Goal: Information Seeking & Learning: Understand process/instructions

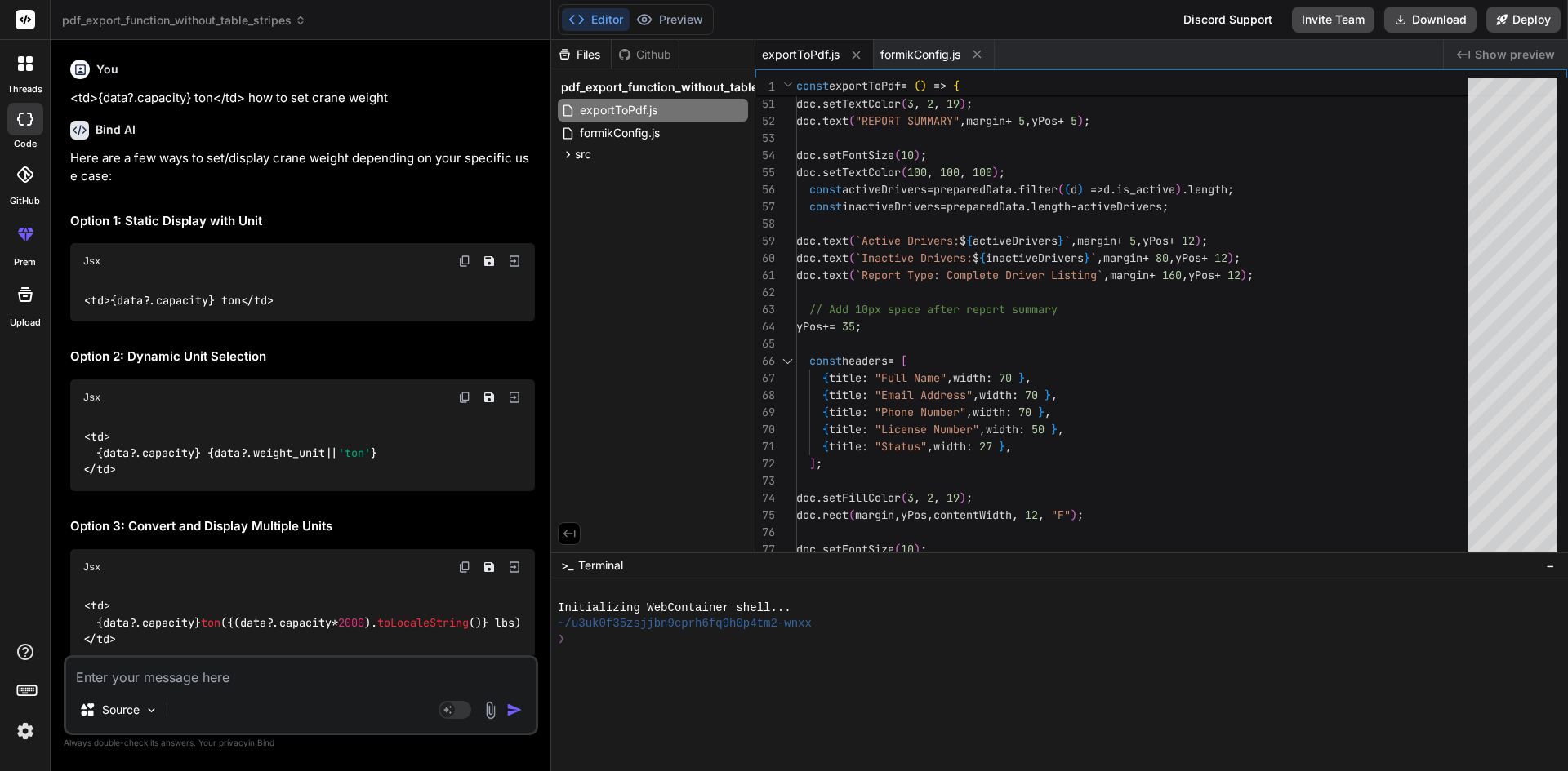
scroll to position [19749, 0]
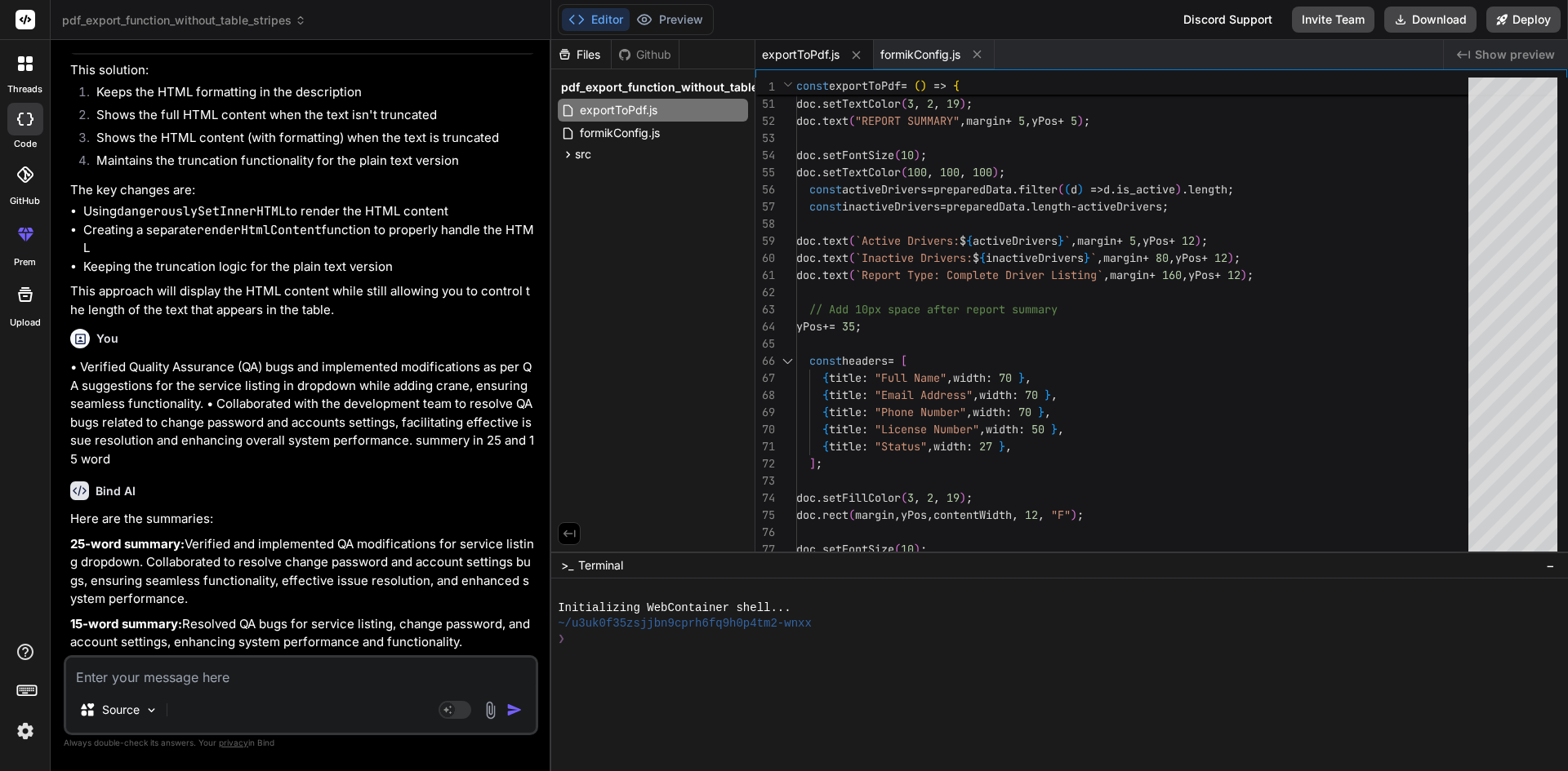
click at [272, 678] on textarea at bounding box center [301, 672] width 469 height 30
type textarea "h"
type textarea "x"
type textarea "ho"
type textarea "x"
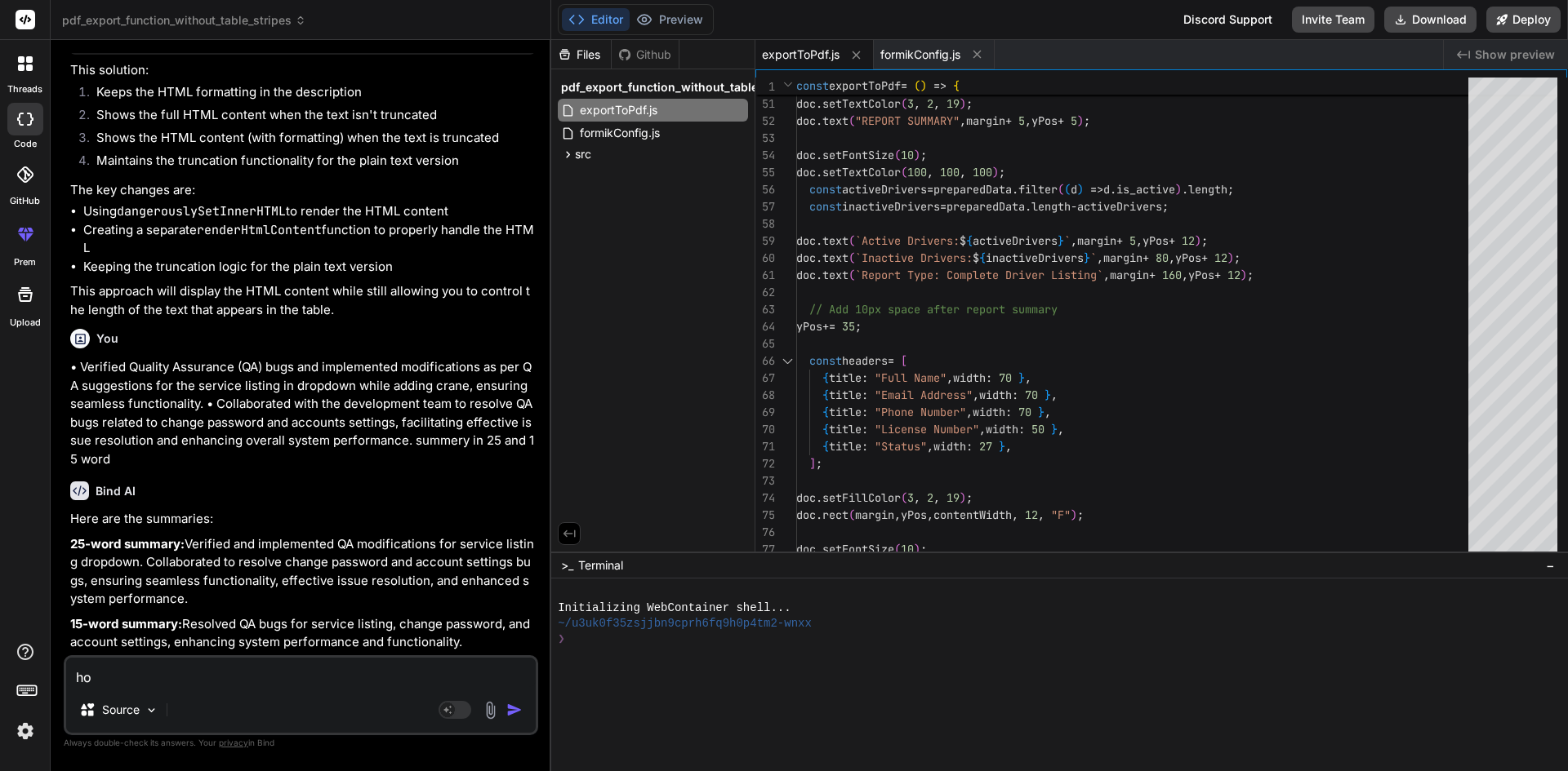
type textarea "how"
type textarea "x"
type textarea "how"
type textarea "x"
type textarea "how t"
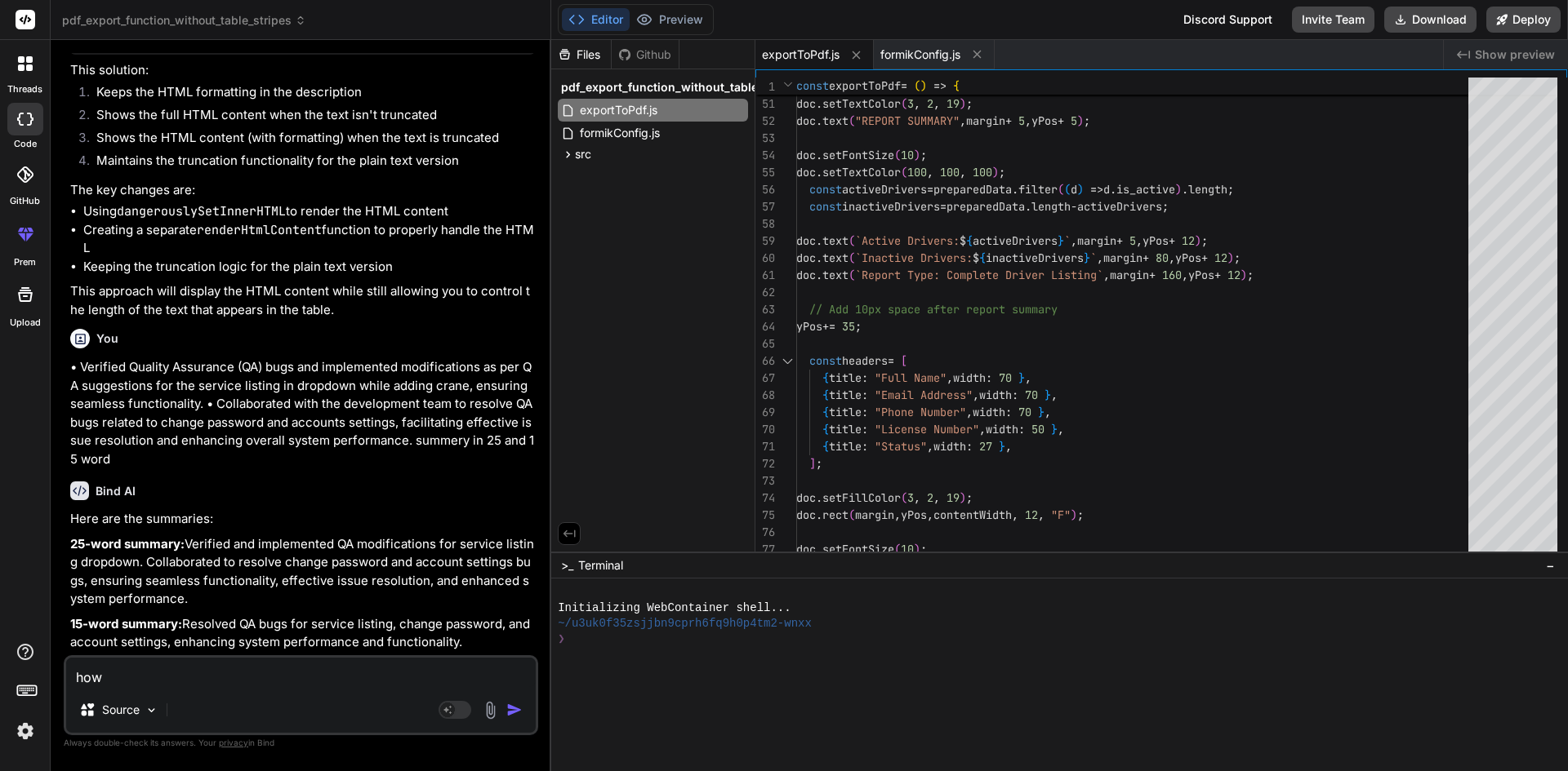
type textarea "x"
type textarea "how to"
type textarea "x"
type textarea "how to"
type textarea "x"
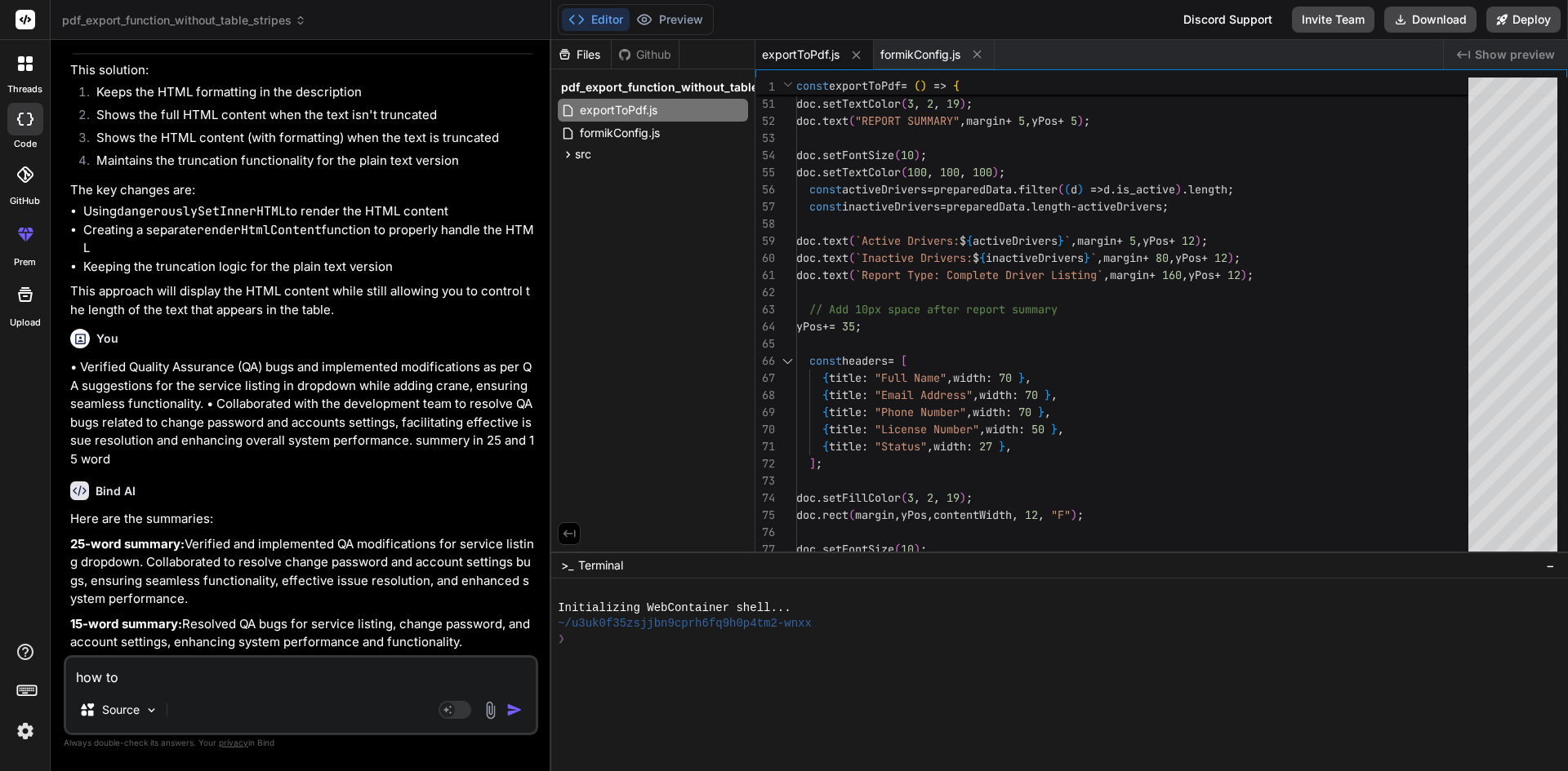
type textarea "how to r"
type textarea "x"
type textarea "how to ru"
type textarea "x"
type textarea "how to run"
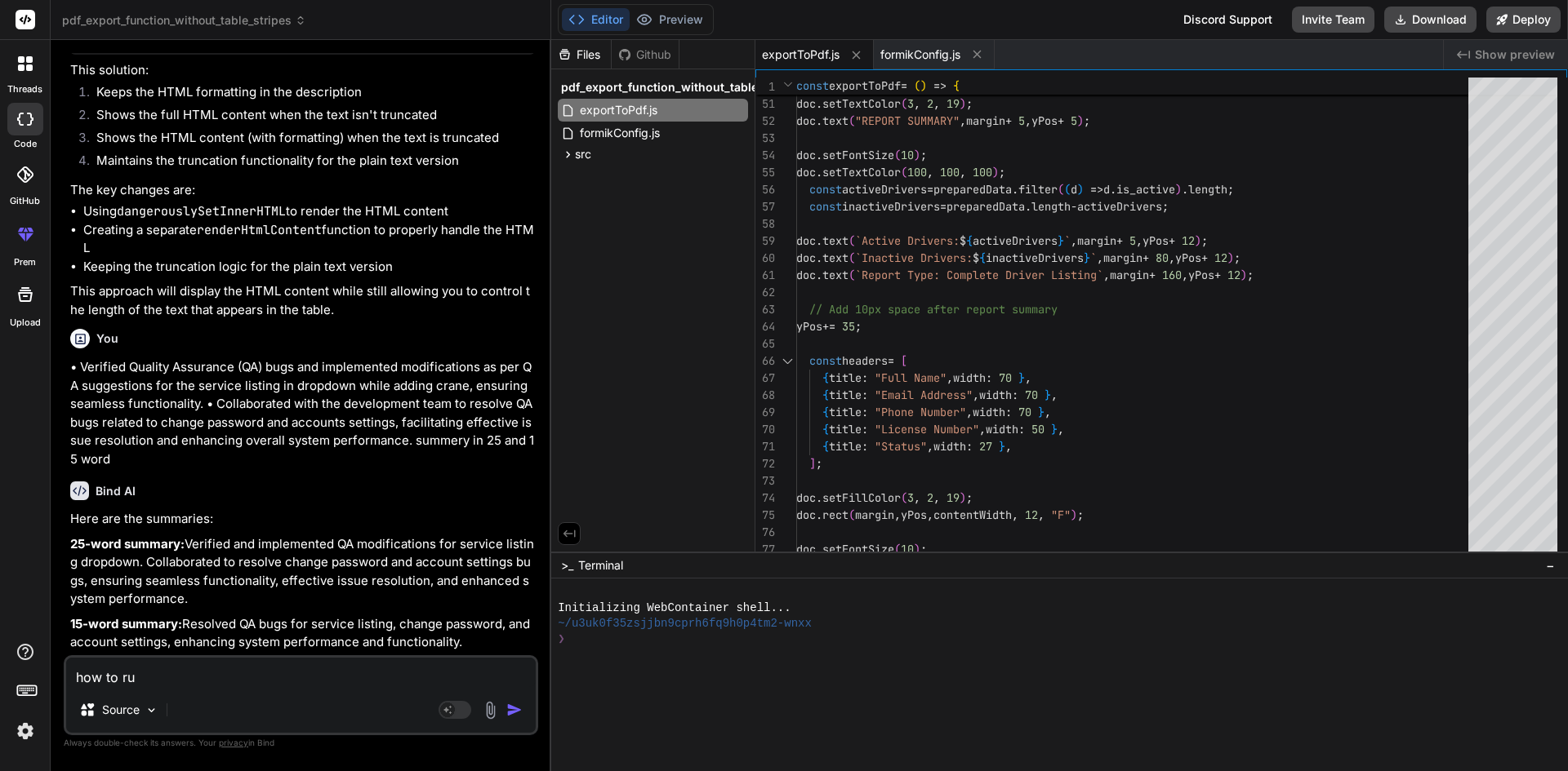
type textarea "x"
type textarea "how to run"
type textarea "x"
type textarea "how to run i"
type textarea "x"
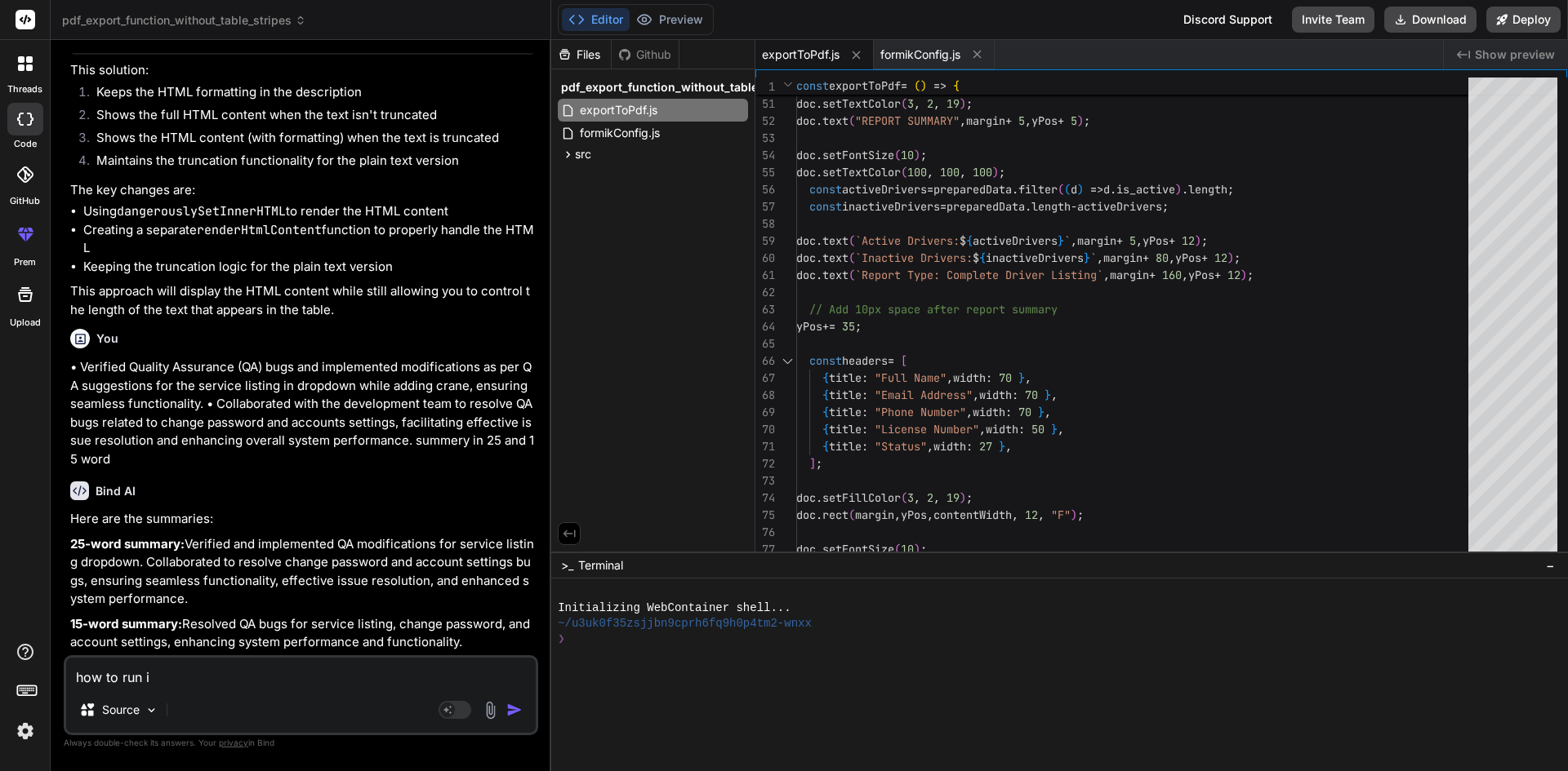
type textarea "how to run in"
type textarea "x"
type textarea "how to run in"
type textarea "x"
type textarea "how to run in h"
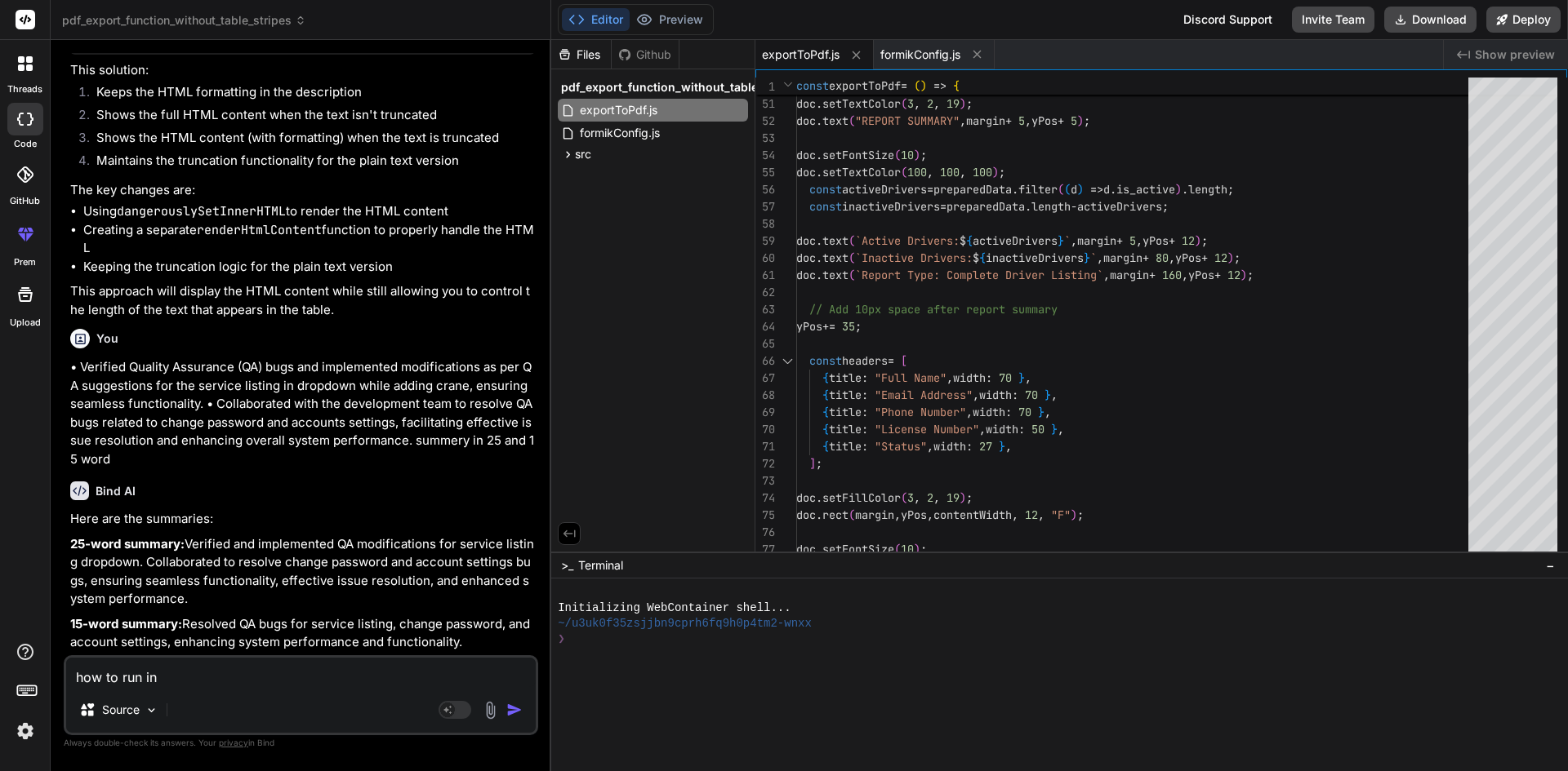
type textarea "x"
type textarea "how to run in ht"
type textarea "x"
type textarea "how to run in htm"
type textarea "x"
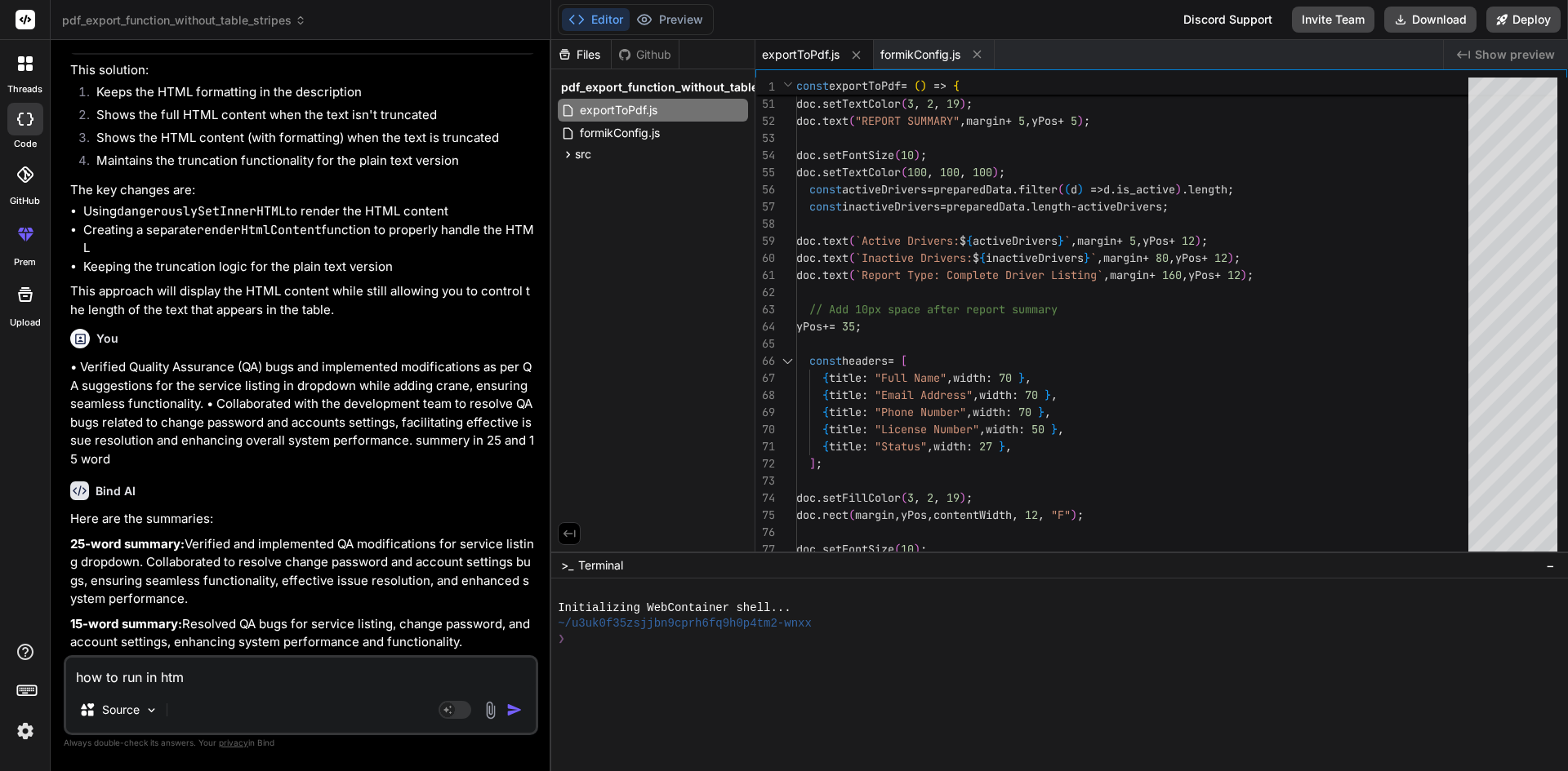
type textarea "how to run in html"
type textarea "x"
type textarea "how to run in html"
type textarea "x"
type textarea "how to run in html f"
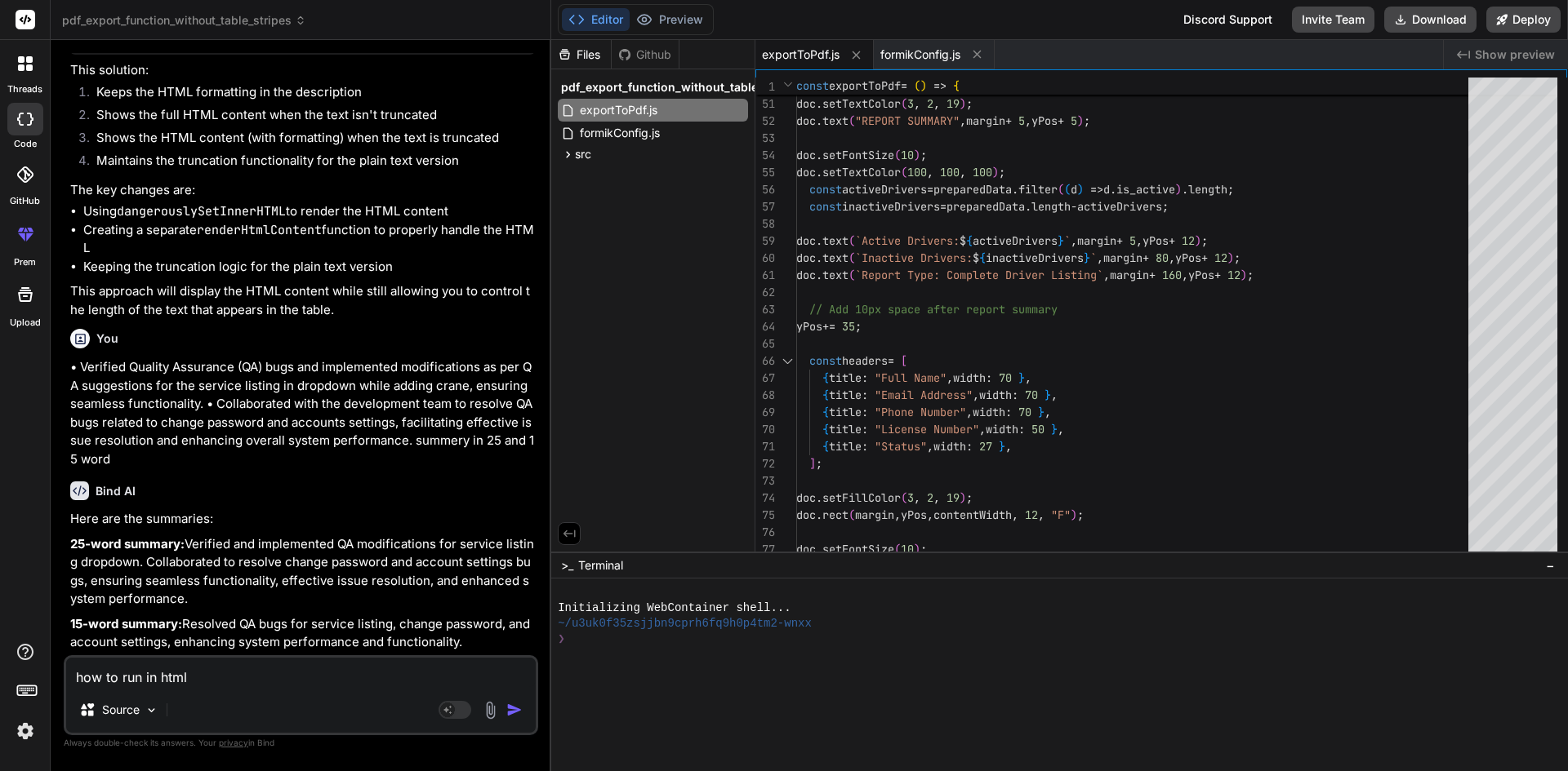
type textarea "x"
type textarea "how to run in html fo"
type textarea "x"
type textarea "how to run in html for"
type textarea "x"
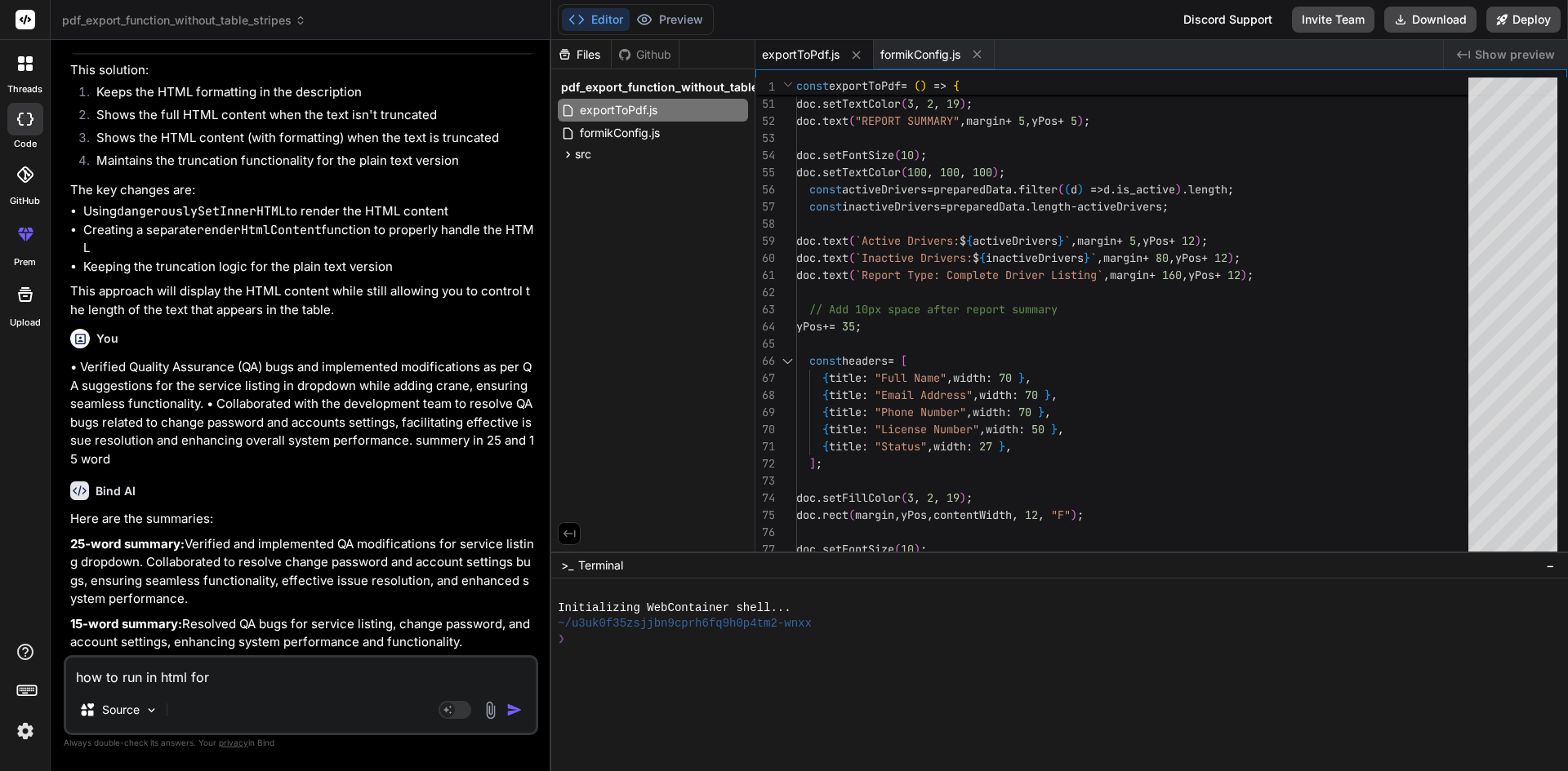
type textarea "how to run in html for"
type textarea "x"
paste textarea "<u><strike><b><i>Dummy</i></b></strike></u>"
type textarea "how to run in html for <u><strike><b><i>Dummy</i></b></strike></u>"
type textarea "x"
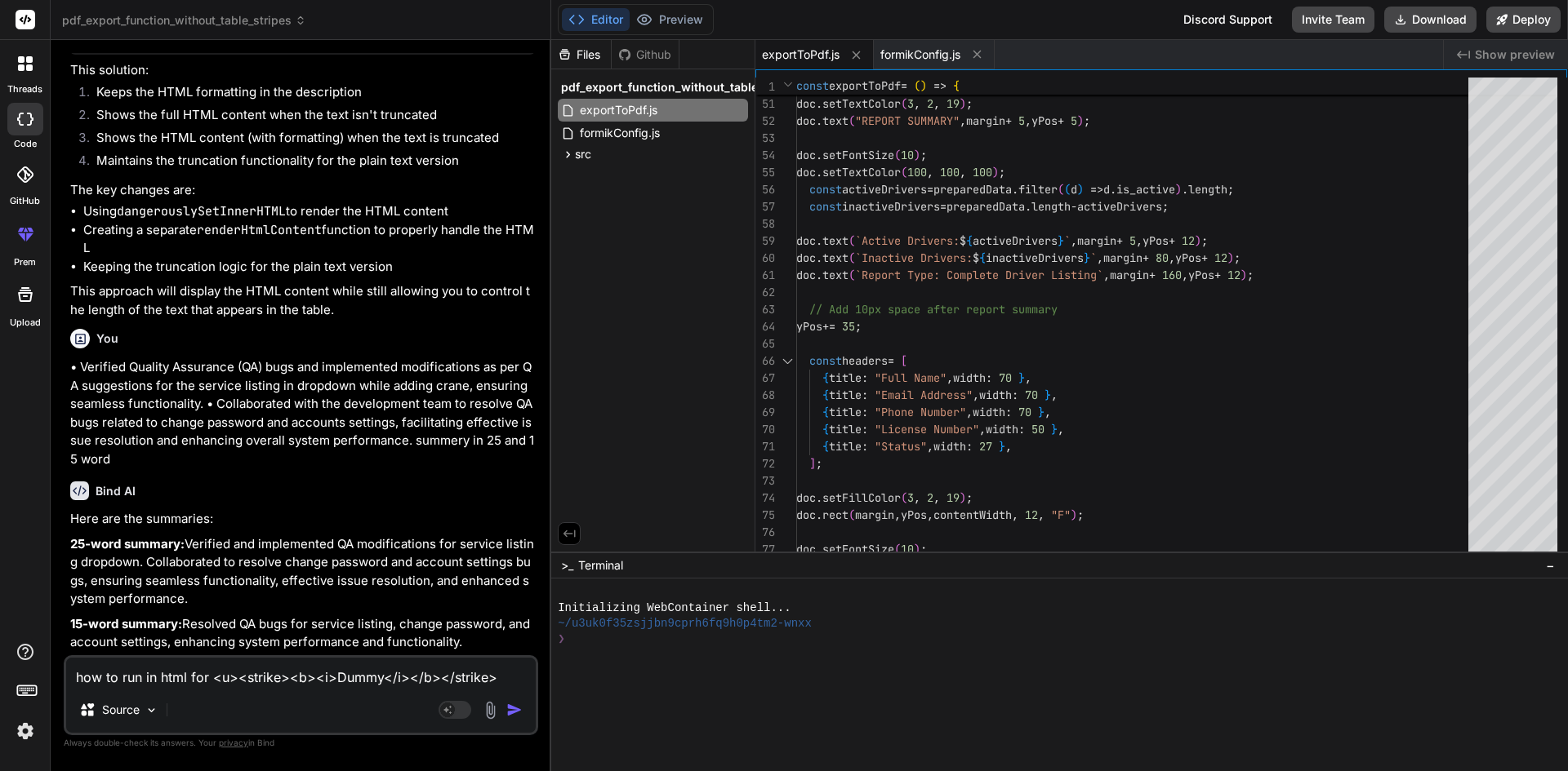
drag, startPoint x: 524, startPoint y: 679, endPoint x: 209, endPoint y: 679, distance: 315.0
click at [209, 679] on textarea "how to run in html for <u><strike><b><i>Dummy</i></b></strike></u>" at bounding box center [301, 672] width 469 height 30
paste textarea ""<u><strike><b><i>Dummy</i></b></strike></u>","
type textarea "how to run in html for "<u><strike><b><i>Dummy</i></b></strike></u>","
type textarea "x"
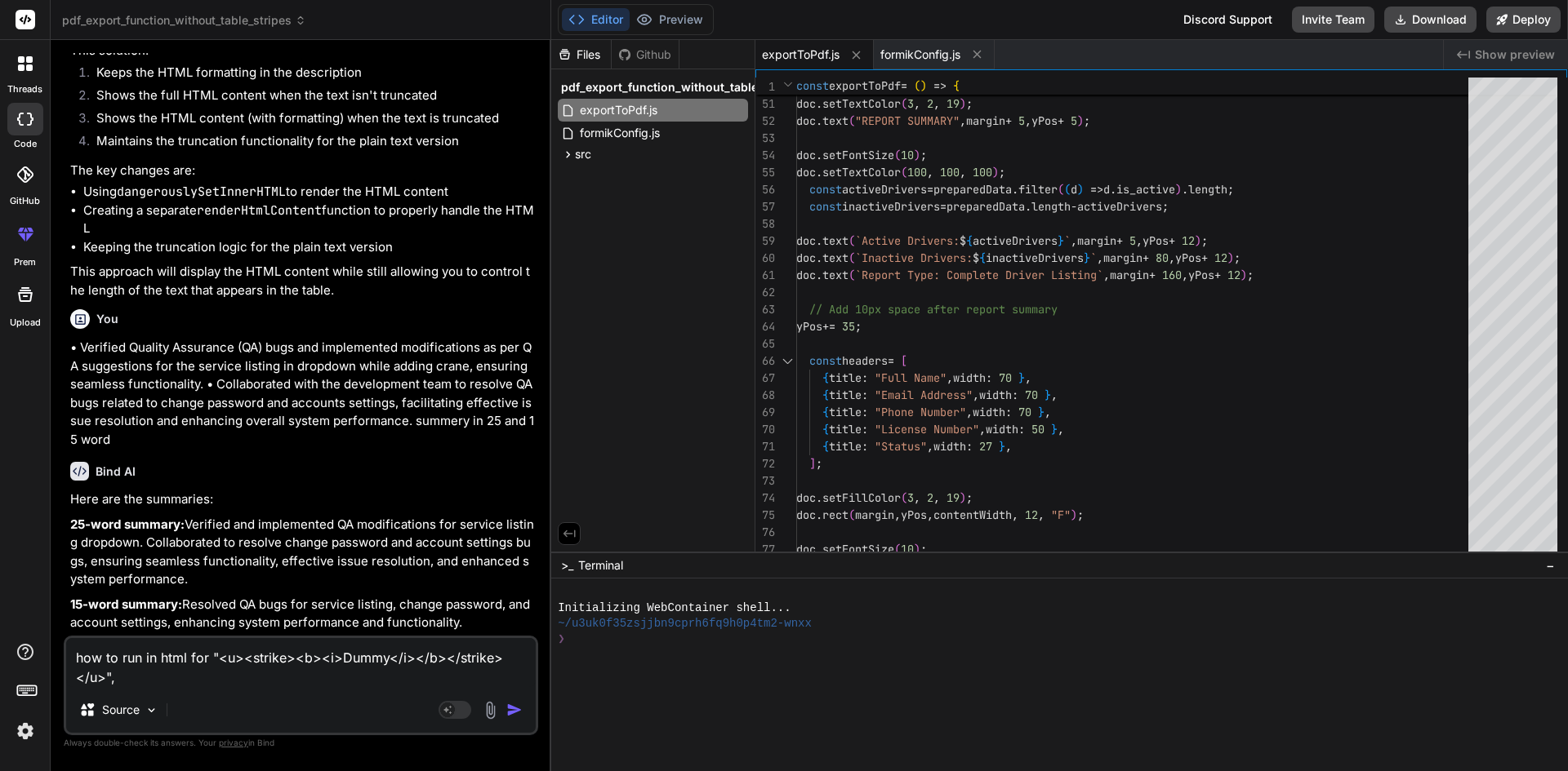
type textarea "how to run in html for "<u><strike><b><i>Dummy</i></b></strike></u>""
type textarea "x"
type textarea "how to run in html for "<u><strike><b><i>Dummy</i></b></strike></u>""
type textarea "x"
type textarea "how to run in html for "<u><strike><b><i>Dummy</i></b></strike></u>" a"
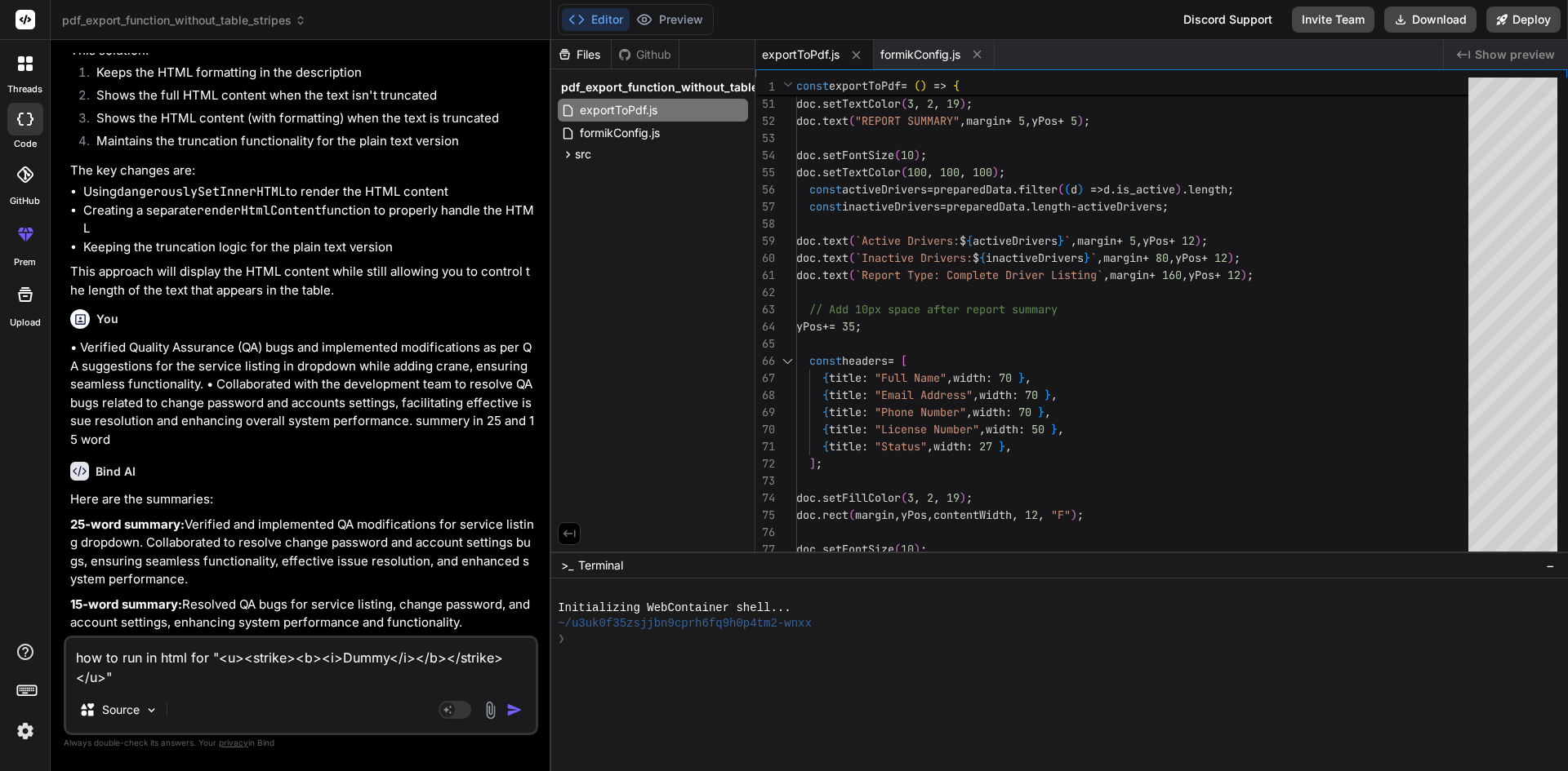
type textarea "x"
type textarea "how to run in html for "<u><strike><b><i>Dummy</i></b></strike></u>" an"
type textarea "x"
type textarea "how to run in html for "<u><strike><b><i>Dummy</i></b></strike></u>" an"
type textarea "x"
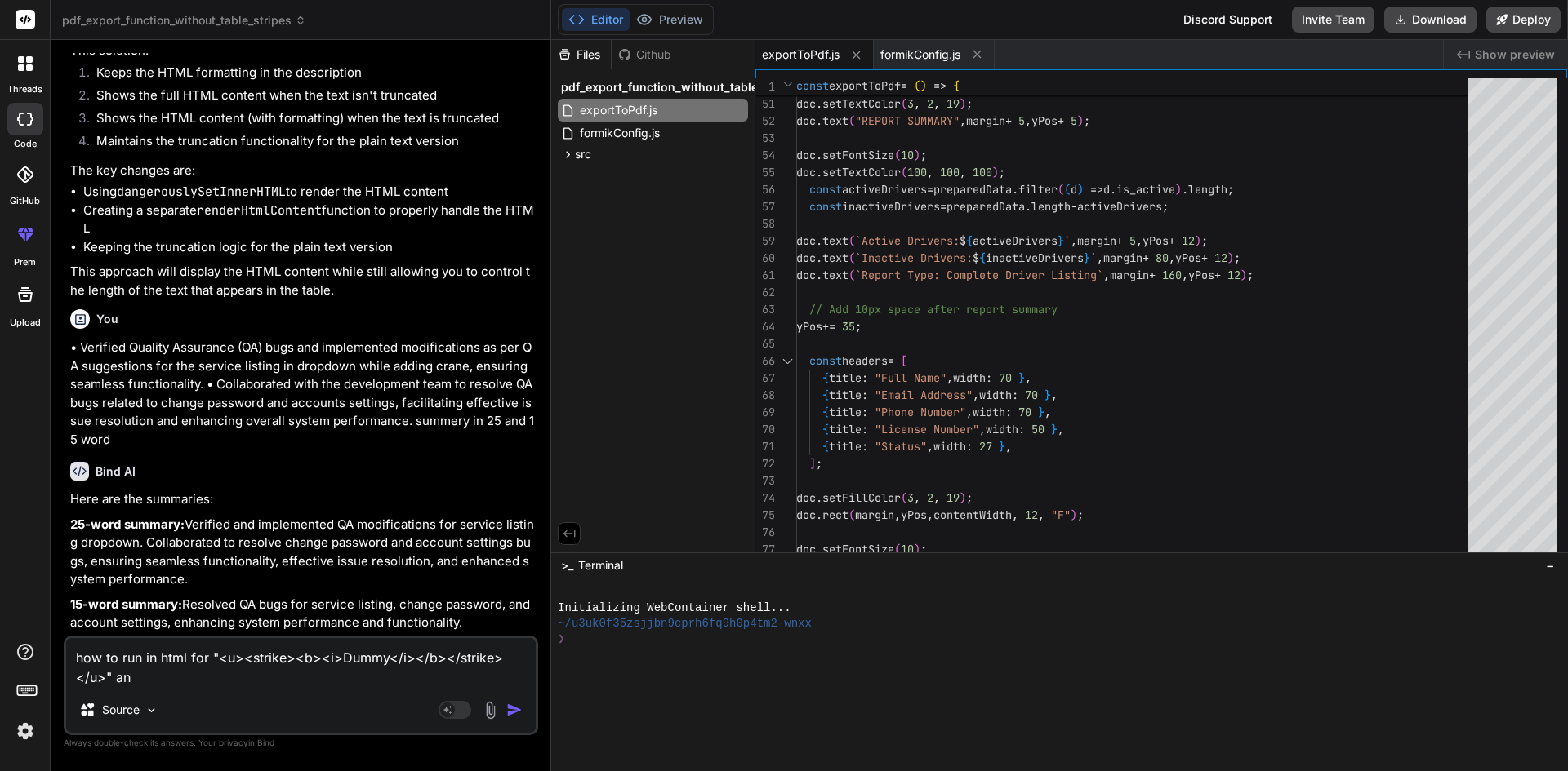
type textarea "how to run in html for "<u><strike><b><i>Dummy</i></b></strike></u>" an"
type textarea "x"
type textarea "how to run in html for "<u><strike><b><i>Dummy</i></b></strike></u>" and"
type textarea "x"
type textarea "how to run in html for "<u><strike><b><i>Dummy</i></b></strike></u>" and"
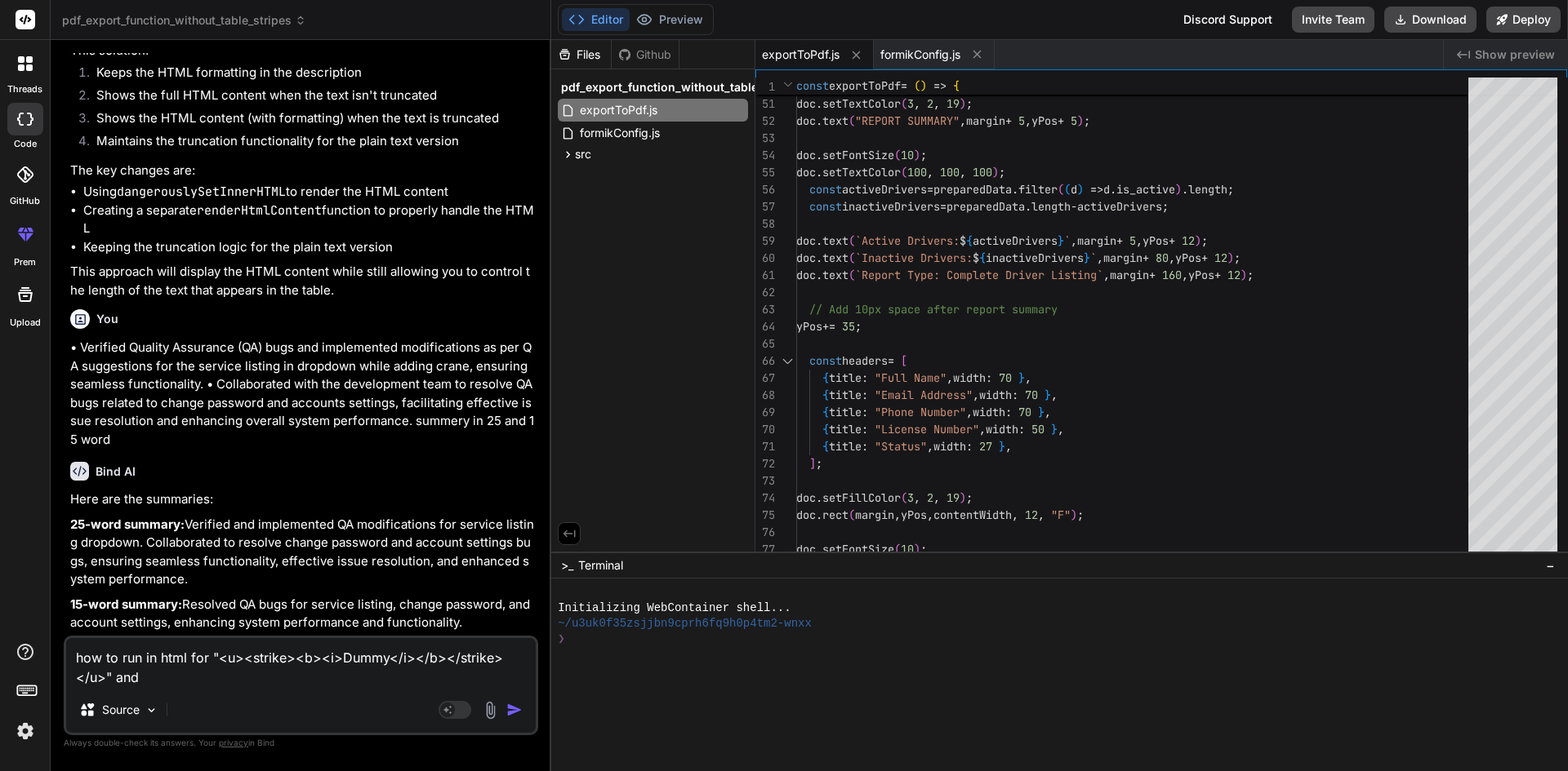
type textarea "x"
type textarea "how to run in html for "<u><strike><b><i>Dummy</i></b></strike></u>" and h"
type textarea "x"
type textarea "how to run in html for "<u><strike><b><i>Dummy</i></b></strike></u>" and ht"
type textarea "x"
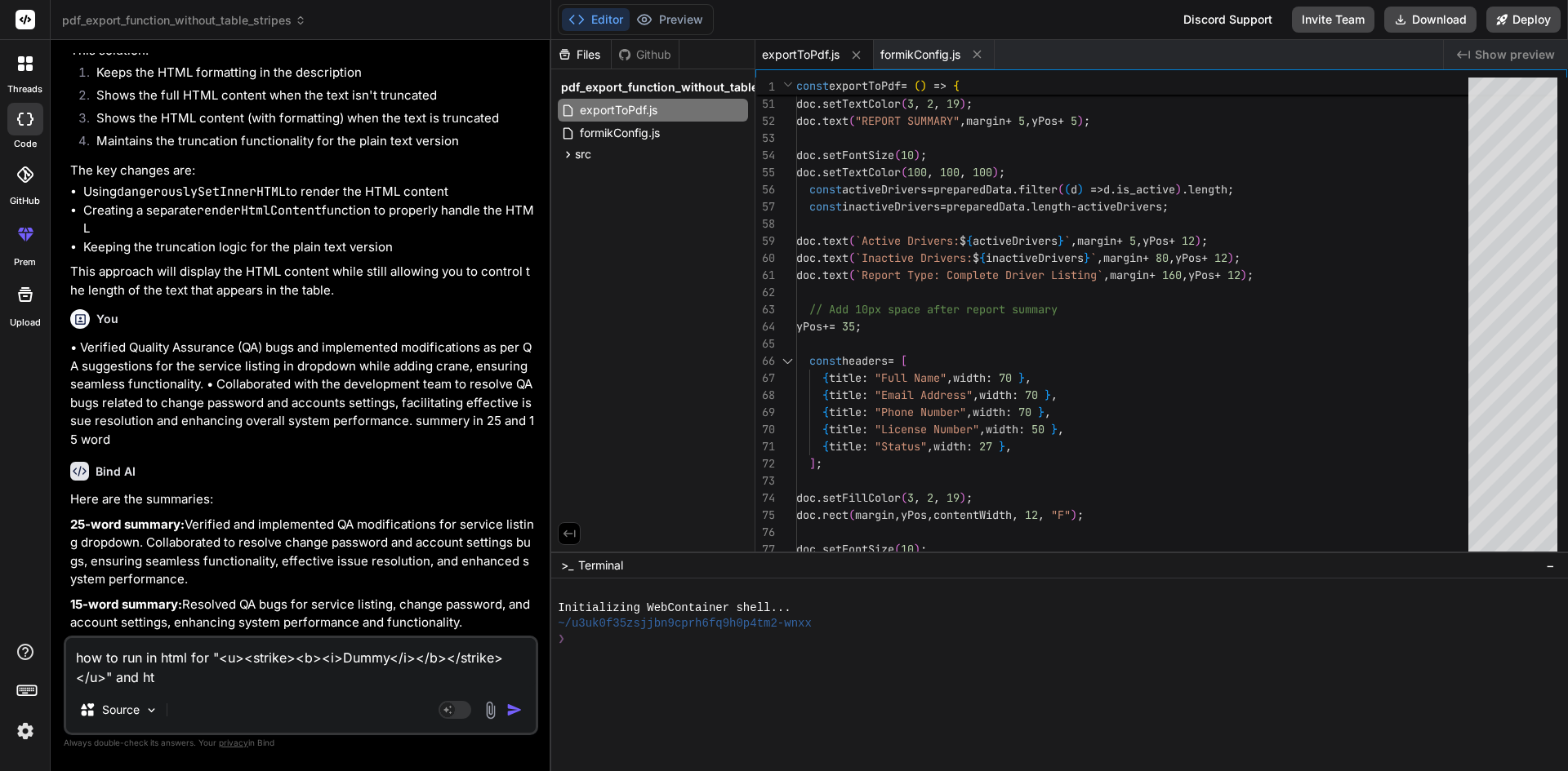
type textarea "how to run in html for "<u><strike><b><i>Dummy</i></b></strike></u>" and htm"
type textarea "x"
type textarea "how to run in html for "<u><strike><b><i>Dummy</i></b></strike></u>" and html"
type textarea "x"
type textarea "how to run in html for "<u><strike><b><i>Dummy</i></b></strike></u>" and html"
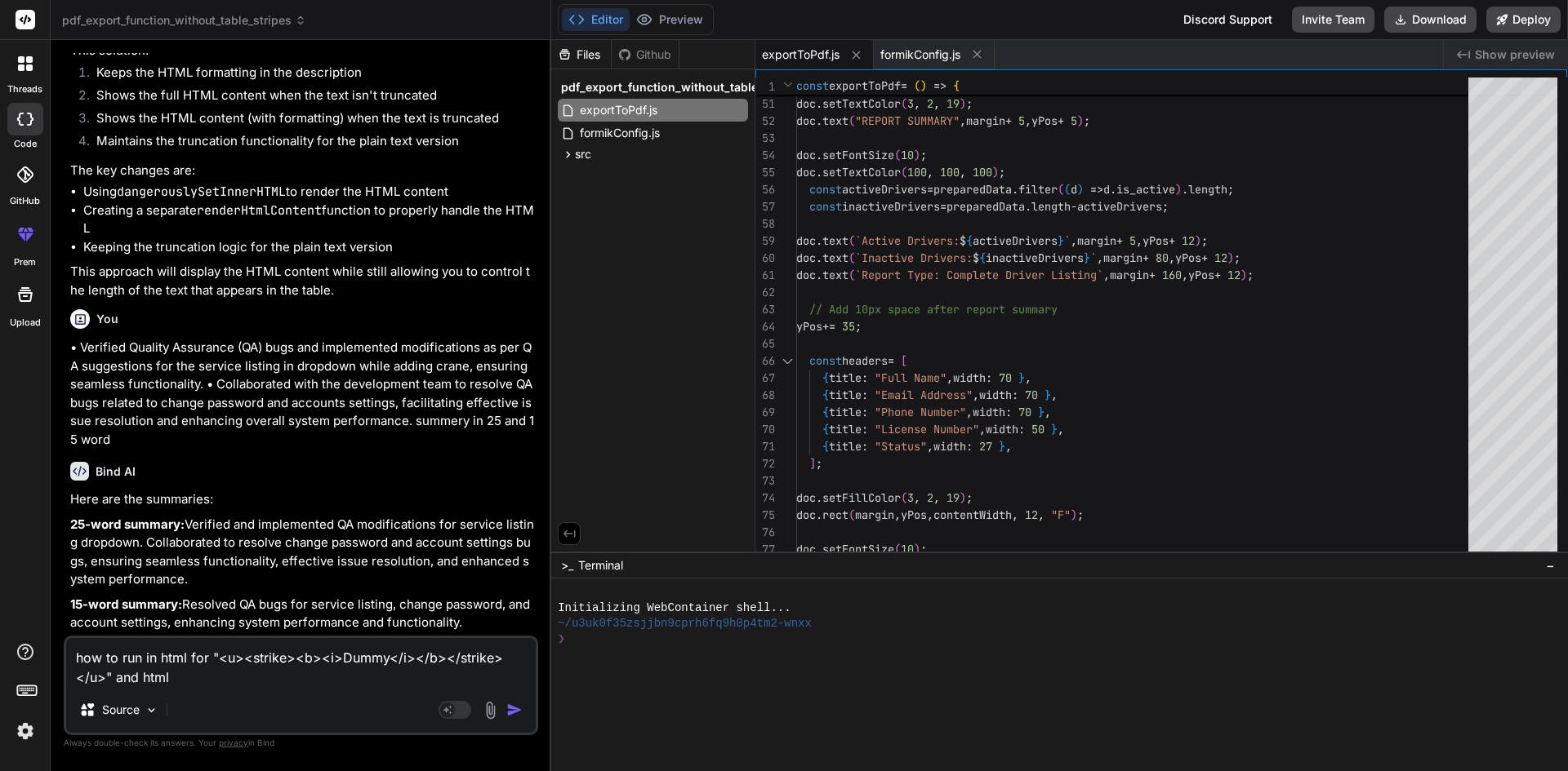
type textarea "x"
type textarea "how to run in html for "<u><strike><b><i>Dummy</i></b></strike></u>" and html c"
type textarea "x"
type textarea "how to run in html for "<u><strike><b><i>Dummy</i></b></strike></u>" and html co"
type textarea "x"
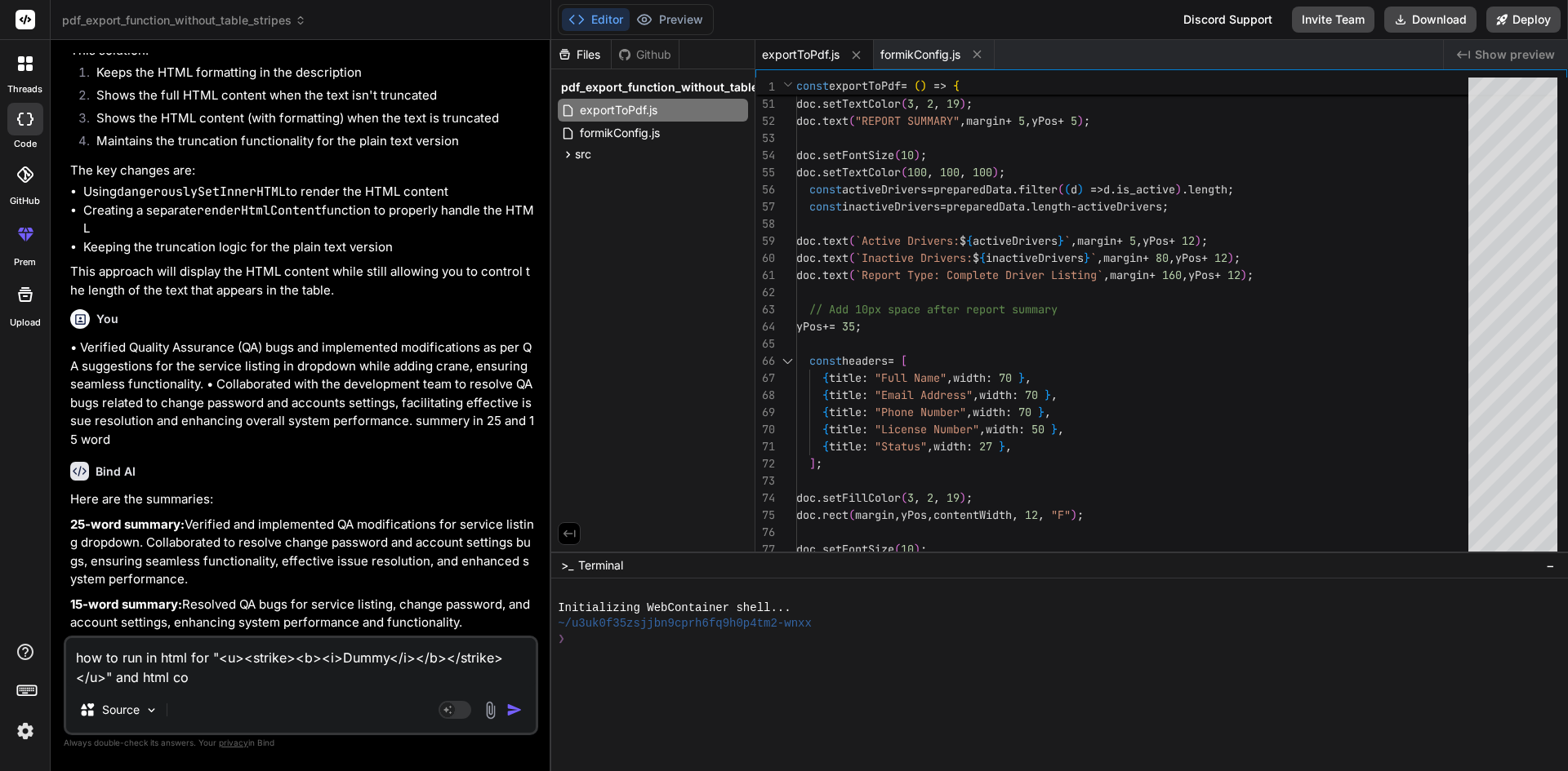
type textarea "how to run in html for "<u><strike><b><i>Dummy</i></b></strike></u>" and html c…"
type textarea "x"
type textarea "how to run in html for "<u><strike><b><i>Dummy</i></b></strike></u>" and html c…"
type textarea "x"
type textarea "how to run in html for "<u><strike><b><i>Dummy</i></b></strike></u>" and html c…"
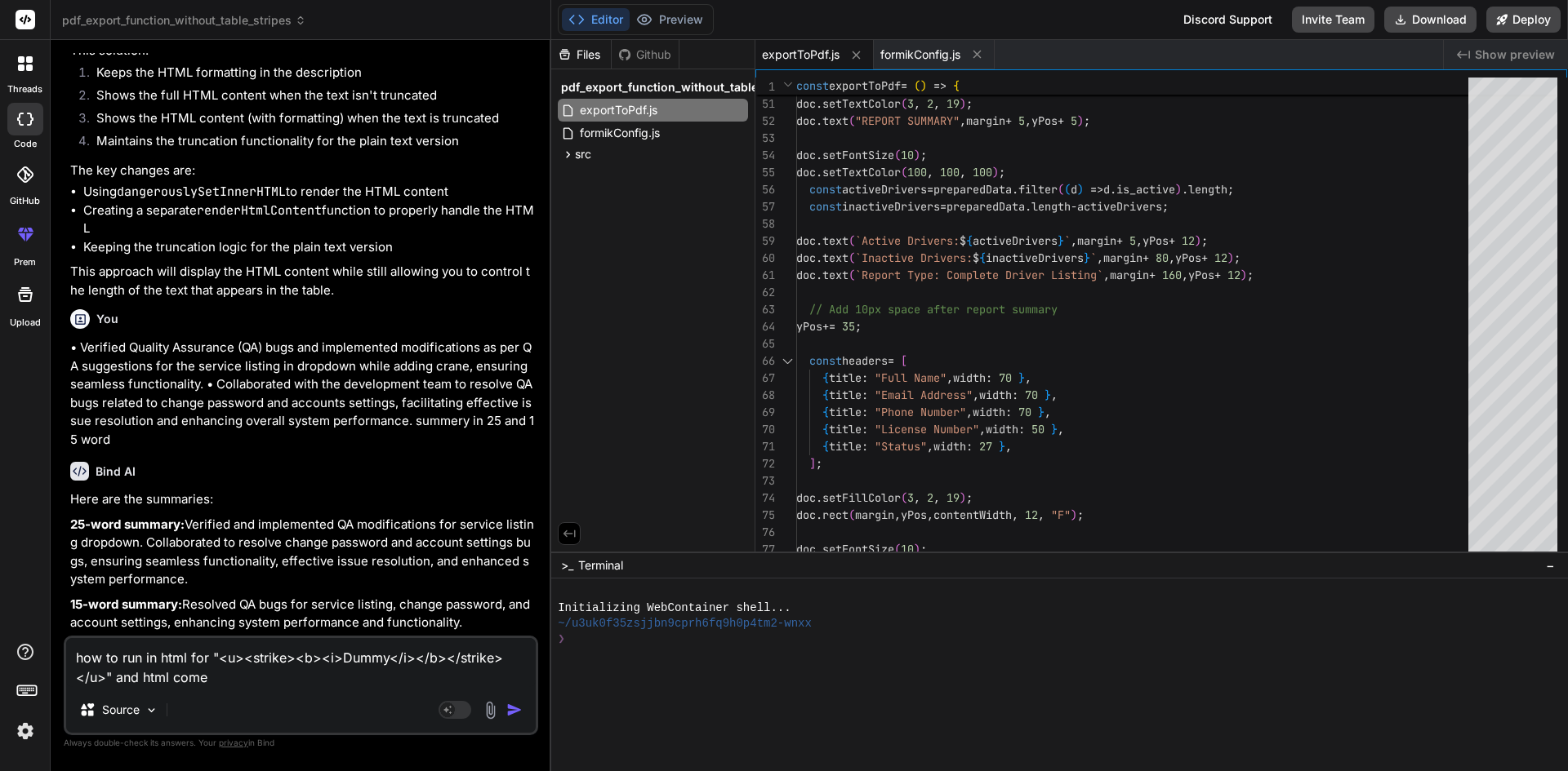
type textarea "x"
type textarea "how to run in html for "<u><strike><b><i>Dummy</i></b></strike></u>" and html c…"
type textarea "x"
type textarea "how to run in html for "<u><strike><b><i>Dummy</i></b></strike></u>" and html c…"
type textarea "x"
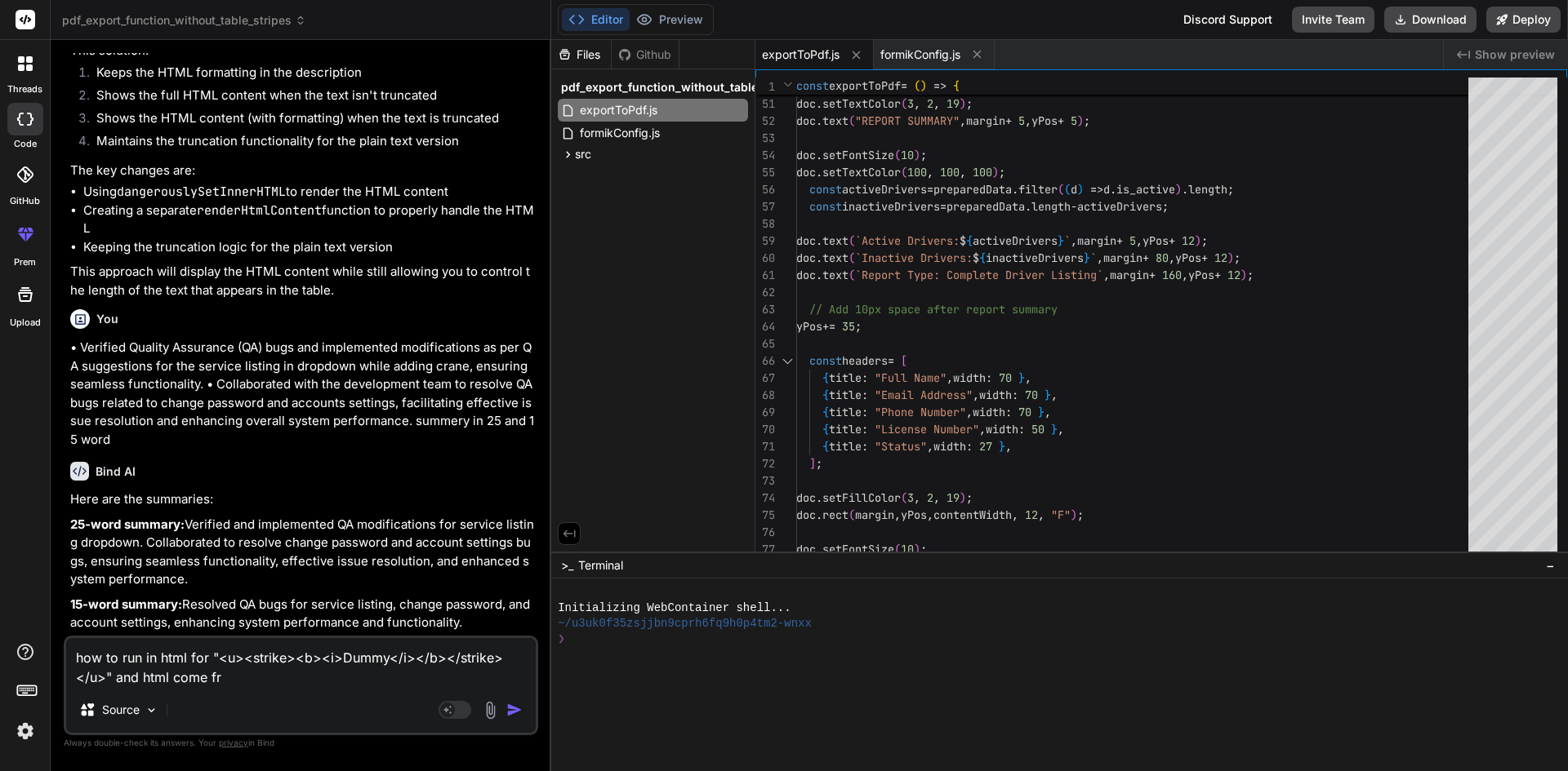
type textarea "how to run in html for "<u><strike><b><i>Dummy</i></b></strike></u>" and html c…"
type textarea "x"
type textarea "how to run in html for "<u><strike><b><i>Dummy</i></b></strike></u>" and html c…"
type textarea "x"
type textarea "how to run in html for "<u><strike><b><i>Dummy</i></b></strike></u>" and html c…"
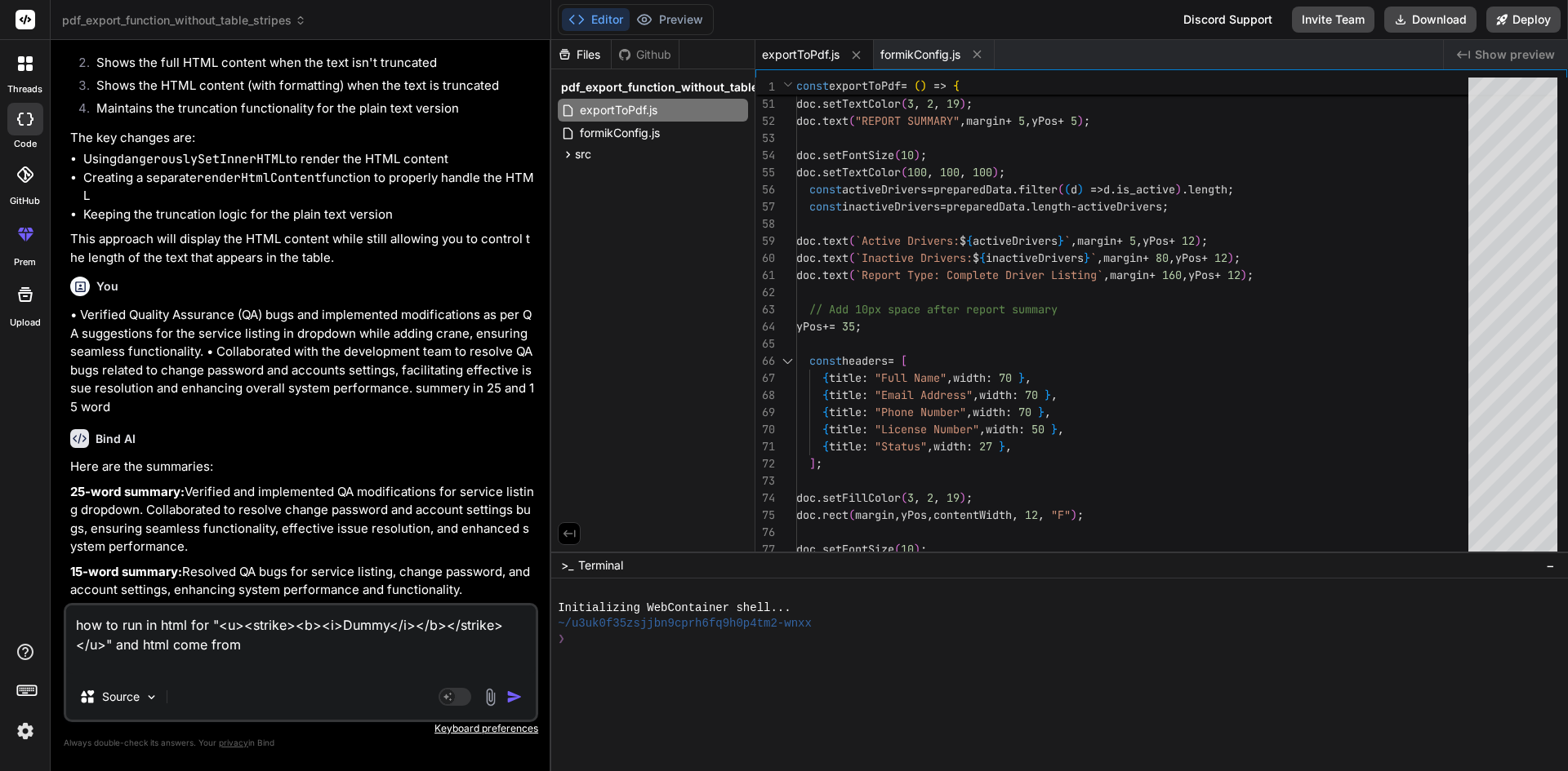
type textarea "x"
paste textarea "<Column field="description" header="Description" style={{ width: "15%" }} sorta…"
type textarea "how to run in html for "<u><strike><b><i>Dummy</i></b></strike></u>" and html c…"
type textarea "x"
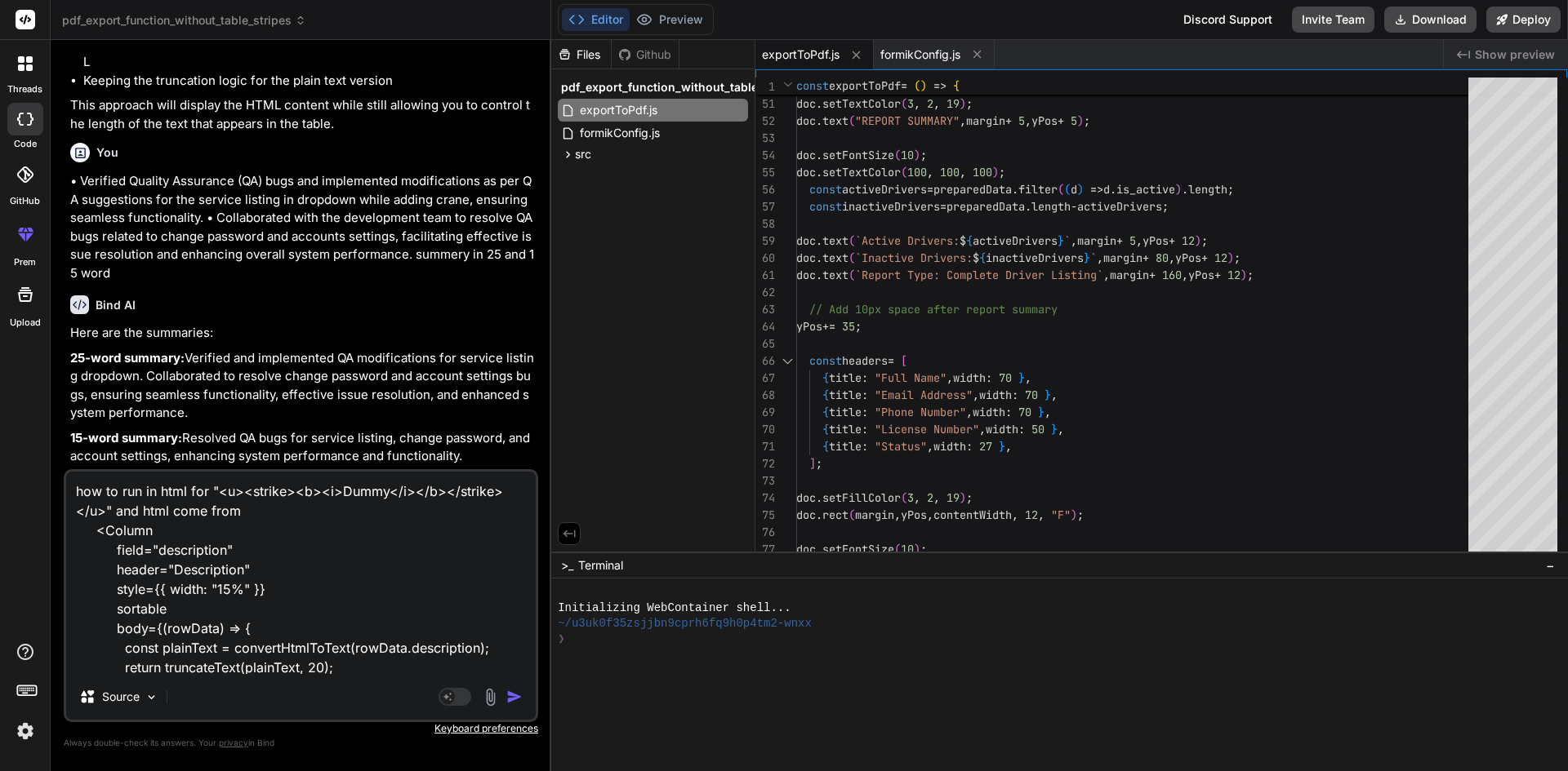
scroll to position [41, 0]
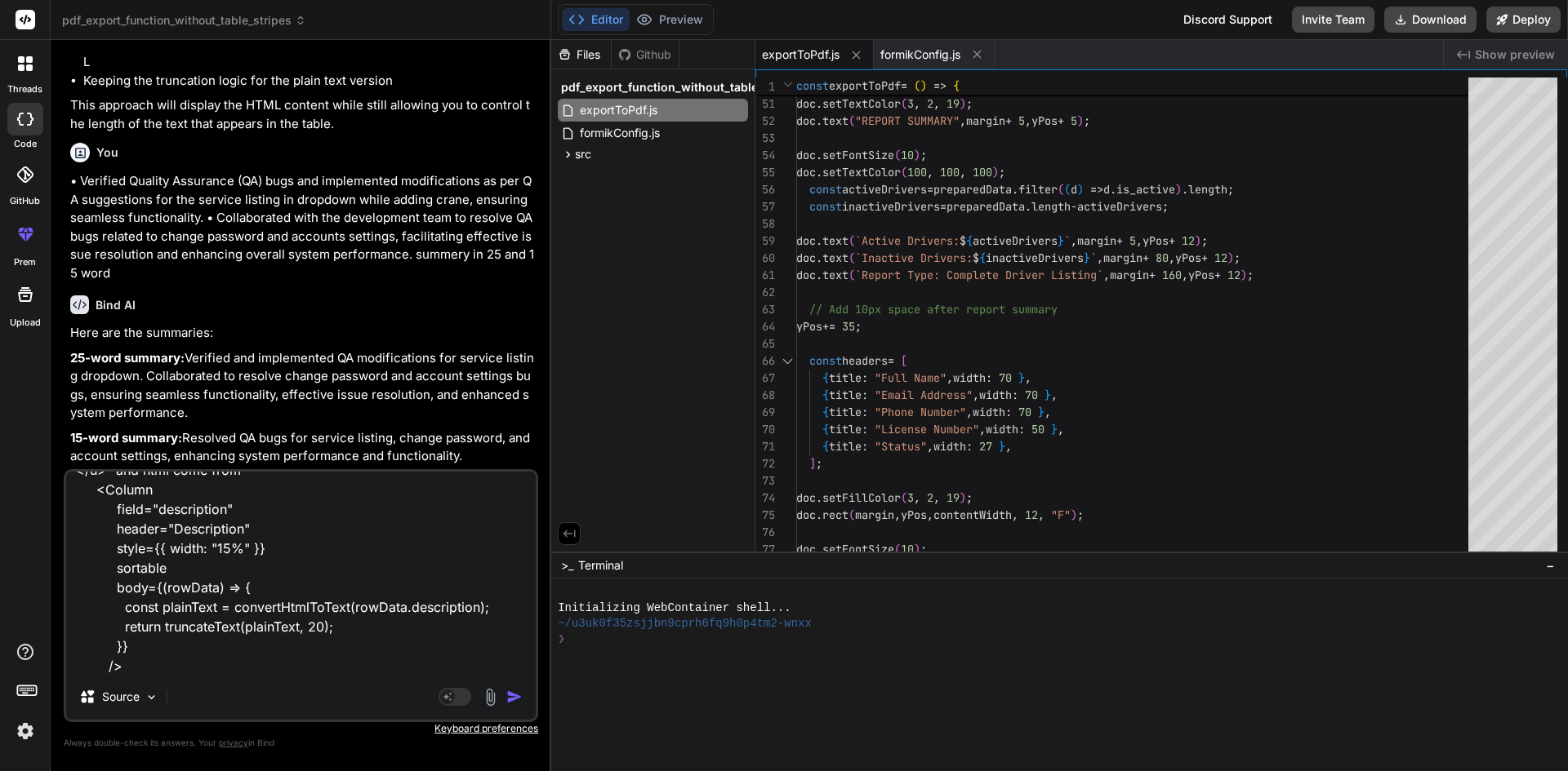
drag, startPoint x: 135, startPoint y: 645, endPoint x: 93, endPoint y: 590, distance: 69.2
click at [93, 590] on textarea "how to run in html for "<u><strike><b><i>Dummy</i></b></strike></u>" and html c…" at bounding box center [301, 573] width 469 height 202
type textarea "how to run in html for "<u><strike><b><i>Dummy</i></b></strike></u>" and html c…"
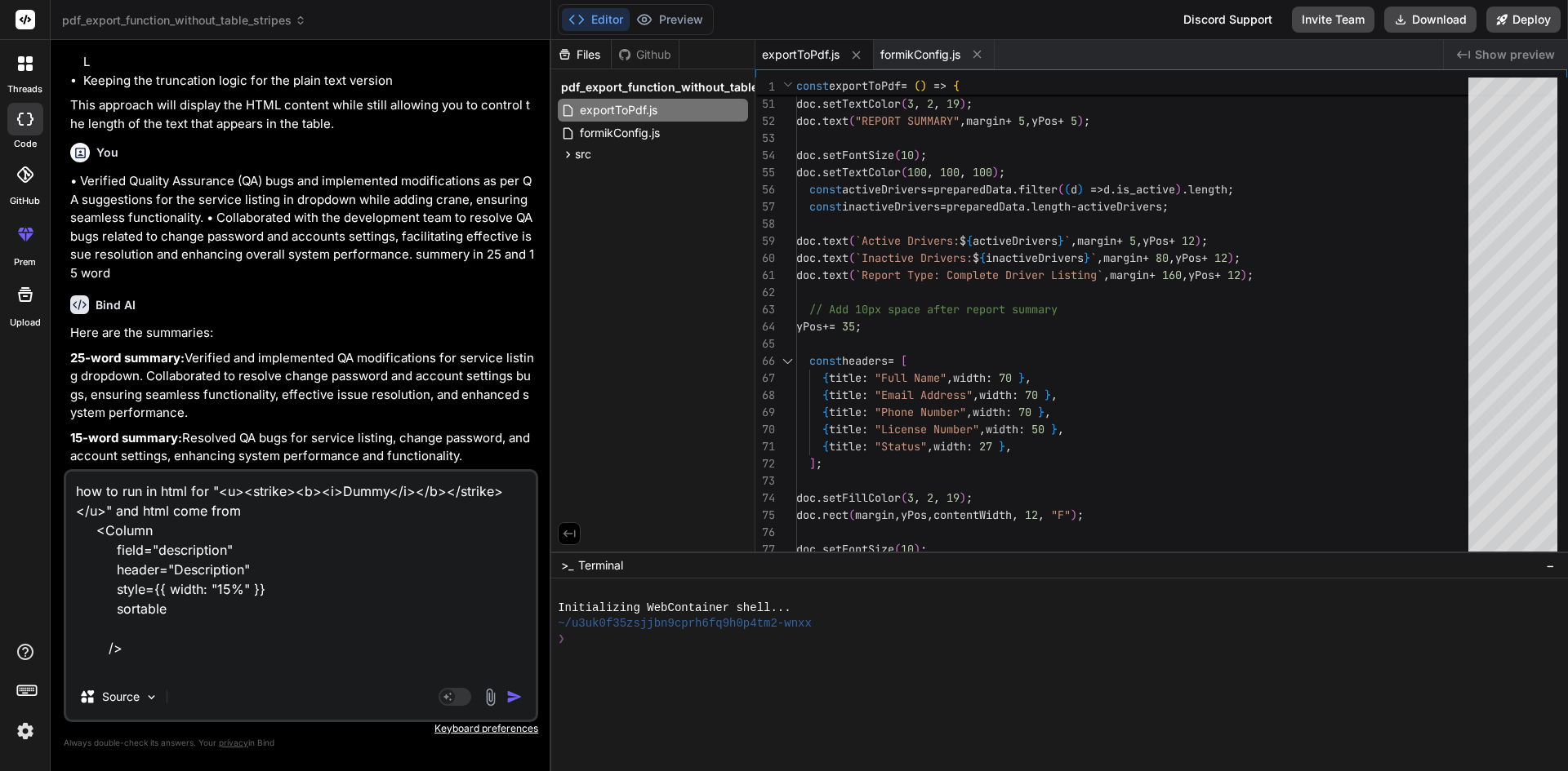
scroll to position [0, 0]
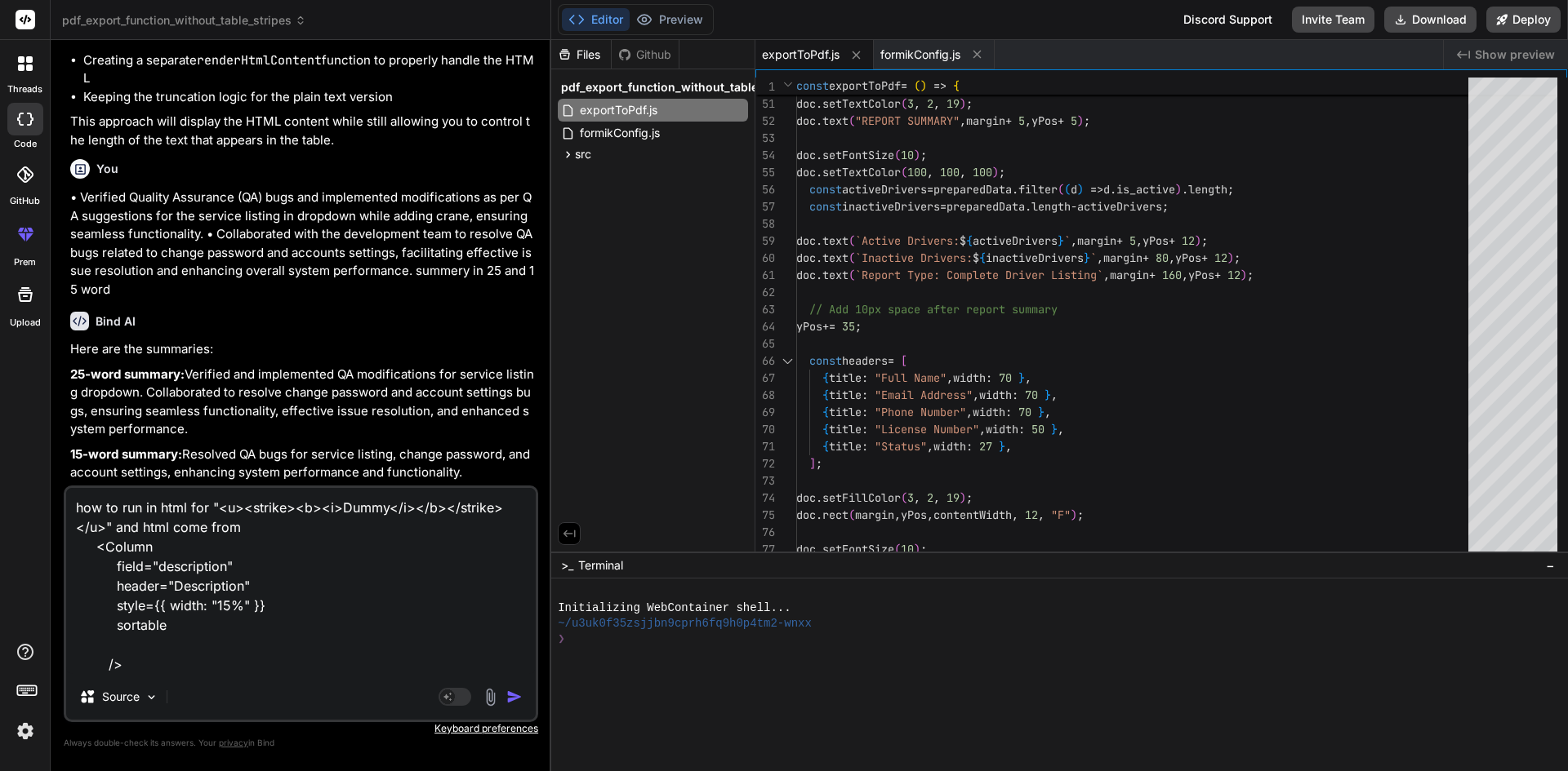
type textarea "x"
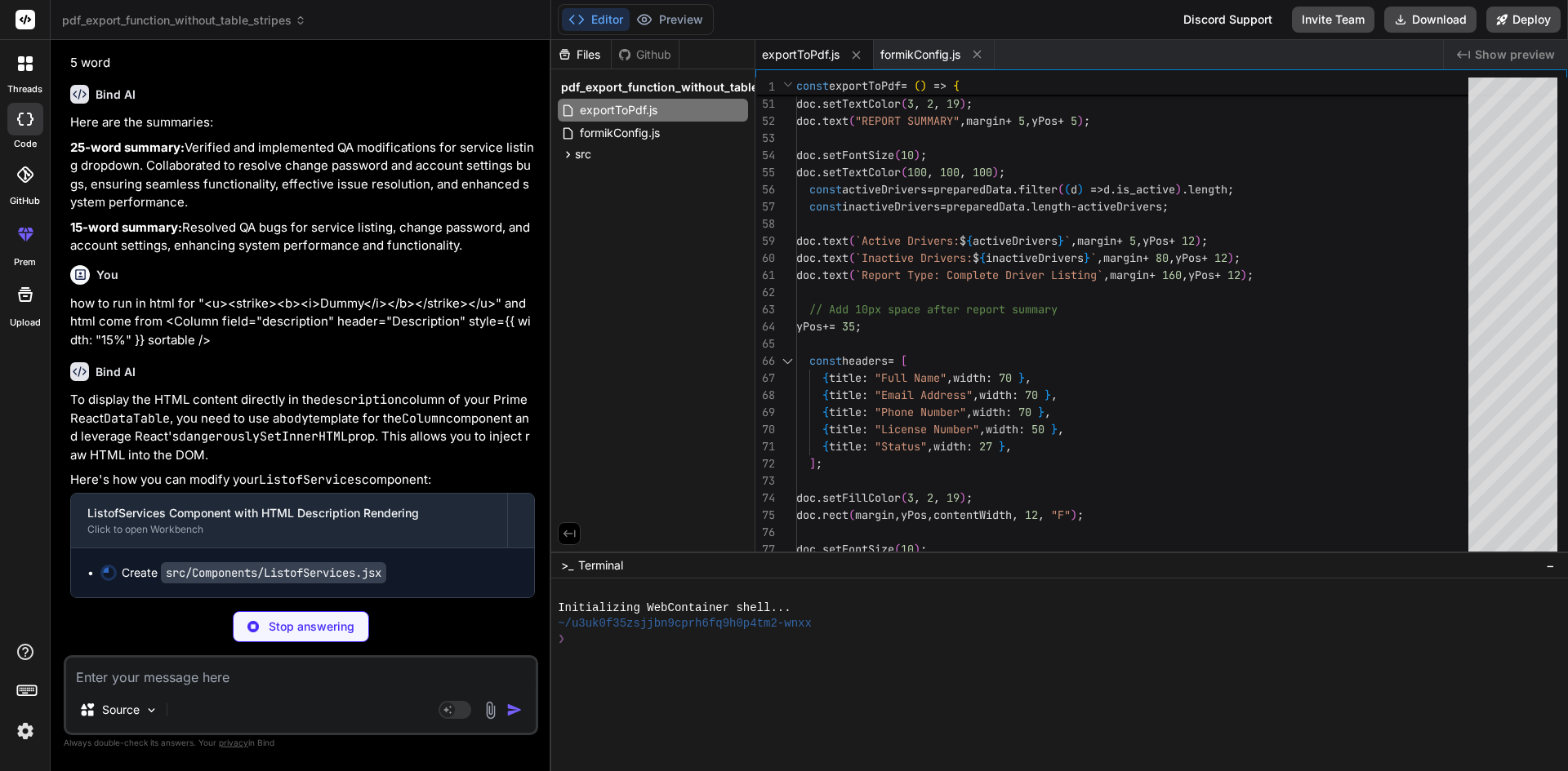
scroll to position [20145, 0]
type textarea "x"
type textarea "export default ListofServices;"
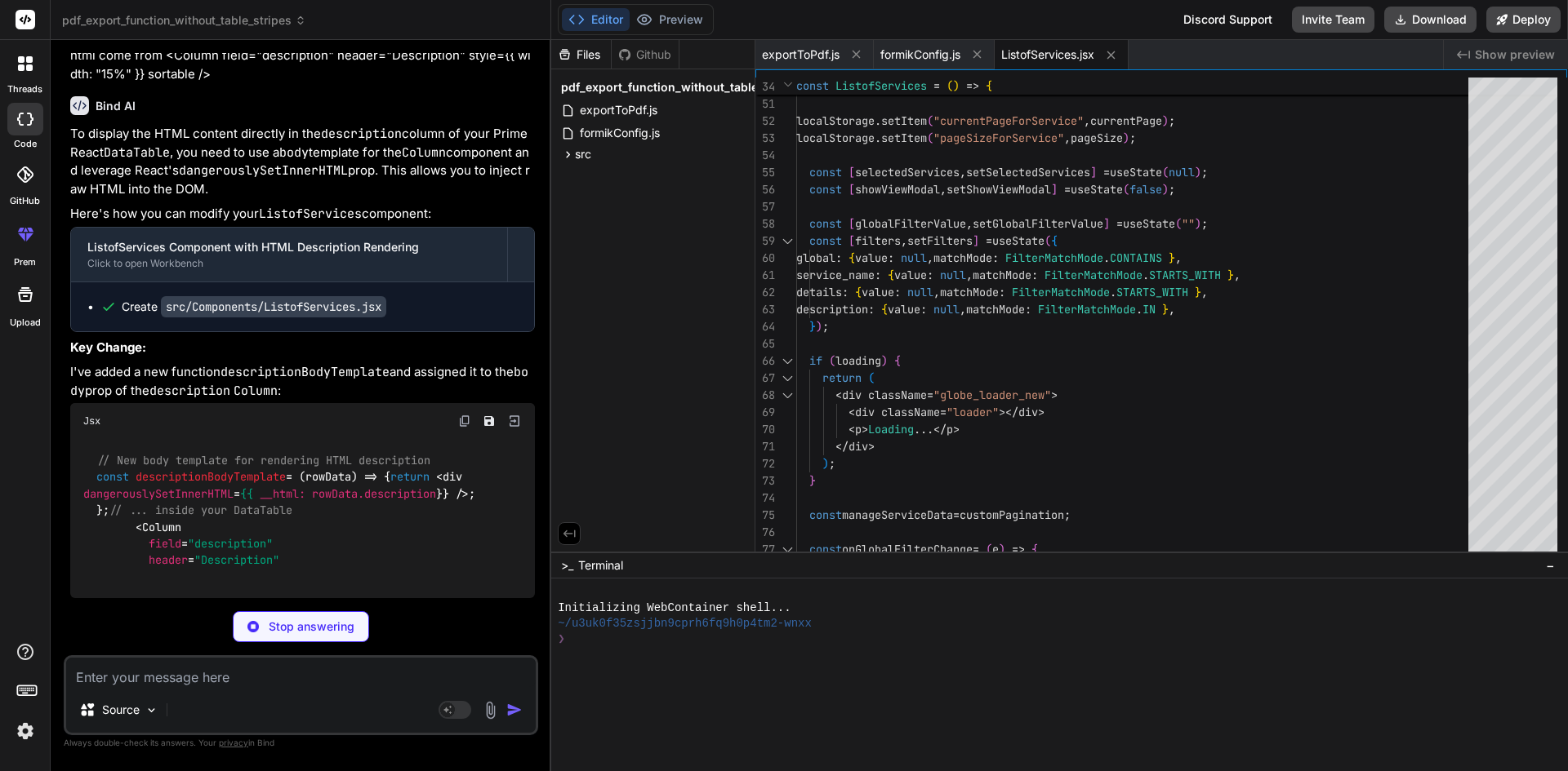
type textarea "x"
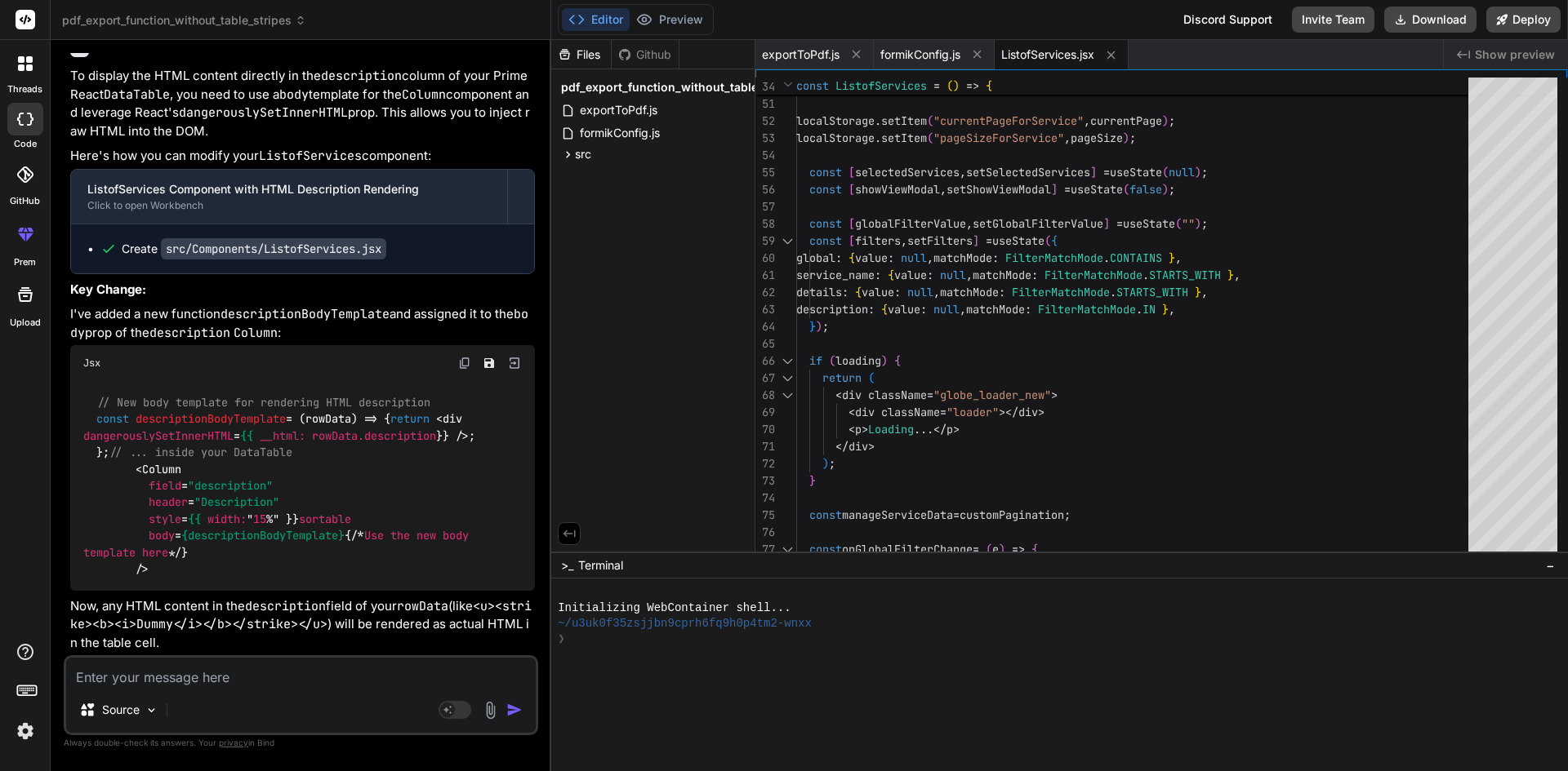
scroll to position [20536, 0]
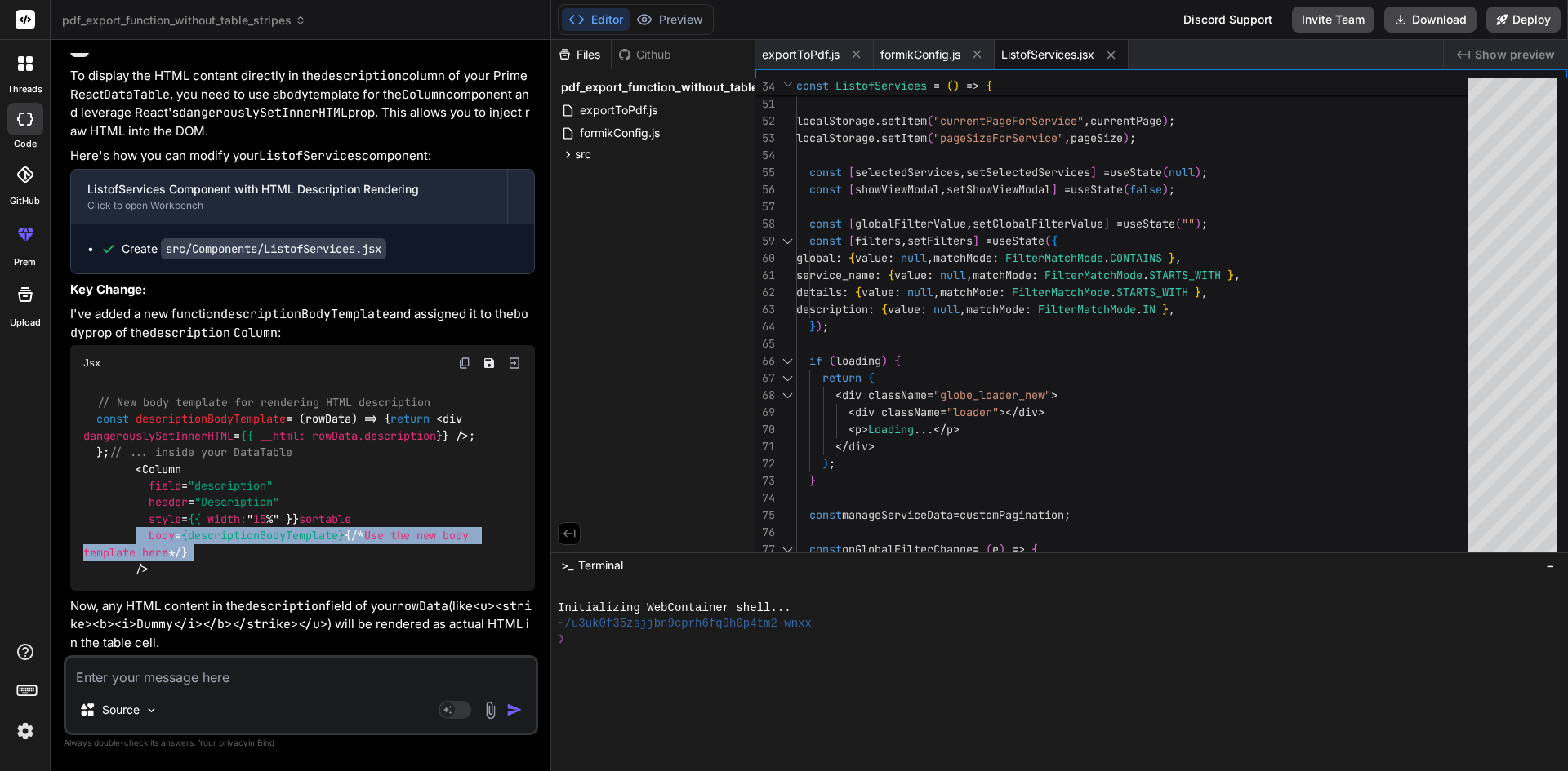
drag, startPoint x: 201, startPoint y: 551, endPoint x: 138, endPoint y: 536, distance: 64.8
click at [138, 536] on div "// New body template for rendering HTML description const descriptionBodyTempla…" at bounding box center [302, 486] width 464 height 209
copy span "body = {descriptionBodyTemplate} {/* Use the new body template here */}"
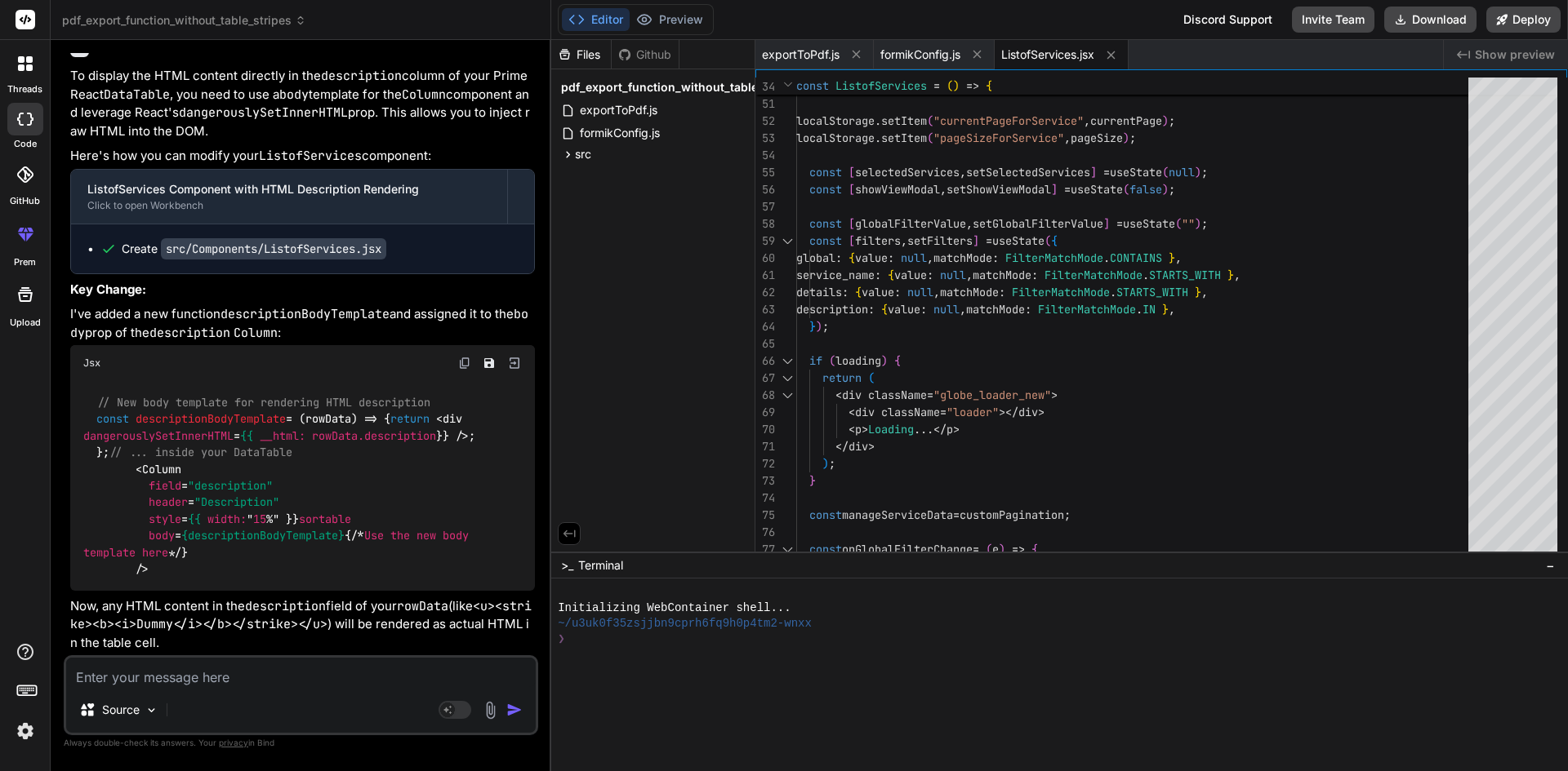
click at [264, 389] on div "// New body template for rendering HTML description const descriptionBodyTempla…" at bounding box center [302, 486] width 464 height 209
drag, startPoint x: 137, startPoint y: 413, endPoint x: 83, endPoint y: 345, distance: 86.8
click at [83, 381] on div "// New body template for rendering HTML description const descriptionBodyTempla…" at bounding box center [302, 486] width 464 height 209
copy code "const descriptionBodyTemplate = ( rowData ) => { return < div dangerouslySetInn…"
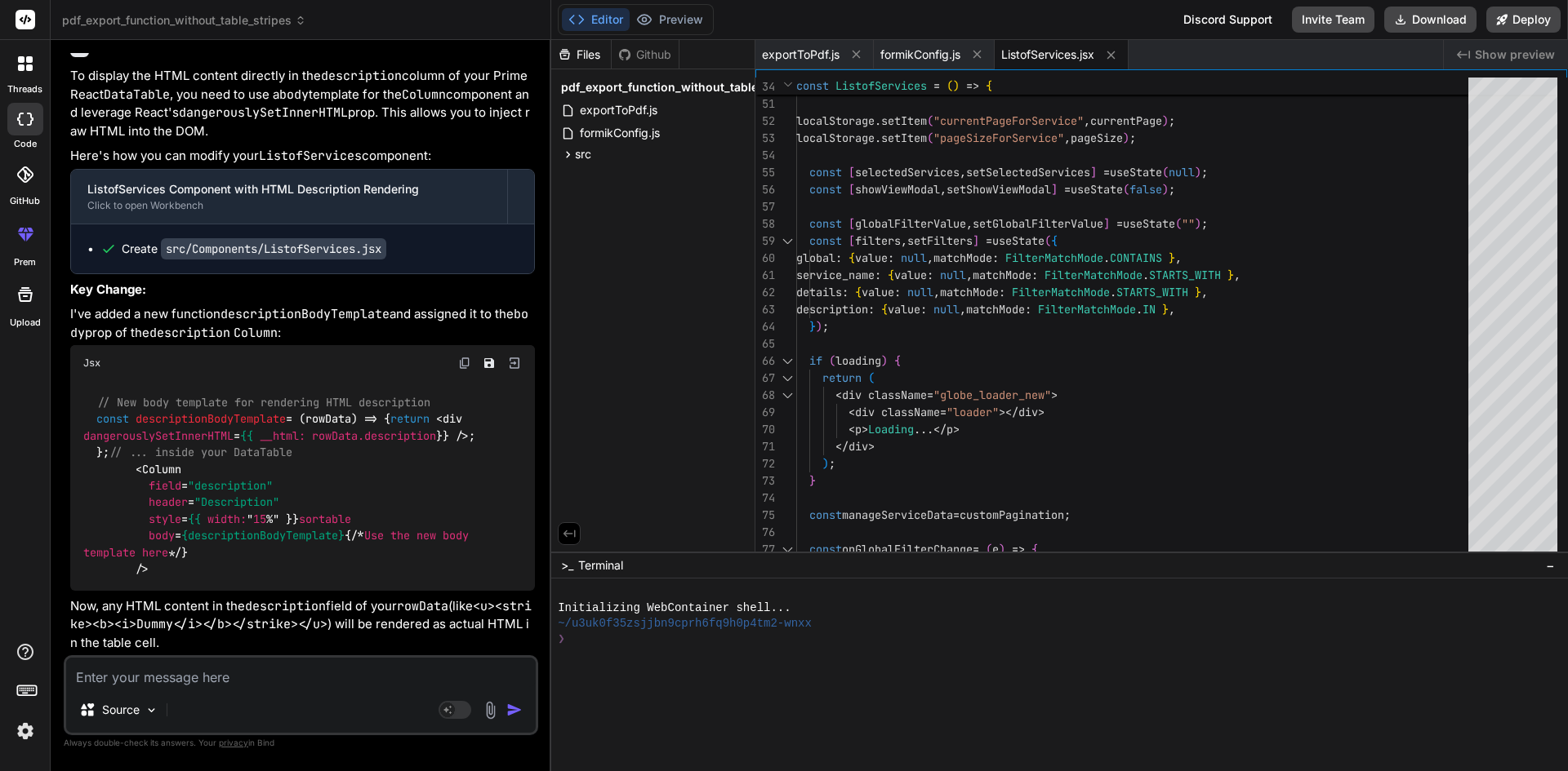
copy code "const descriptionBodyTemplate = ( rowData ) => { return < div dangerouslySetInn…"
click at [197, 679] on textarea at bounding box center [301, 672] width 469 height 30
click at [200, 691] on div "Source Agent Mode. When this toggle is activated, AI automatically makes decisi…" at bounding box center [301, 695] width 475 height 80
click at [207, 676] on textarea at bounding box center [301, 672] width 469 height 30
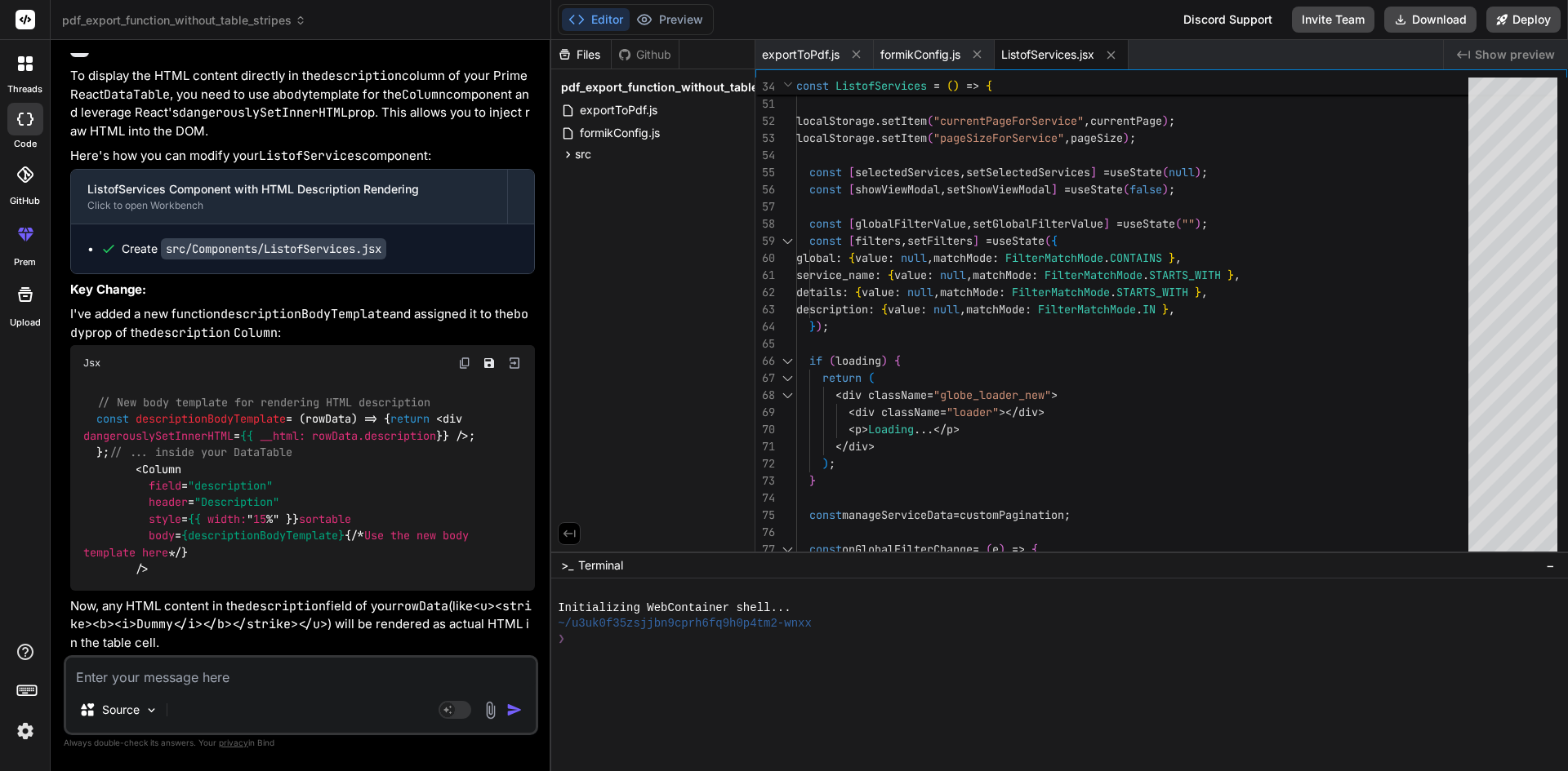
type textarea "e"
type textarea "x"
type textarea "ex"
type textarea "x"
type textarea "exp"
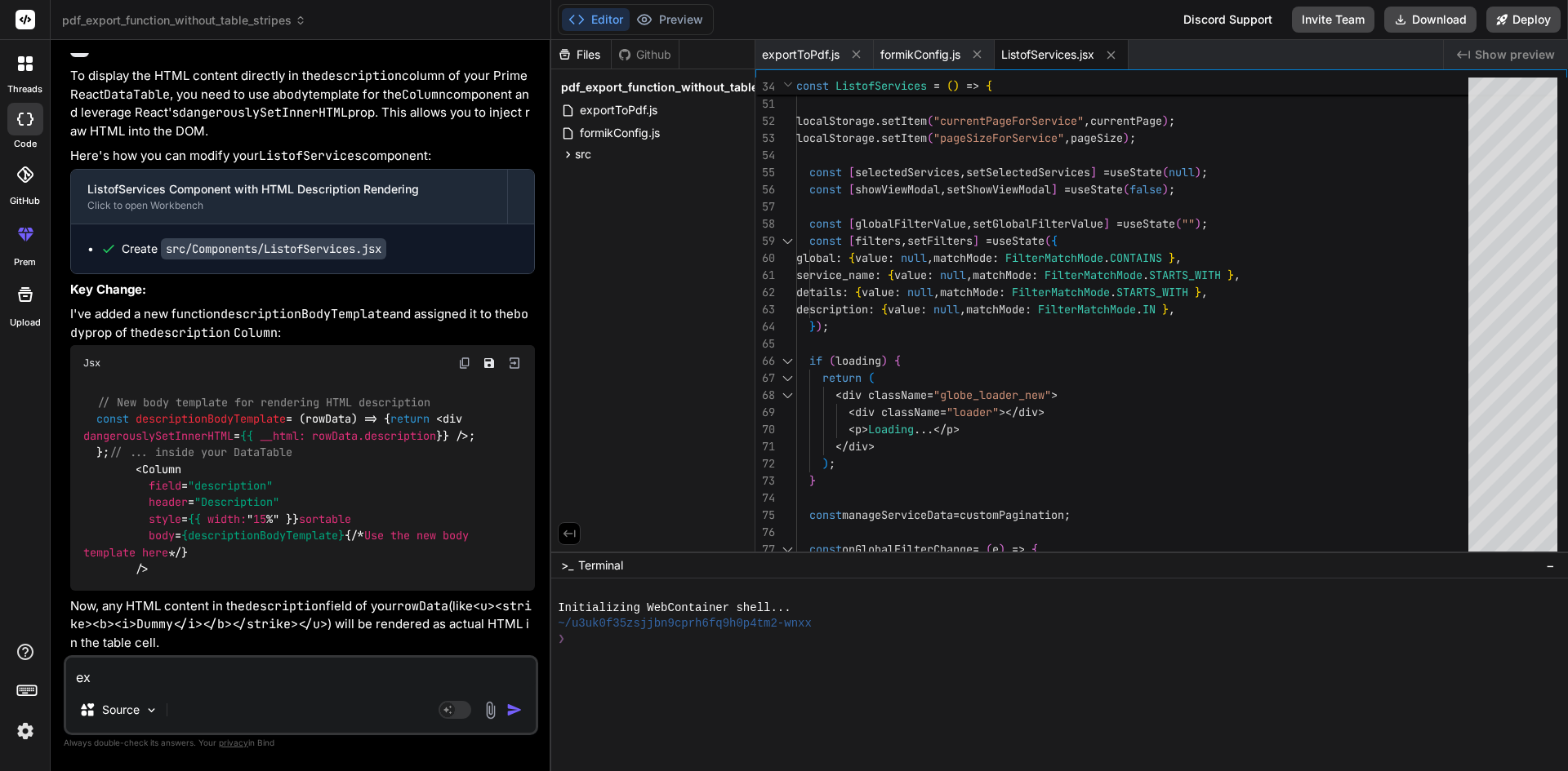
type textarea "x"
type textarea "expl"
type textarea "x"
type textarea "expla"
type textarea "x"
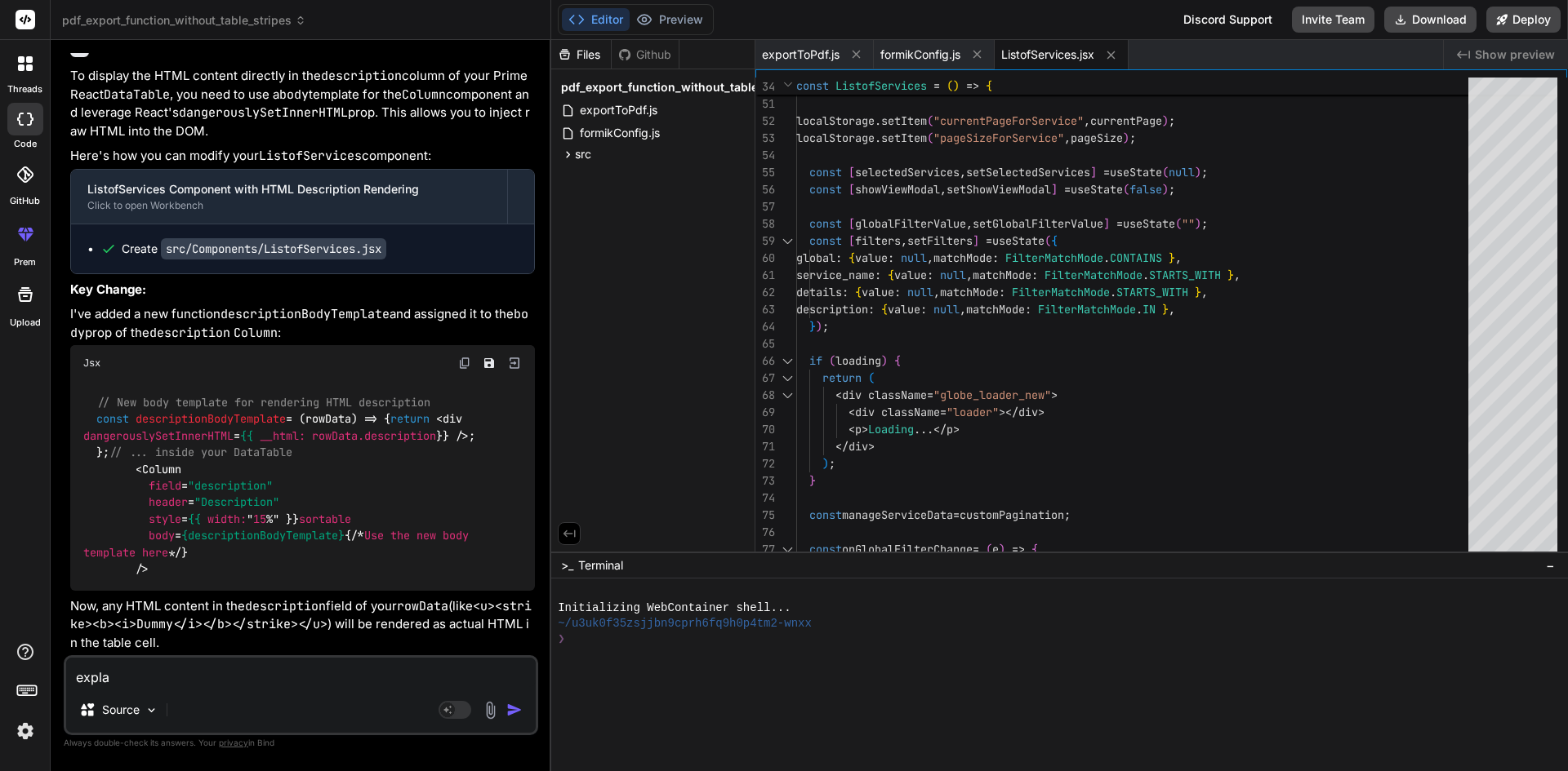
type textarea "explai"
type textarea "x"
type textarea "explain"
type textarea "x"
type textarea "explain"
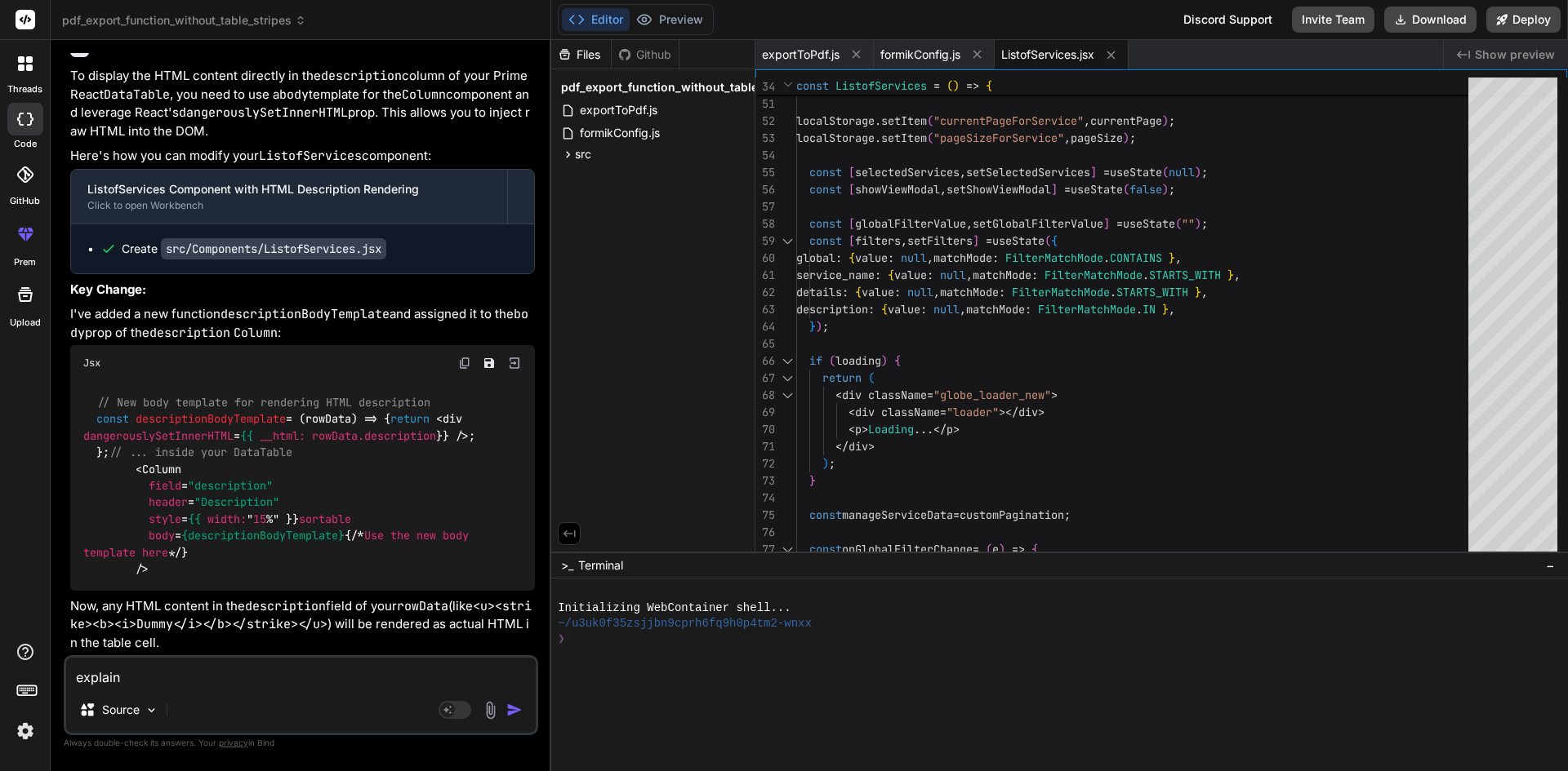
type textarea "x"
type textarea "explain t"
type textarea "x"
type textarea "explain th"
type textarea "x"
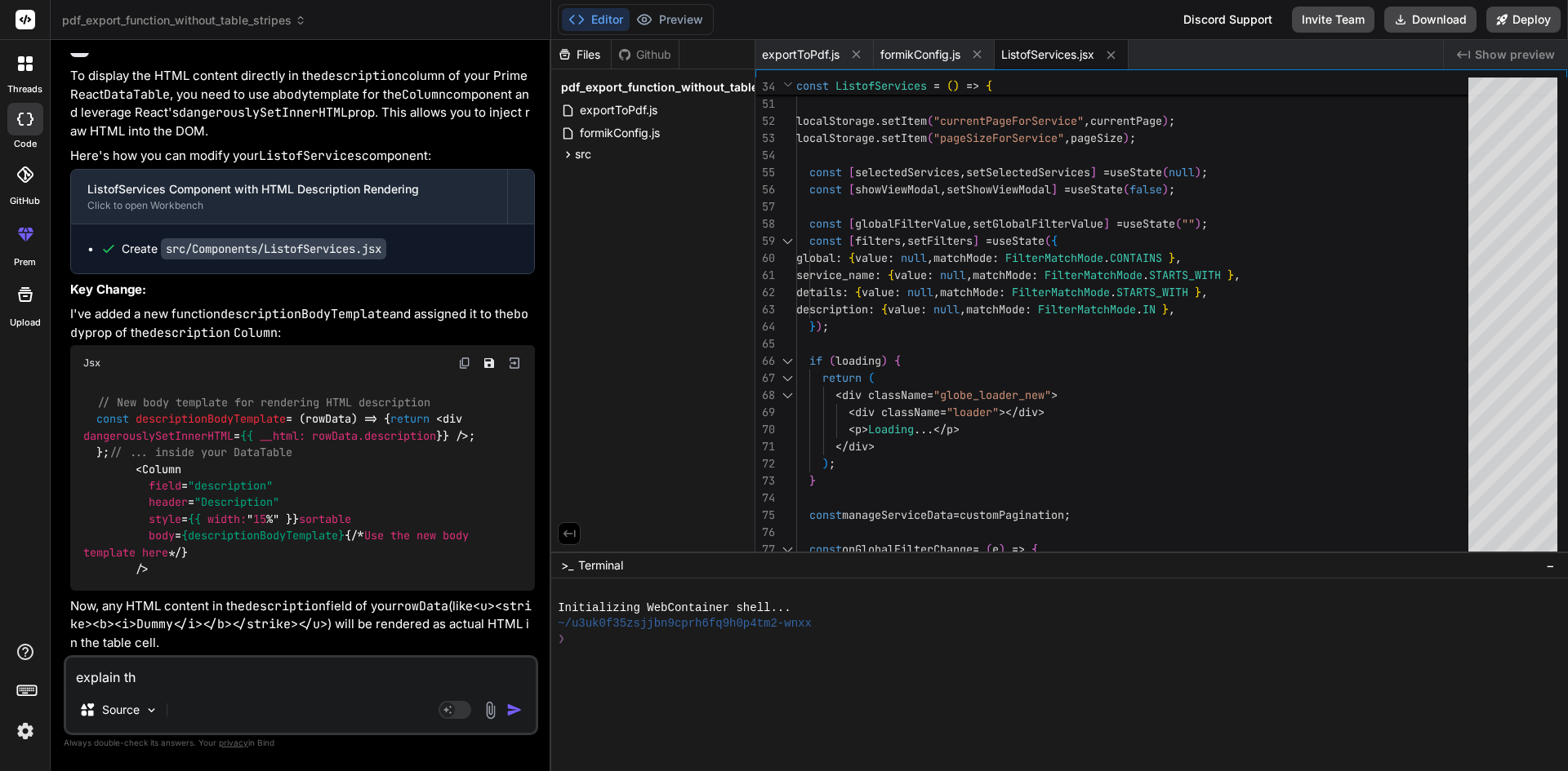
type textarea "explain thi"
type textarea "x"
type textarea "explain this"
type textarea "x"
type textarea "explain this"
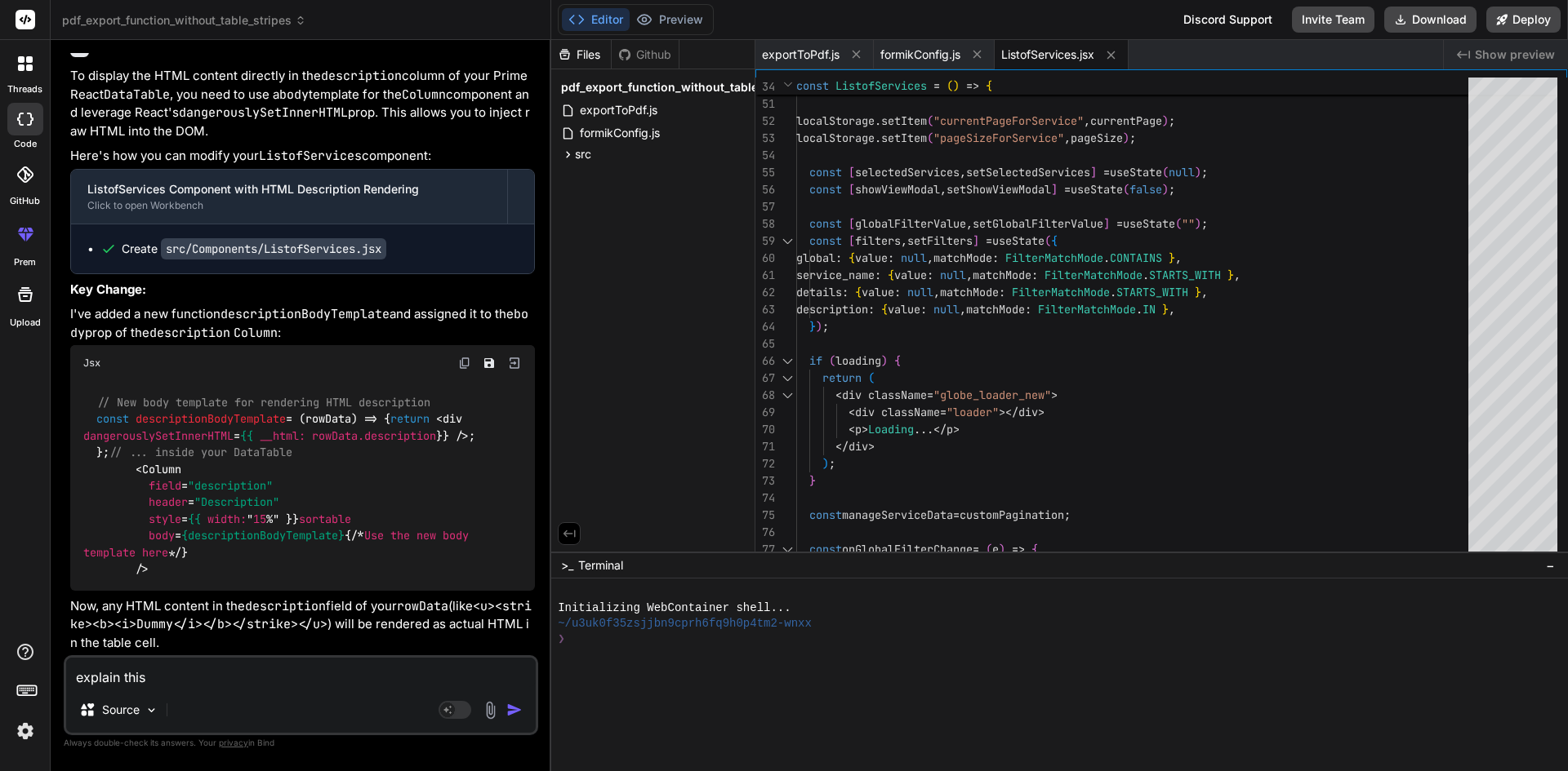
type textarea "x"
type textarea "explain this c"
type textarea "x"
type textarea "explain this co"
type textarea "x"
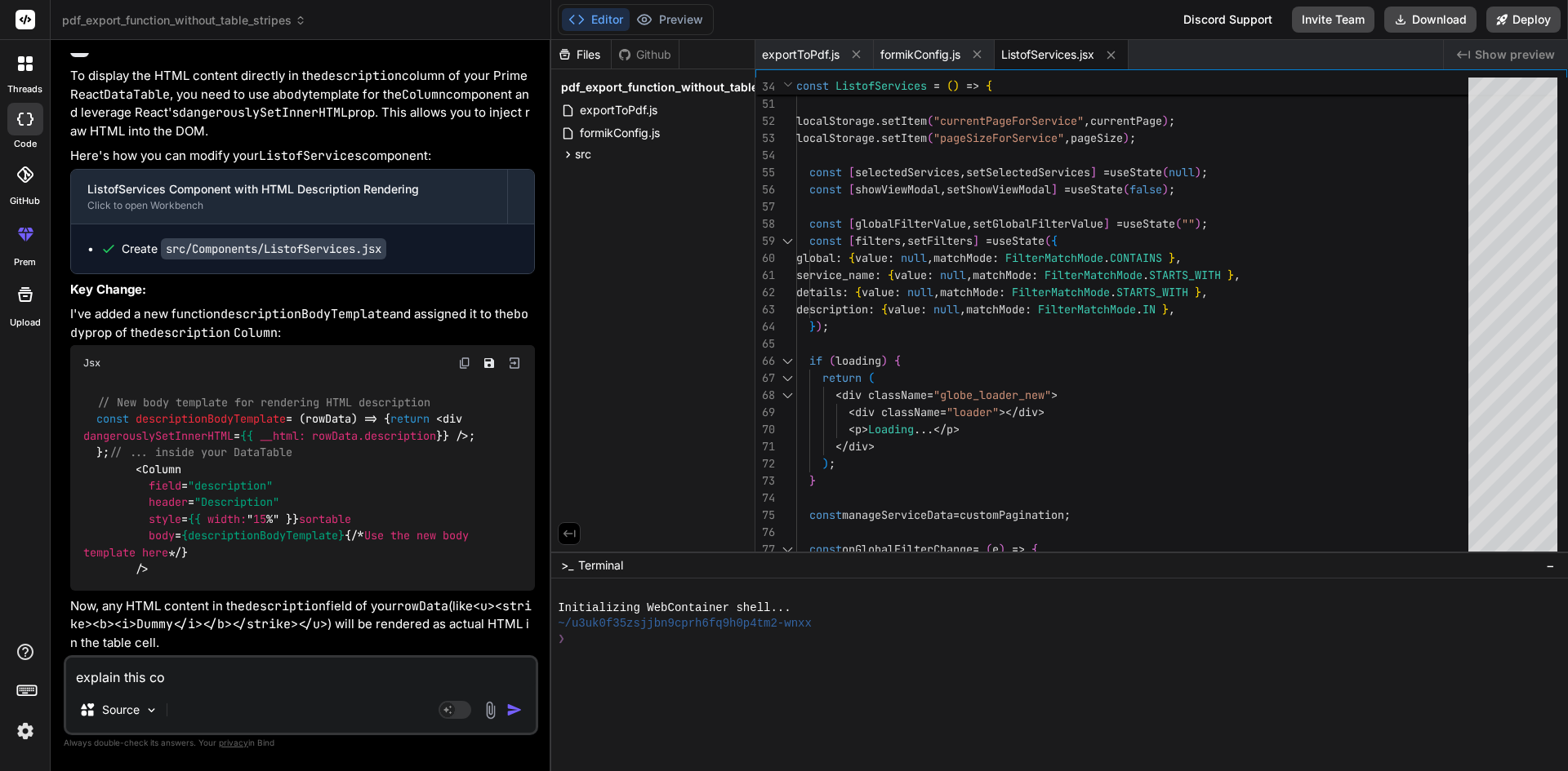
type textarea "explain this cod"
type textarea "x"
type textarea "explain this code"
type textarea "x"
type textarea "explain this code"
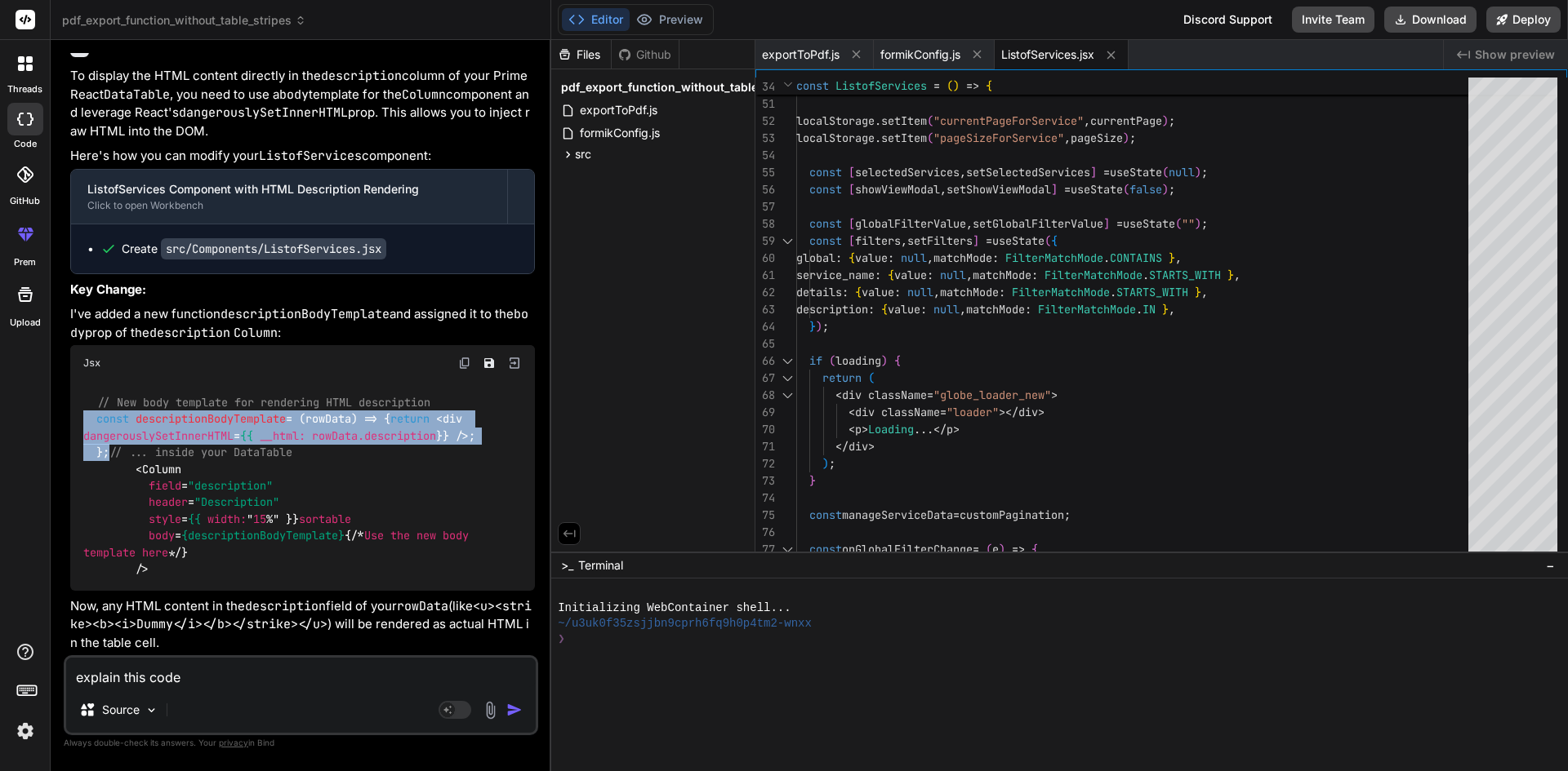
drag, startPoint x: 119, startPoint y: 408, endPoint x: 85, endPoint y: 355, distance: 63.0
click at [85, 381] on div "// New body template for rendering HTML description const descriptionBodyTempla…" at bounding box center [302, 486] width 464 height 209
copy code "const descriptionBodyTemplate = ( rowData ) => { return < div dangerouslySetInn…"
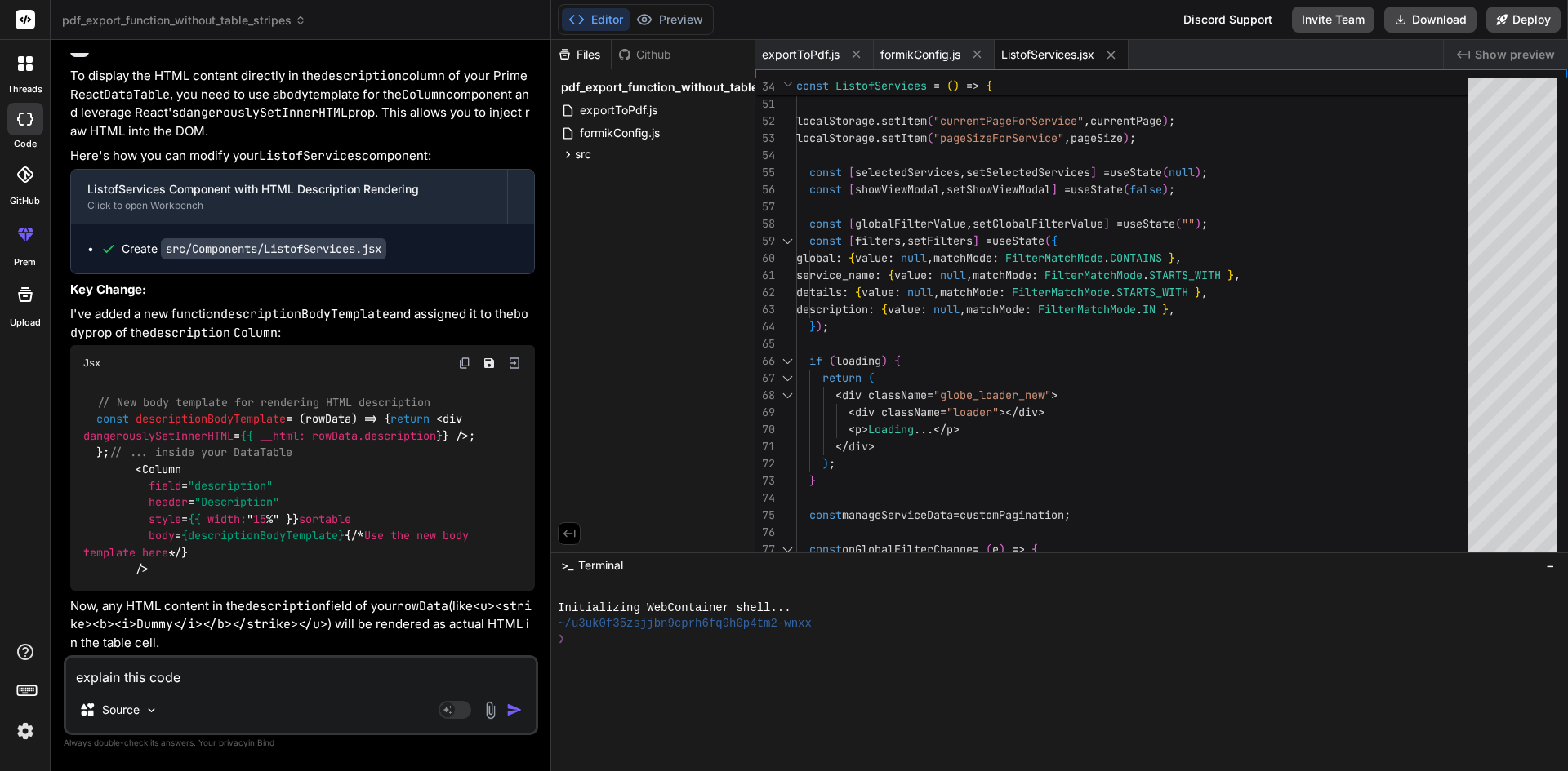
click at [216, 679] on textarea "explain this code" at bounding box center [301, 672] width 469 height 30
type textarea "x"
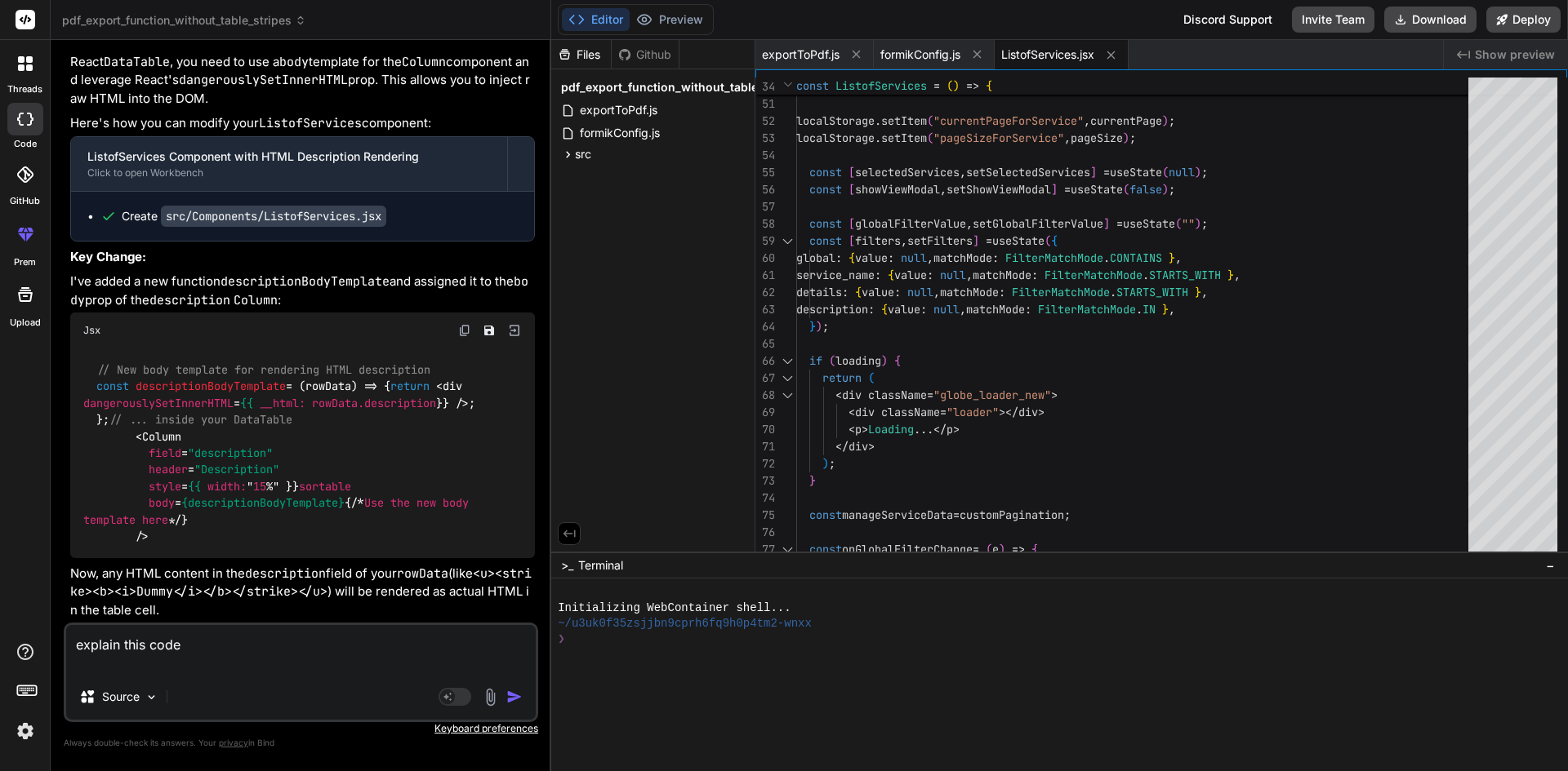
paste textarea "const descriptionBodyTemplate = (rowData) => { return <div dangerouslySetInnerH…"
type textarea "explain this code const descriptionBodyTemplate = (rowData) => { return <div da…"
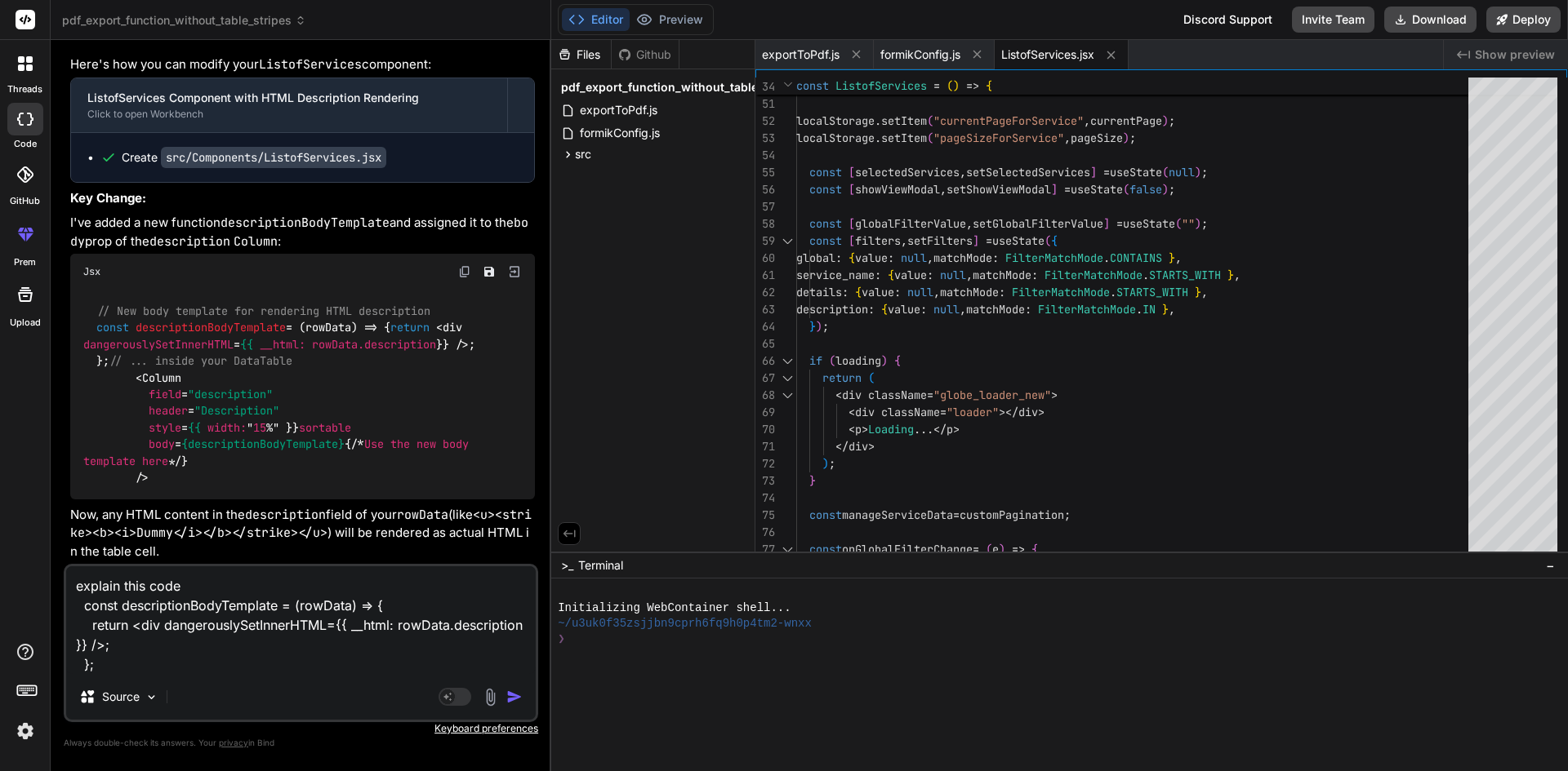
type textarea "x"
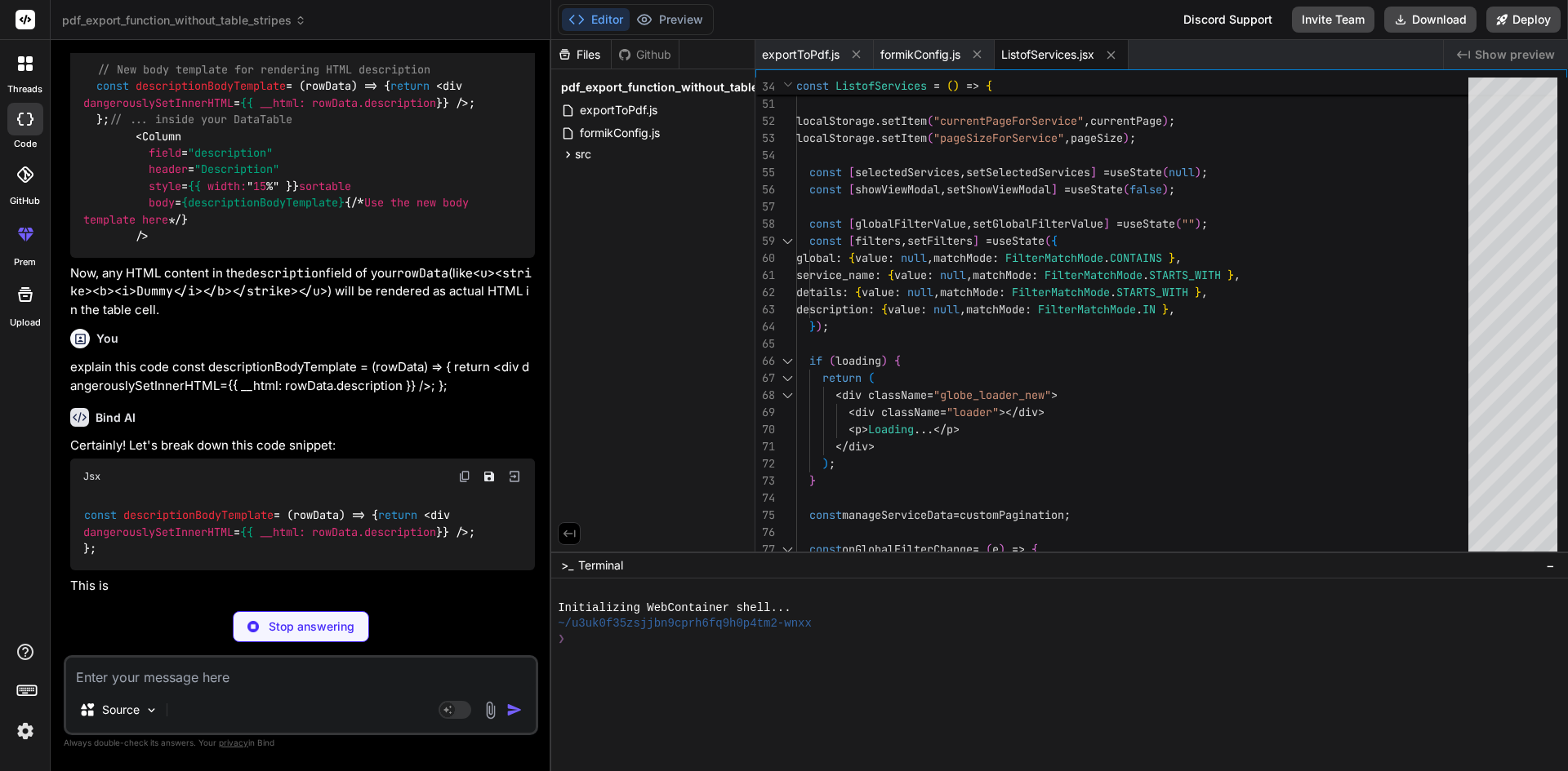
scroll to position [20725, 0]
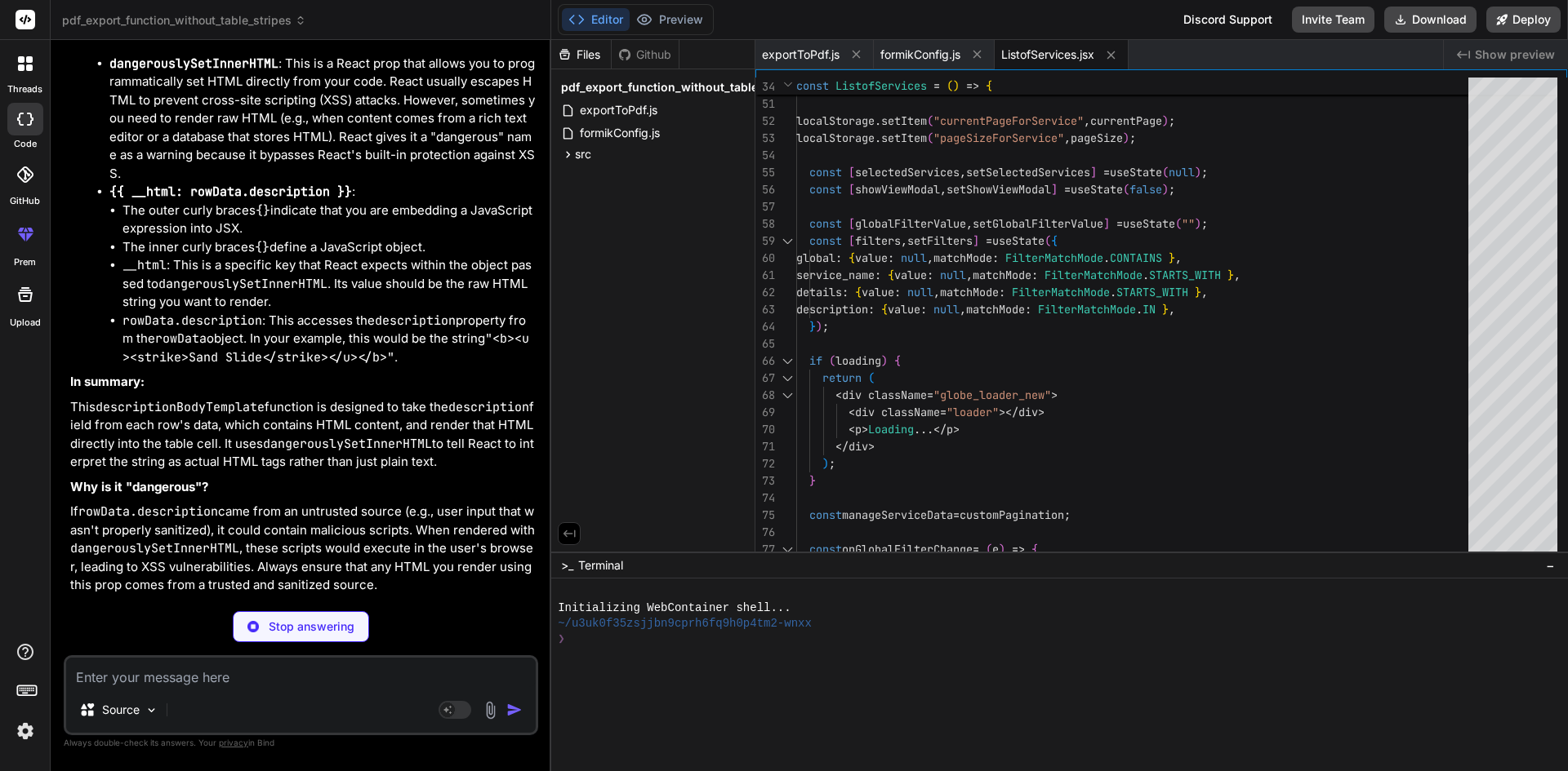
type textarea "x"
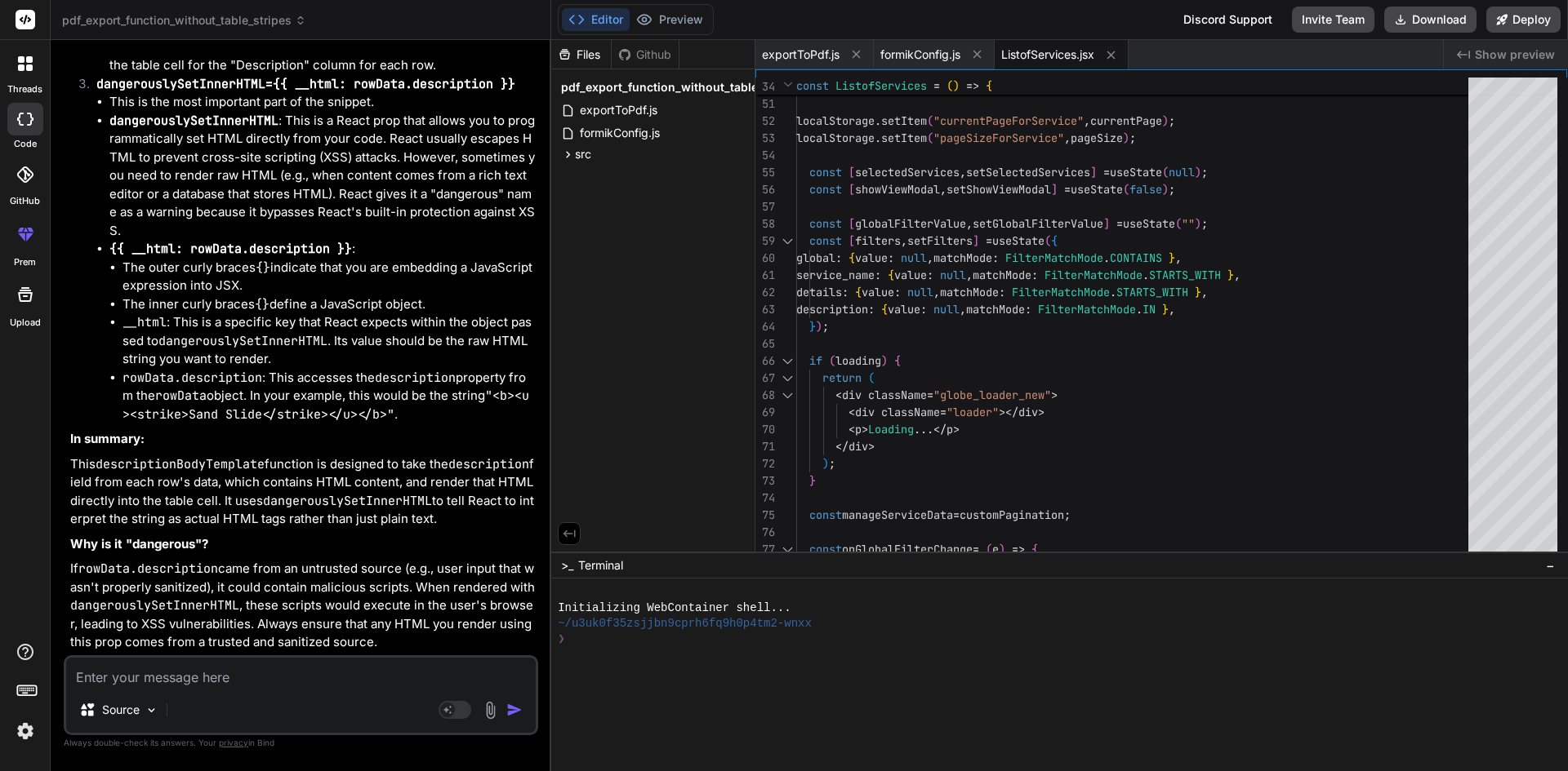
scroll to position [21709, 0]
click at [339, 665] on textarea at bounding box center [301, 672] width 469 height 30
paste textarea "{data?.description ? descriptionBodyTemplate(data?.description) : "No descripti…"
type textarea "{data?.description ? descriptionBodyTemplate(data?.description) : "No descripti…"
type textarea "x"
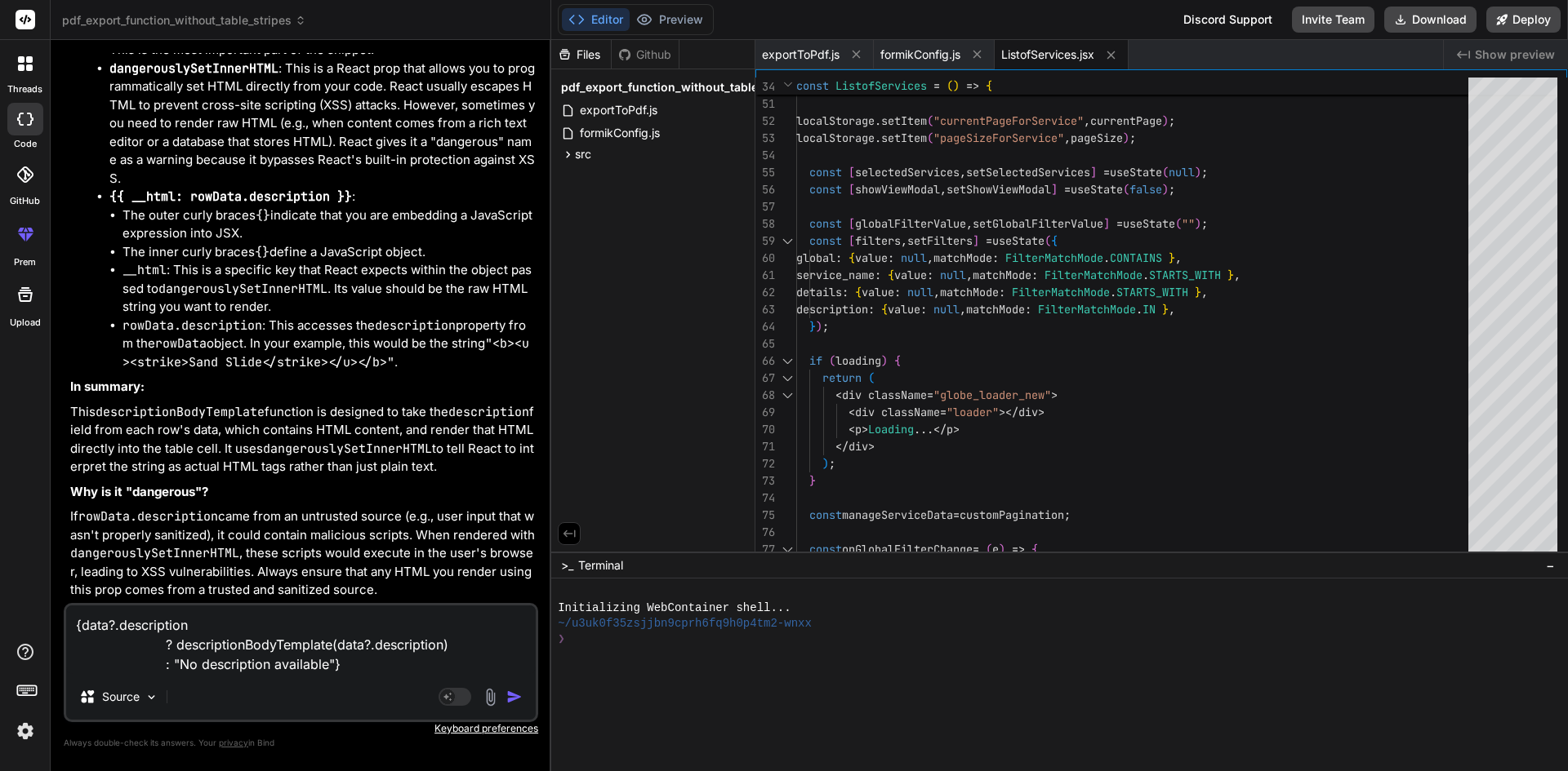
type textarea "{data?.description ? descriptionBodyTemplate(data?.description) : "No descripti…"
type textarea "x"
type textarea "{data?.description ? descriptionBodyTemplate(data?.description) : "No descripti…"
type textarea "x"
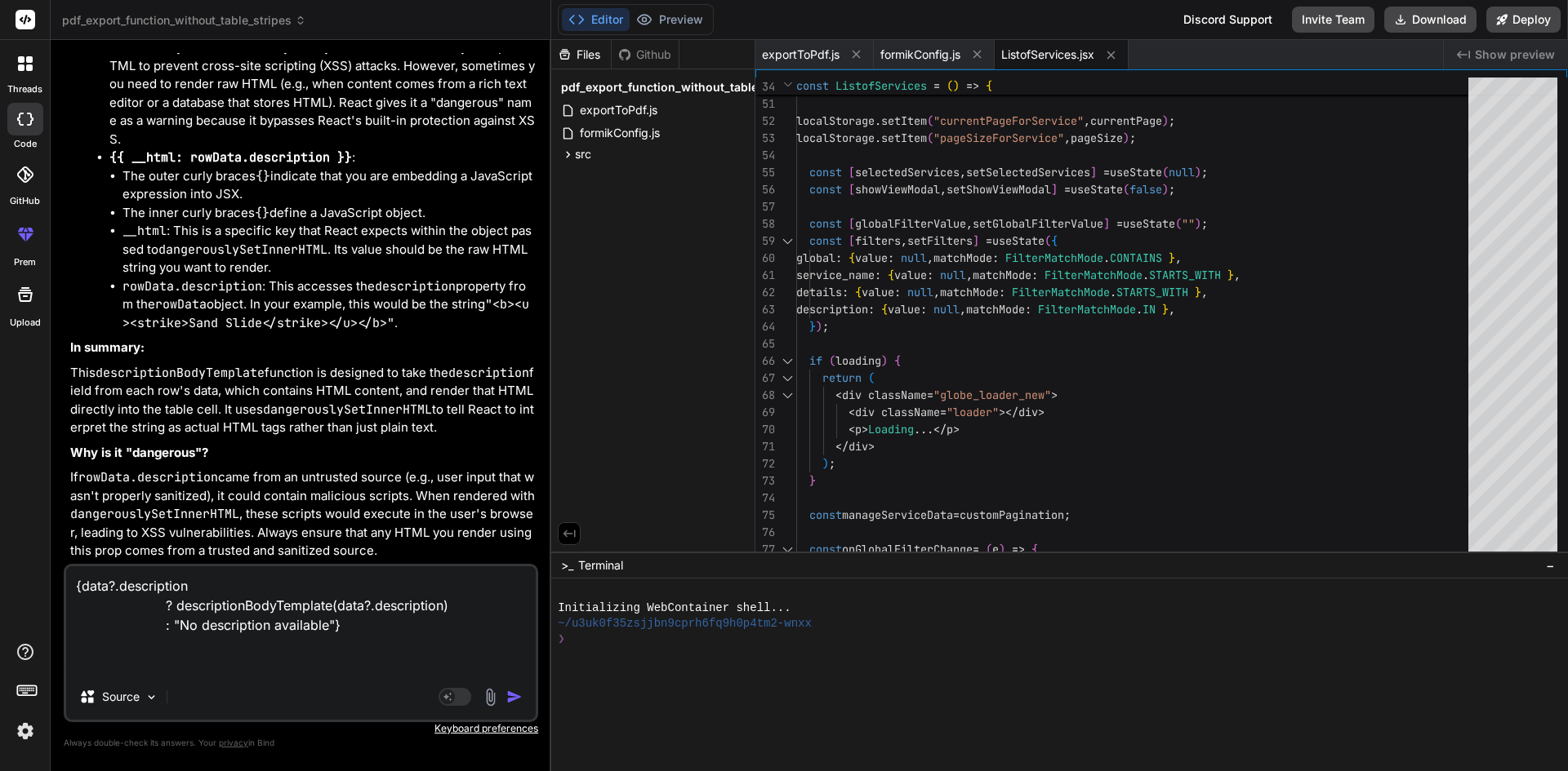
paste textarea "const descriptionBodyTemplate = (rowData) => { return <div dangerouslySetInnerH…"
type textarea "{data?.description ? descriptionBodyTemplate(data?.description) : "No descripti…"
type textarea "x"
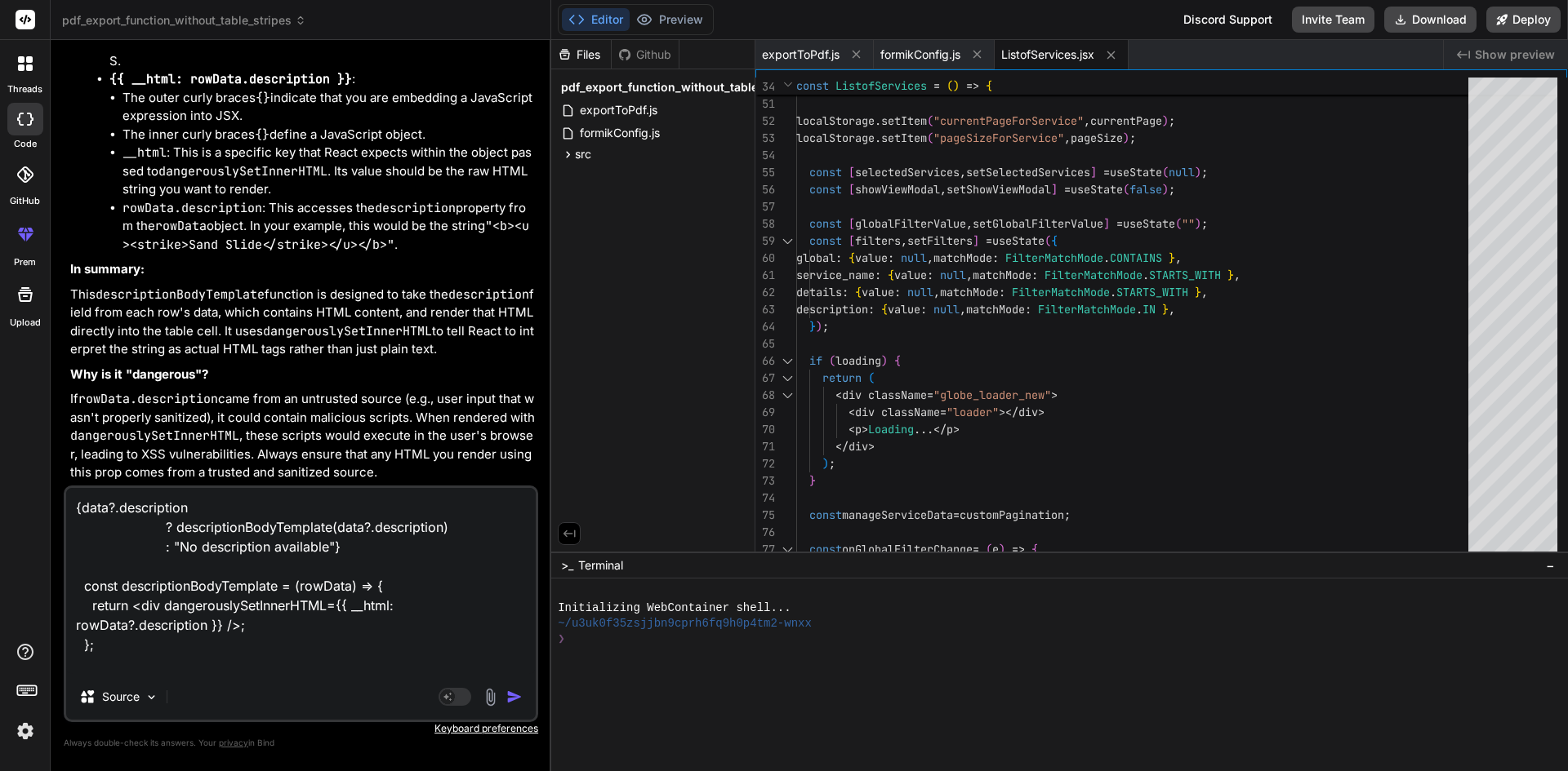
type textarea "{data?.description ? descriptionBodyTemplate(data?.description) : "No descripti…"
type textarea "service_name: { value: null, matchMode: FilterMatchMode.STARTS_WITH }, details:…"
click at [161, 658] on textarea "{data?.description ? descriptionBodyTemplate(data?.description) : "No descripti…" at bounding box center [301, 581] width 469 height 186
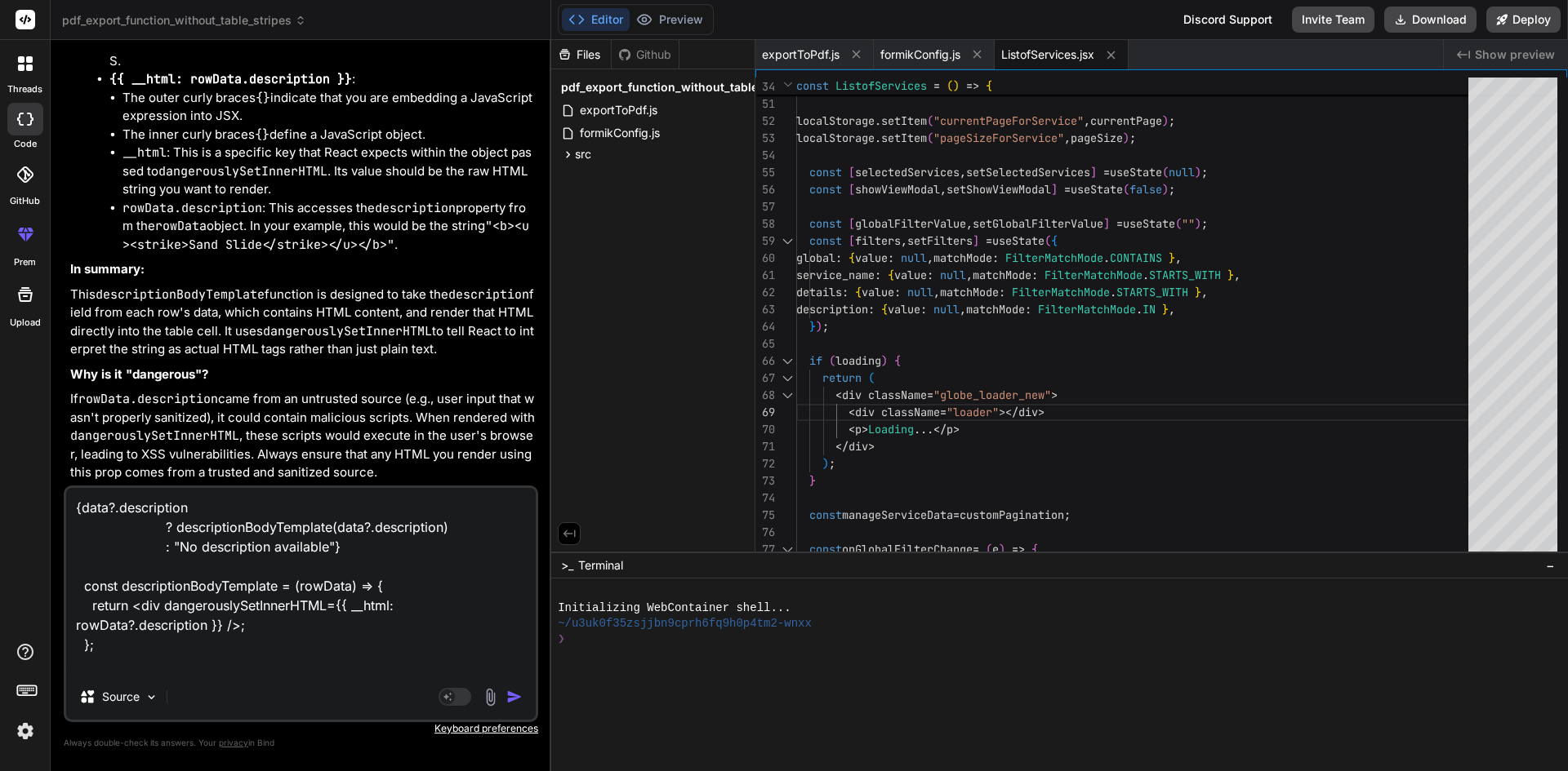
type textarea "{data?.description ? descriptionBodyTemplate(data?.description) : "No descripti…"
type textarea "x"
type textarea "{data?.description ? descriptionBodyTemplate(data?.description) : "No descripti…"
type textarea "x"
type textarea "{data?.description ? descriptionBodyTemplate(data?.description) : "No descripti…"
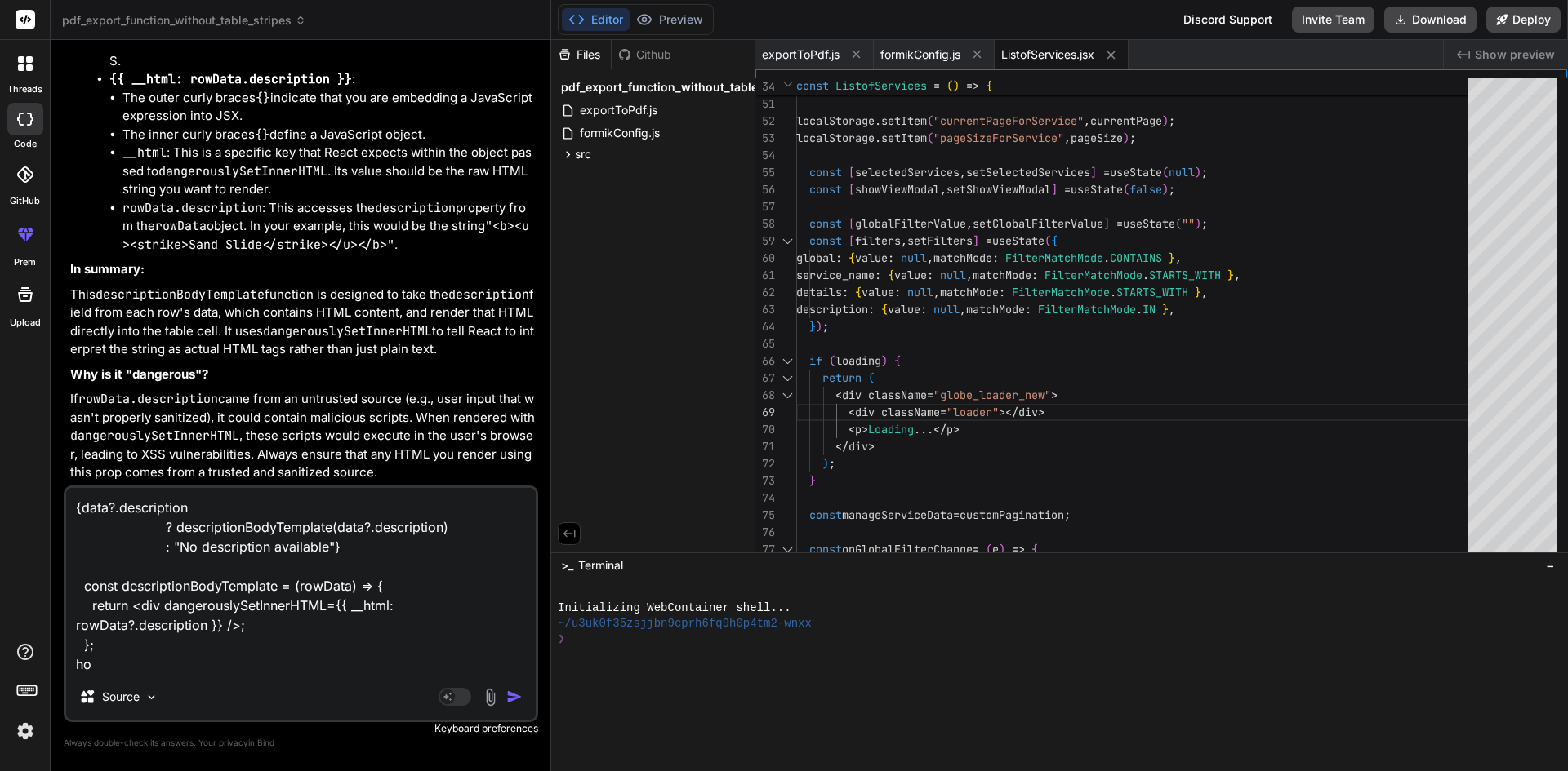
type textarea "x"
type textarea "{data?.description ? descriptionBodyTemplate(data?.description) : "No descripti…"
type textarea "x"
type textarea "{data?.description ? descriptionBodyTemplate(data?.description) : "No descripti…"
type textarea "x"
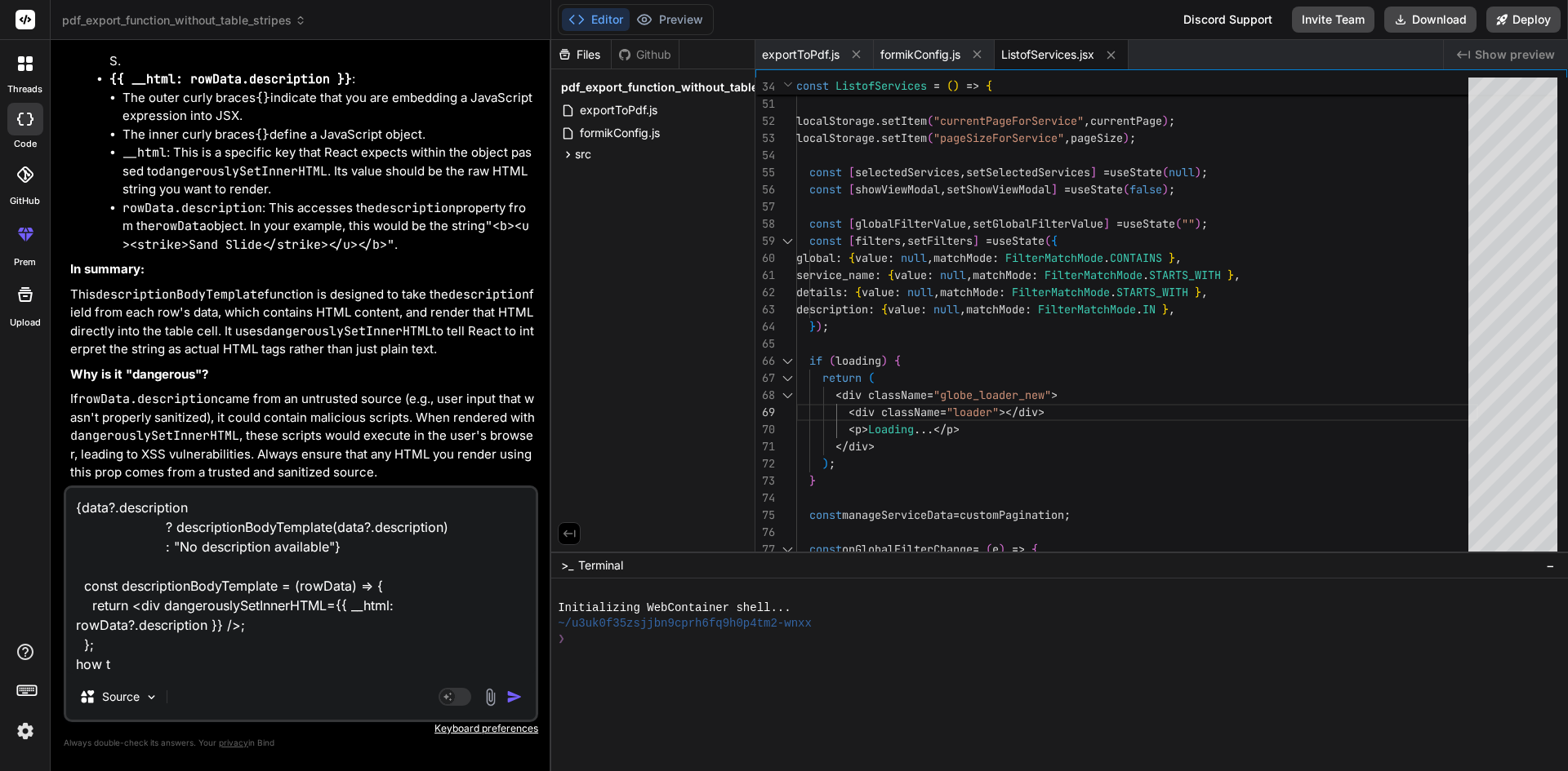
type textarea "{data?.description ? descriptionBodyTemplate(data?.description) : "No descripti…"
type textarea "x"
type textarea "{data?.description ? descriptionBodyTemplate(data?.description) : "No descripti…"
type textarea "x"
type textarea "{data?.description ? descriptionBodyTemplate(data?.description) : "No descripti…"
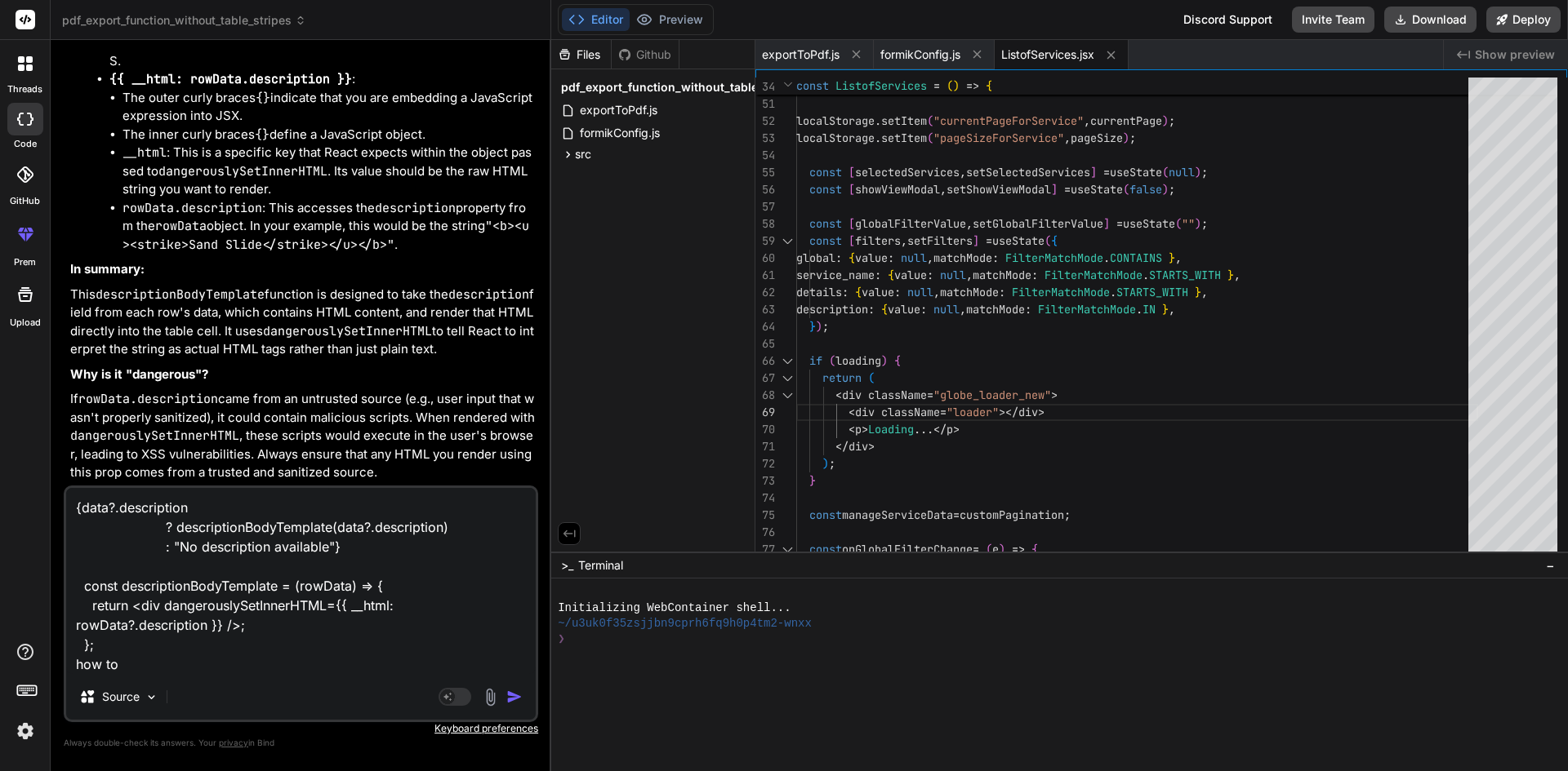
type textarea "x"
type textarea "{data?.description ? descriptionBodyTemplate(data?.description) : "No descripti…"
type textarea "x"
type textarea "{data?.description ? descriptionBodyTemplate(data?.description) : "No descripti…"
type textarea "x"
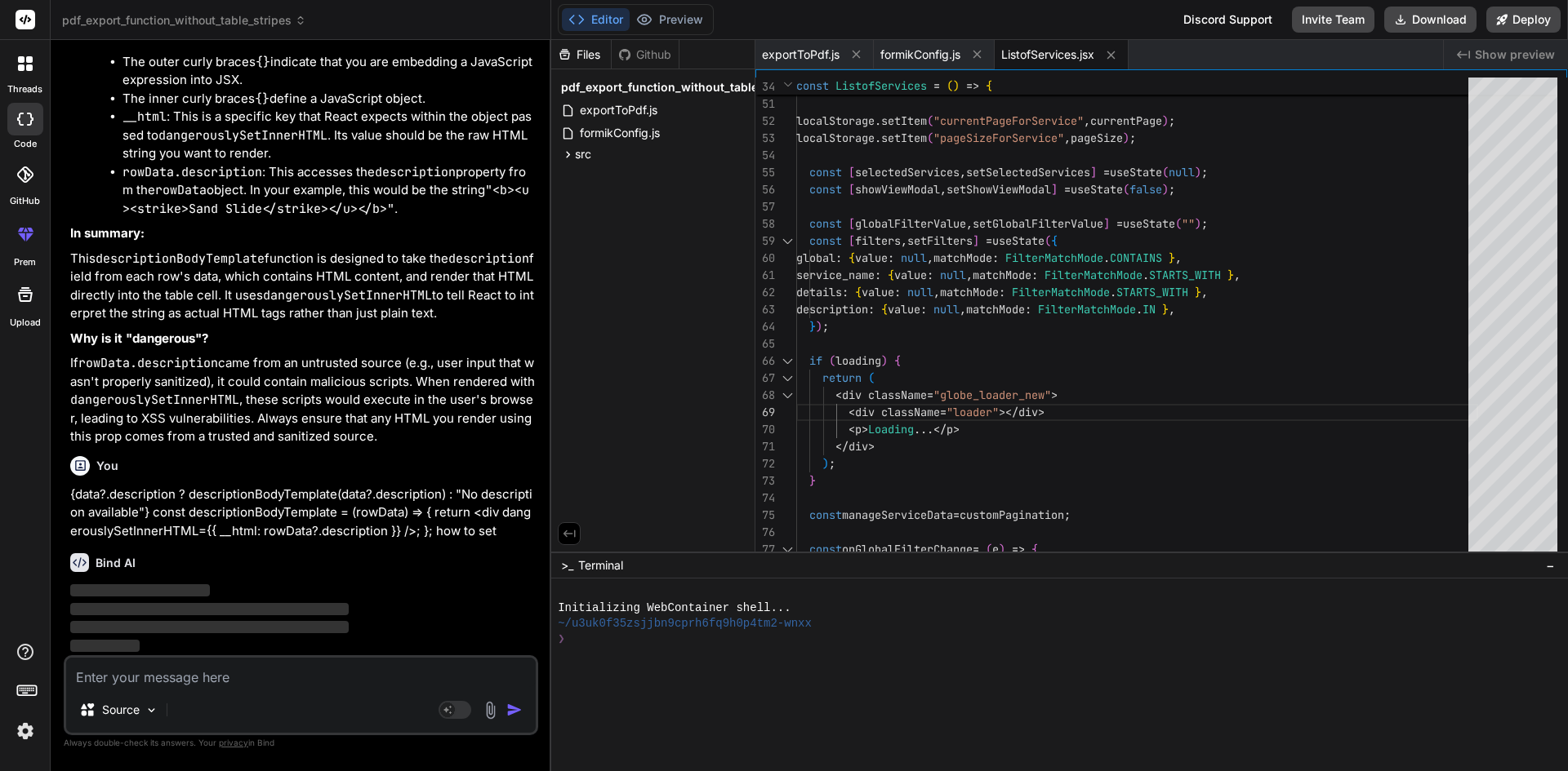
scroll to position [21916, 0]
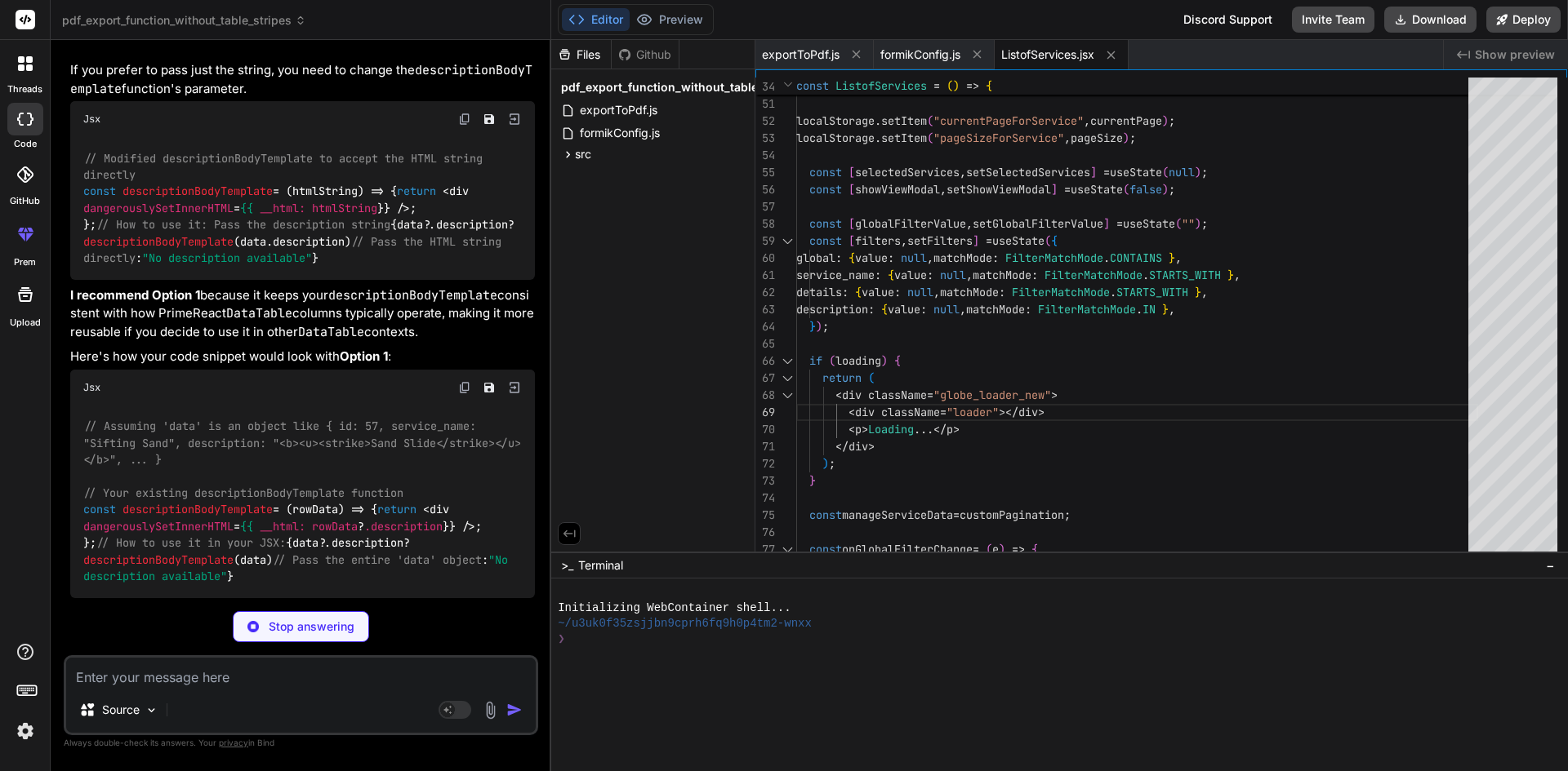
type textarea "x"
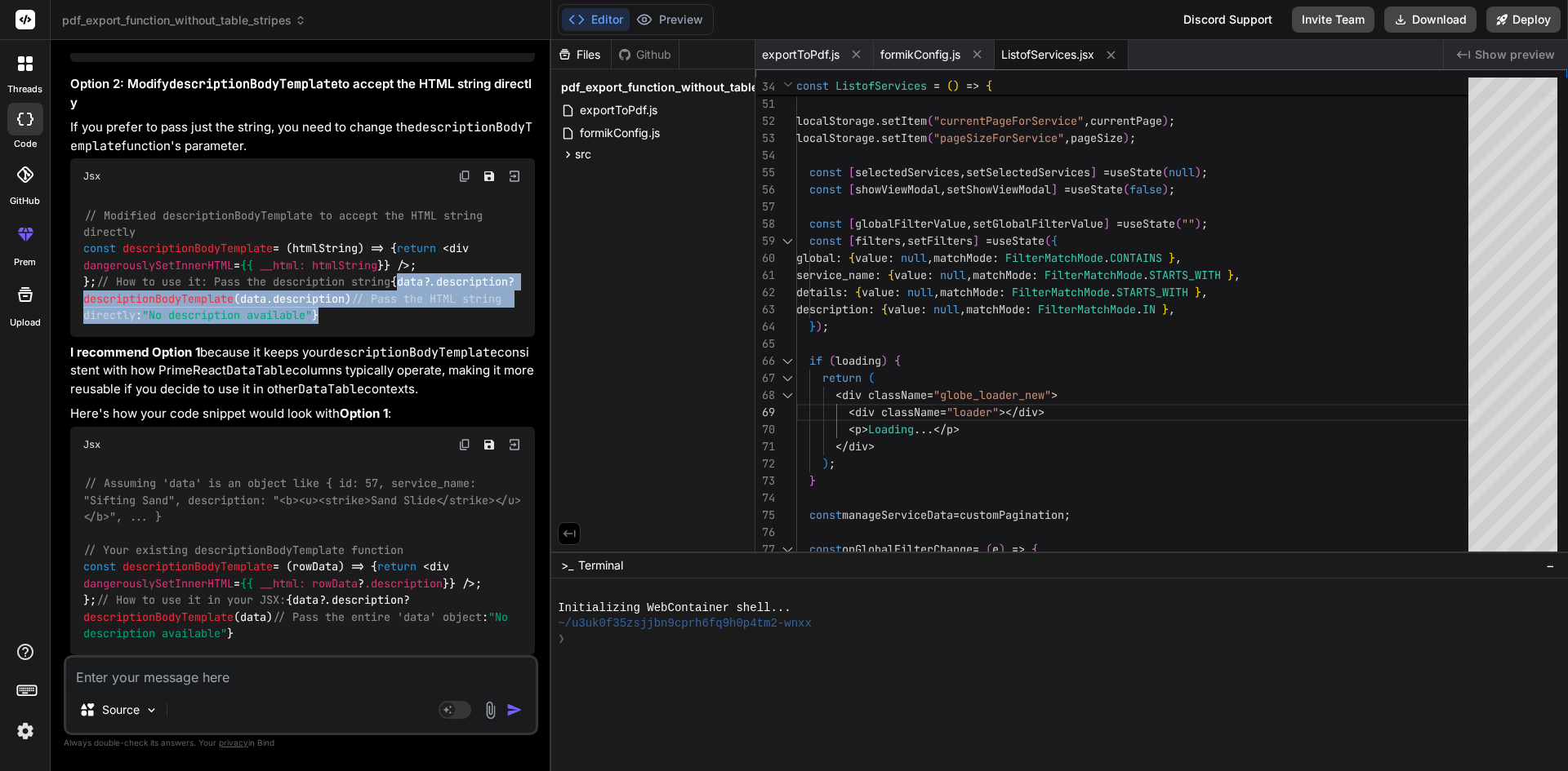
drag, startPoint x: 314, startPoint y: 494, endPoint x: 65, endPoint y: 442, distance: 254.4
click at [65, 442] on div "You <td>{data?.capacity} ton</td> how to set crane weight Bind AI Here are a fe…" at bounding box center [301, 412] width 475 height 718
copy code "{data?. description ? descriptionBodyTemplate (data. description ) // Pass the …"
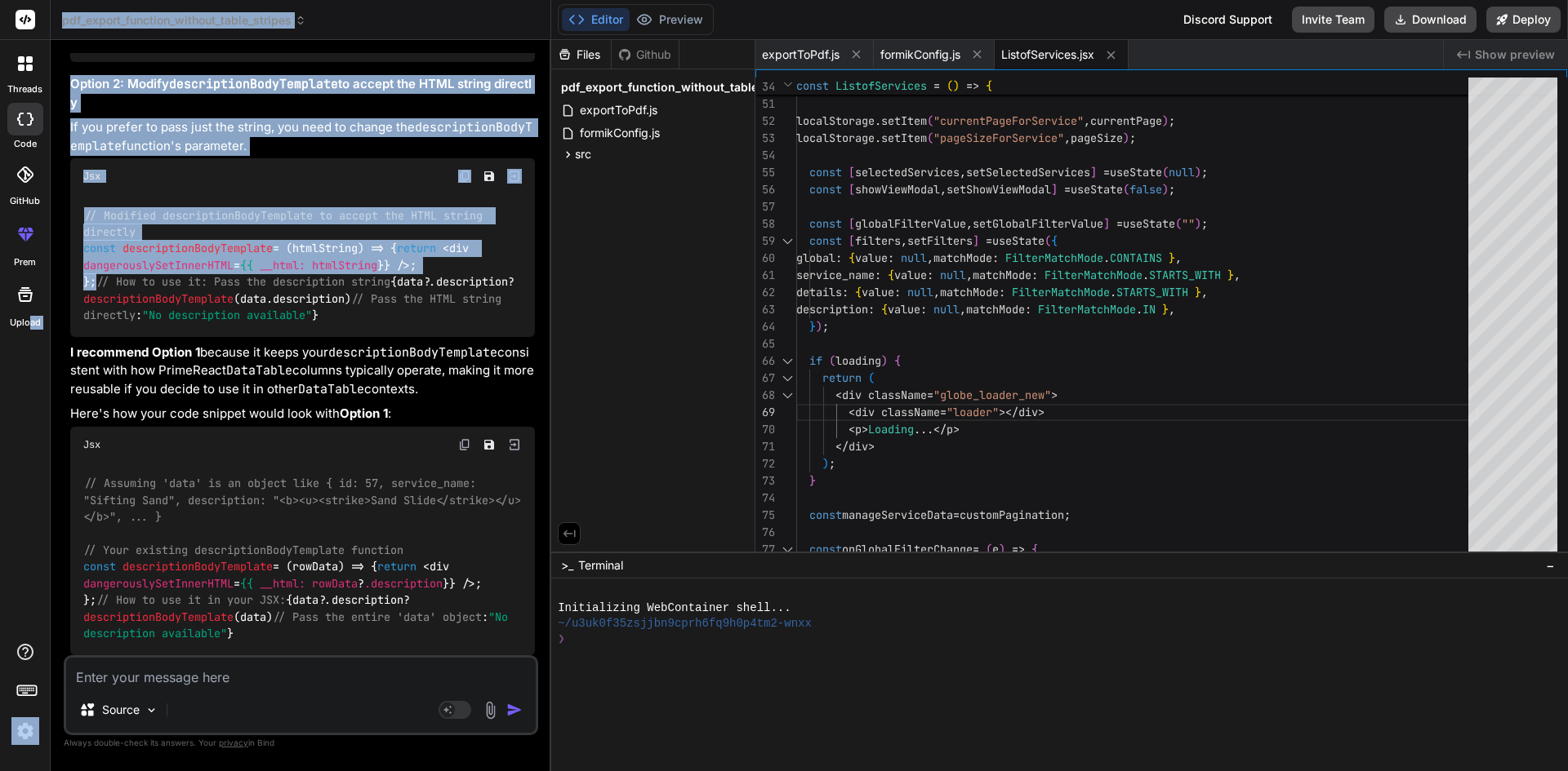
drag, startPoint x: 110, startPoint y: 386, endPoint x: 31, endPoint y: 340, distance: 91.4
click at [31, 340] on div "threads code GitHub prem Upload pdf_export_function_without_table_stripes Creat…" at bounding box center [784, 386] width 1568 height 771
click at [117, 337] on div "// Modified descriptionBodyTemplate to accept the HTML string directly const de…" at bounding box center [302, 266] width 464 height 143
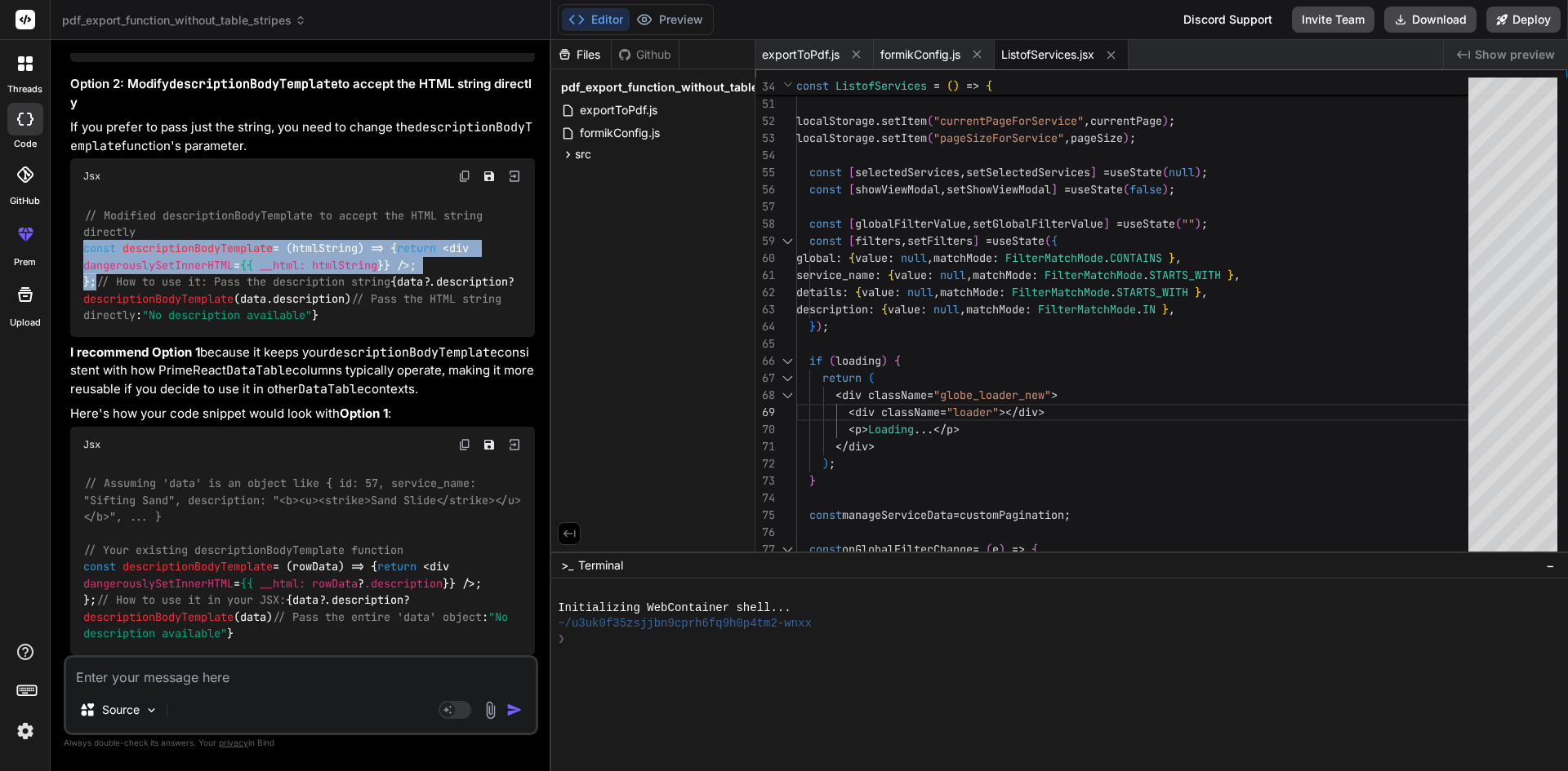
drag, startPoint x: 111, startPoint y: 394, endPoint x: 54, endPoint y: 337, distance: 80.6
click at [54, 337] on div "Bind AI Web Search Created with Pixso. Code Generator You <td>{data?.capacity} …" at bounding box center [301, 405] width 501 height 730
copy code "const descriptionBodyTemplate = ( htmlString ) => { return < div dangerouslySet…"
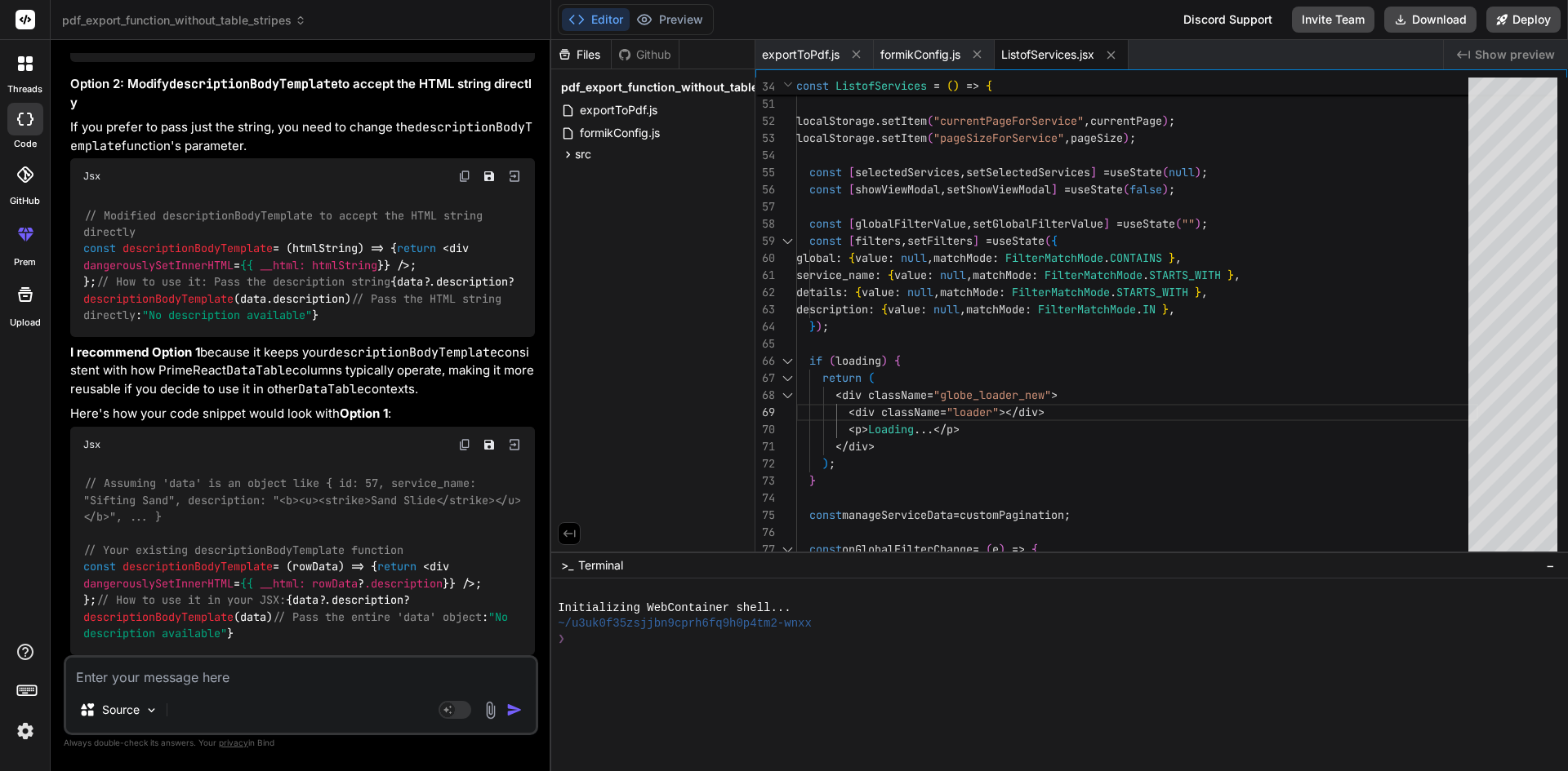
click at [209, 399] on p "I recommend Option 1 because it keeps your descriptionBodyTemplate consistent w…" at bounding box center [302, 372] width 464 height 56
click at [146, 360] on strong "I recommend Option 1" at bounding box center [134, 352] width 130 height 16
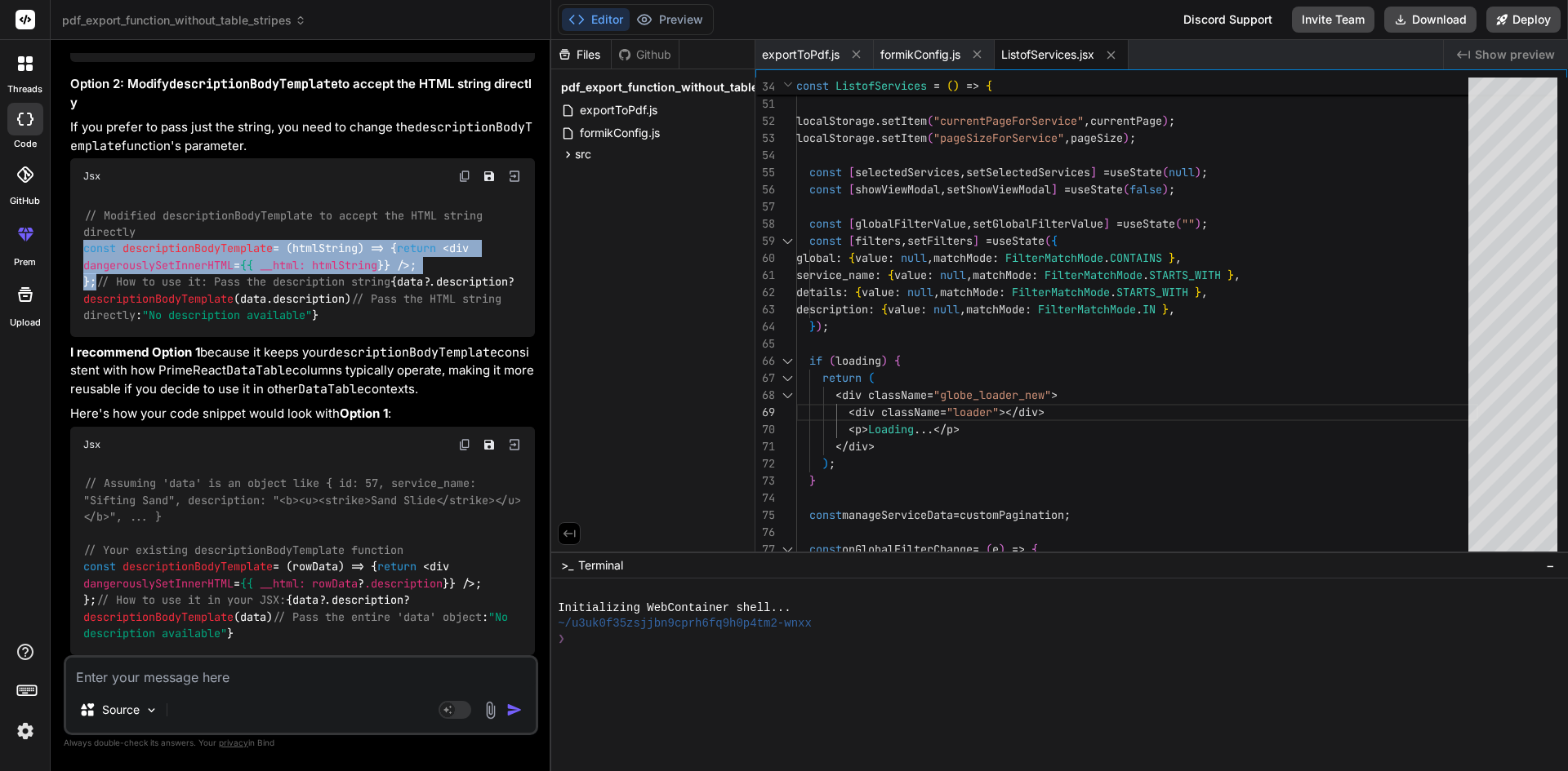
drag, startPoint x: 104, startPoint y: 399, endPoint x: 67, endPoint y: 350, distance: 61.4
click at [67, 350] on div "You <td>{data?.capacity} ton</td> how to set crane weight Bind AI Here are a fe…" at bounding box center [303, 354] width 471 height 603
copy code "const descriptionBodyTemplate = ( htmlString ) => { return < div dangerouslySet…"
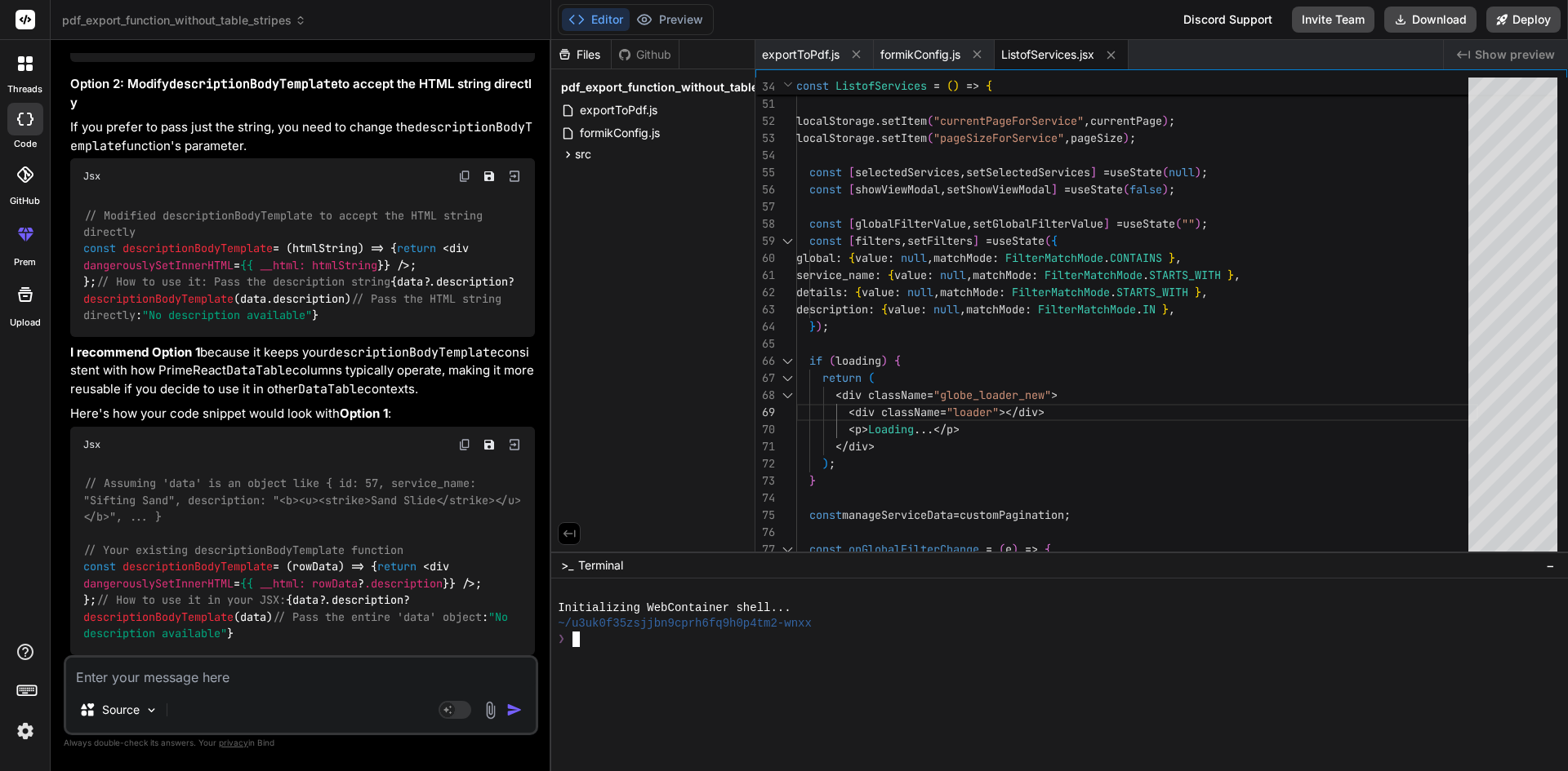
click at [705, 689] on div at bounding box center [1051, 686] width 988 height 16
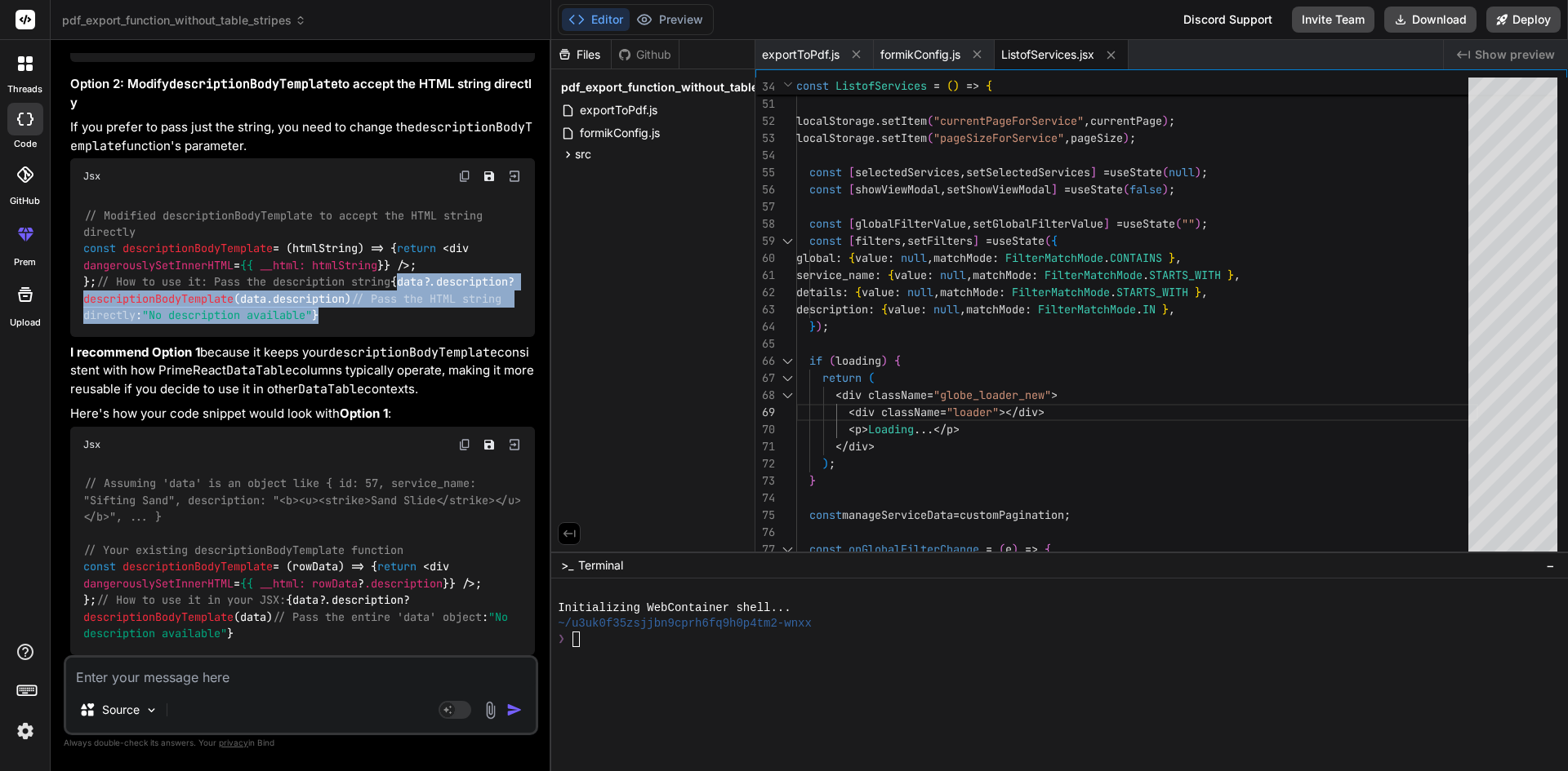
drag, startPoint x: 302, startPoint y: 491, endPoint x: 66, endPoint y: 447, distance: 240.1
click at [66, 447] on div "You <td>{data?.capacity} ton</td> how to set crane weight Bind AI Here are a fe…" at bounding box center [301, 412] width 475 height 718
copy code "{data?. description ? descriptionBodyTemplate (data. description ) // Pass the …"
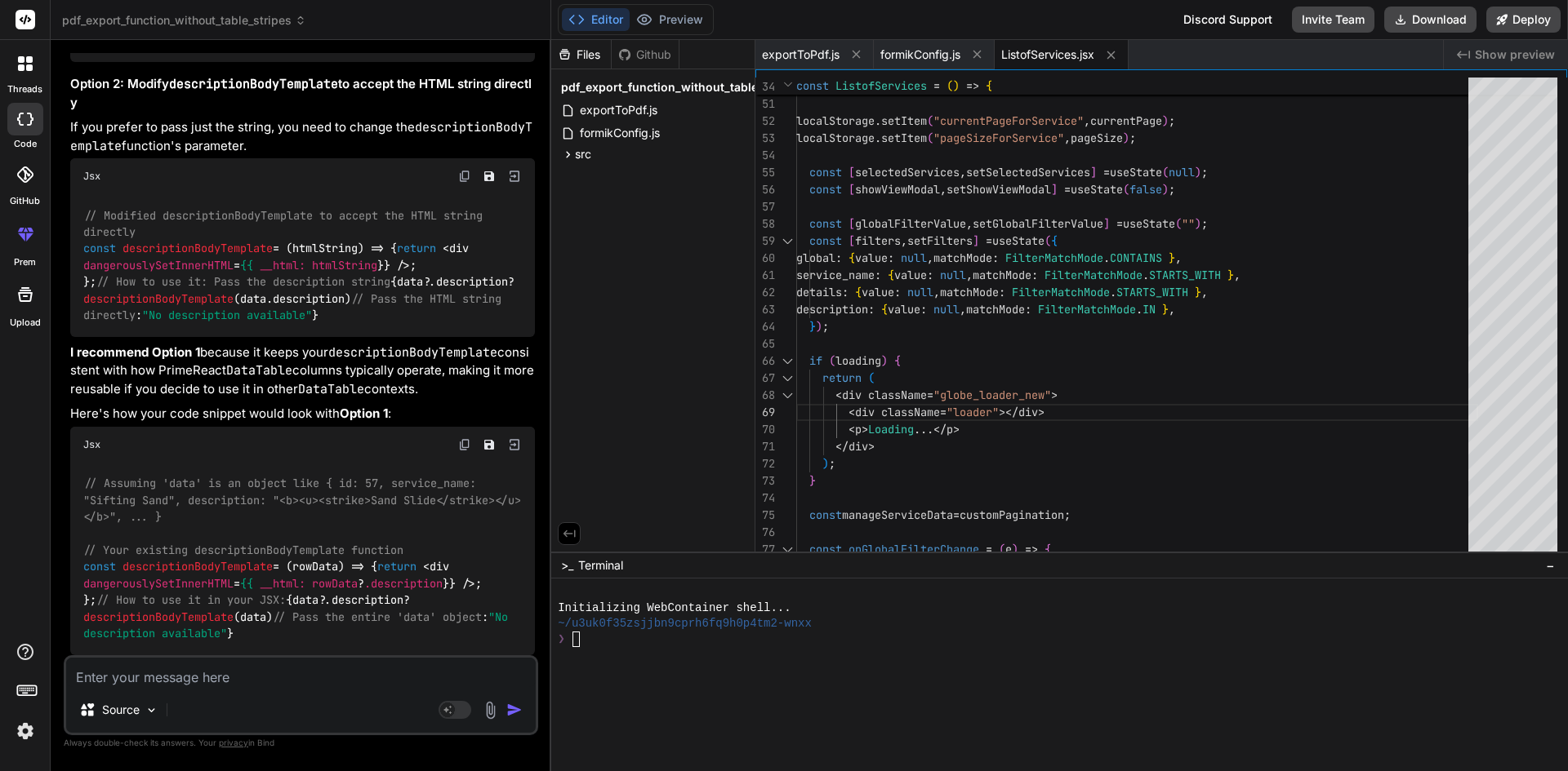
click at [222, 674] on textarea at bounding box center [301, 672] width 469 height 30
paste textarea "const descriptionBodyTemplate = (rowData) => { return <div dangerouslySetInnerH…"
type textarea "const descriptionBodyTemplate = (rowData) => { return <div dangerouslySetInnerH…"
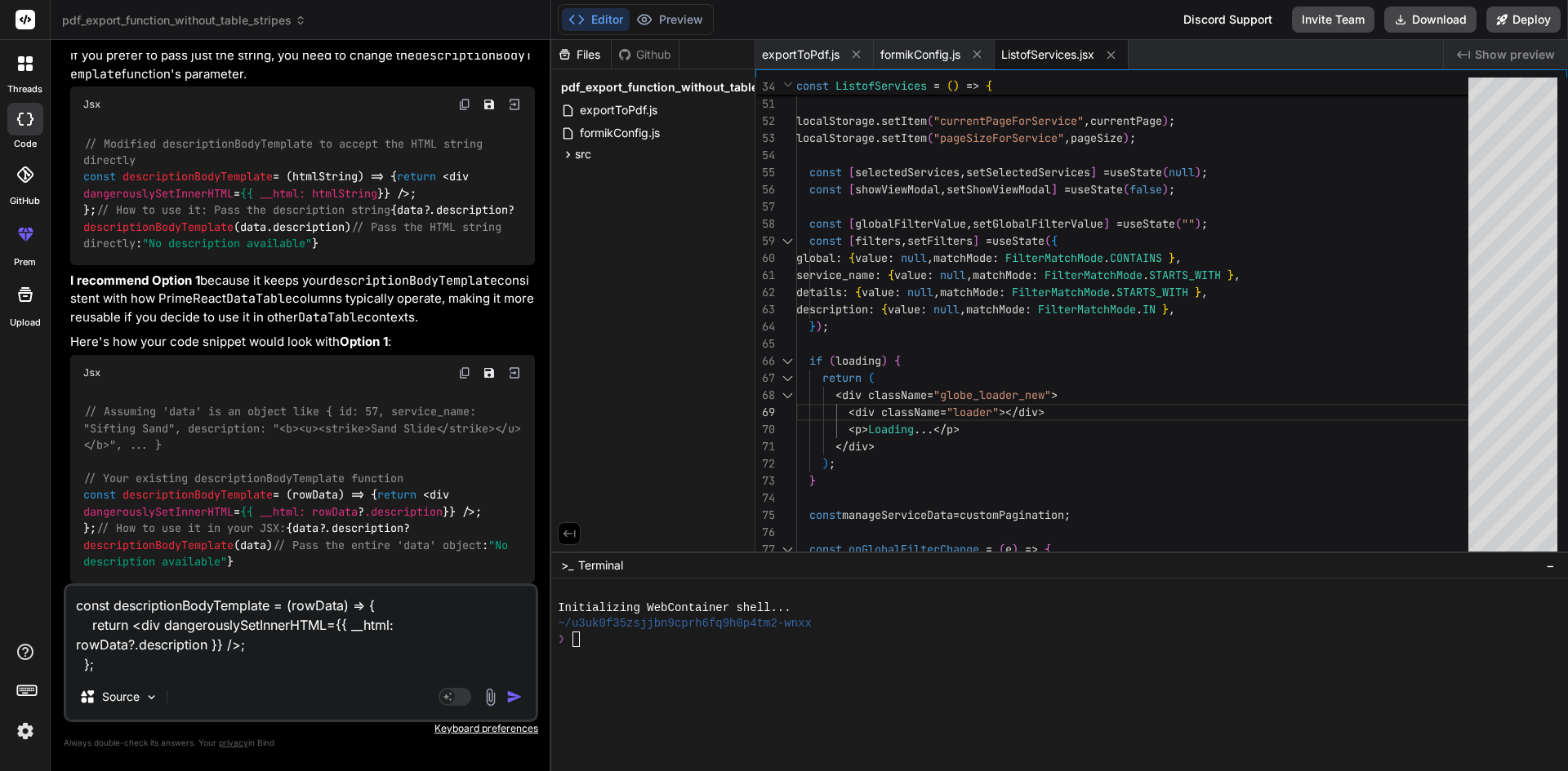
type textarea "x"
type textarea "const descriptionBodyTemplate = (rowData) => { return <div dangerouslySetInnerH…"
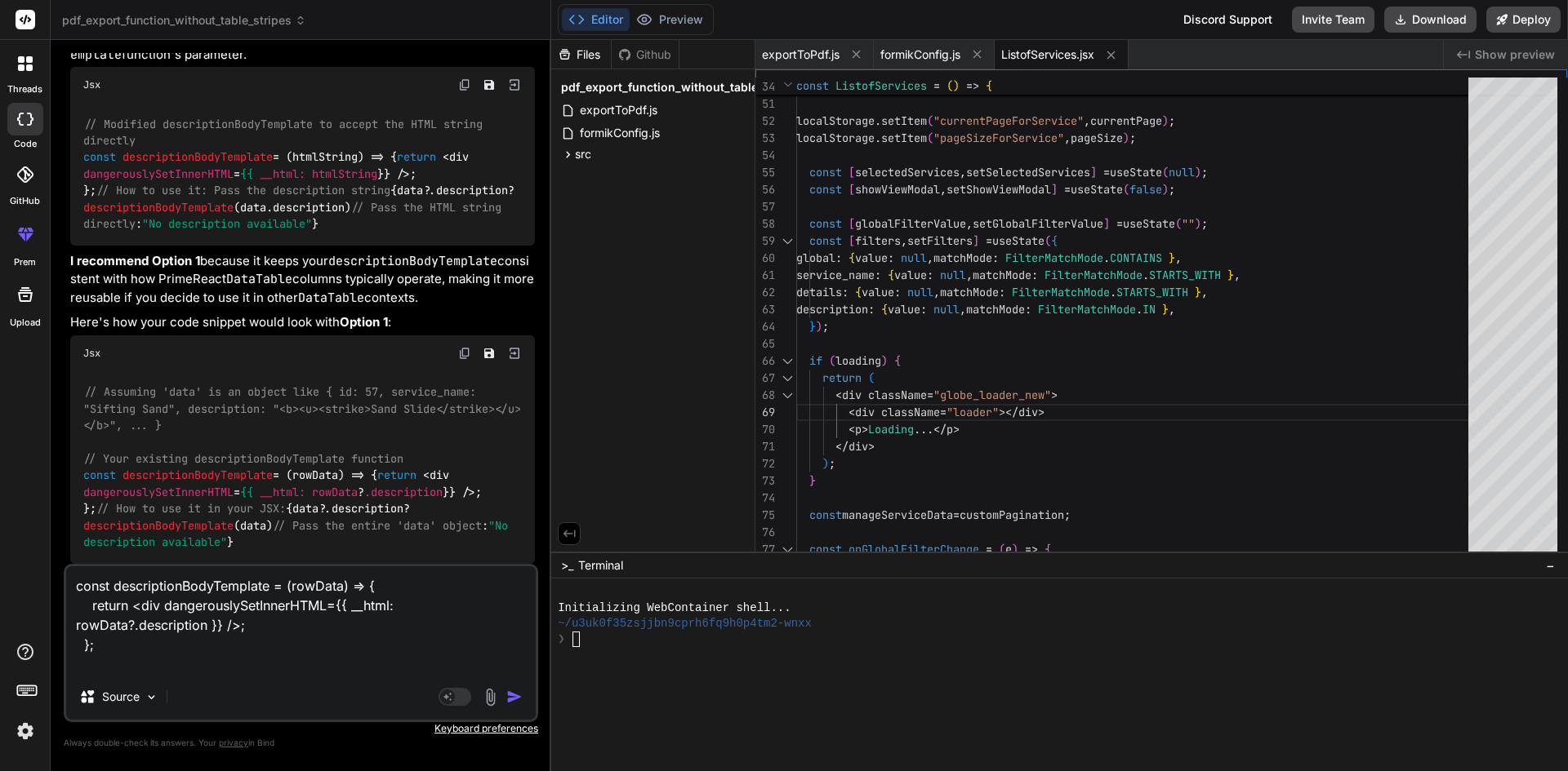
type textarea "x"
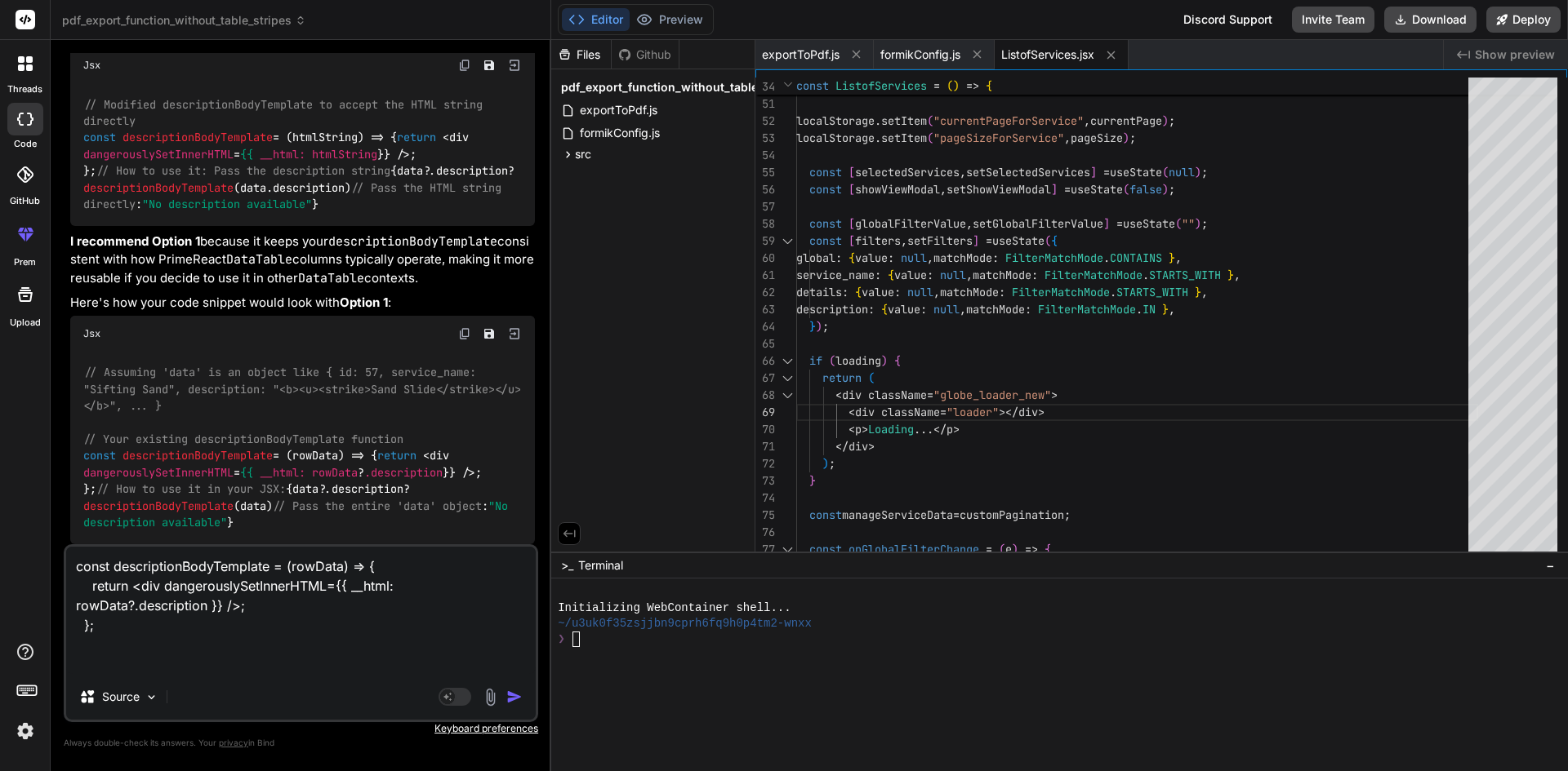
type textarea "const descriptionBodyTemplate = (rowData) => { return <div dangerouslySetInnerH…"
type textarea "x"
type textarea "const descriptionBodyTemplate = (rowData) => { return <div dangerouslySetInnerH…"
type textarea "x"
type textarea "const descriptionBodyTemplate = (rowData) => { return <div dangerouslySetInnerH…"
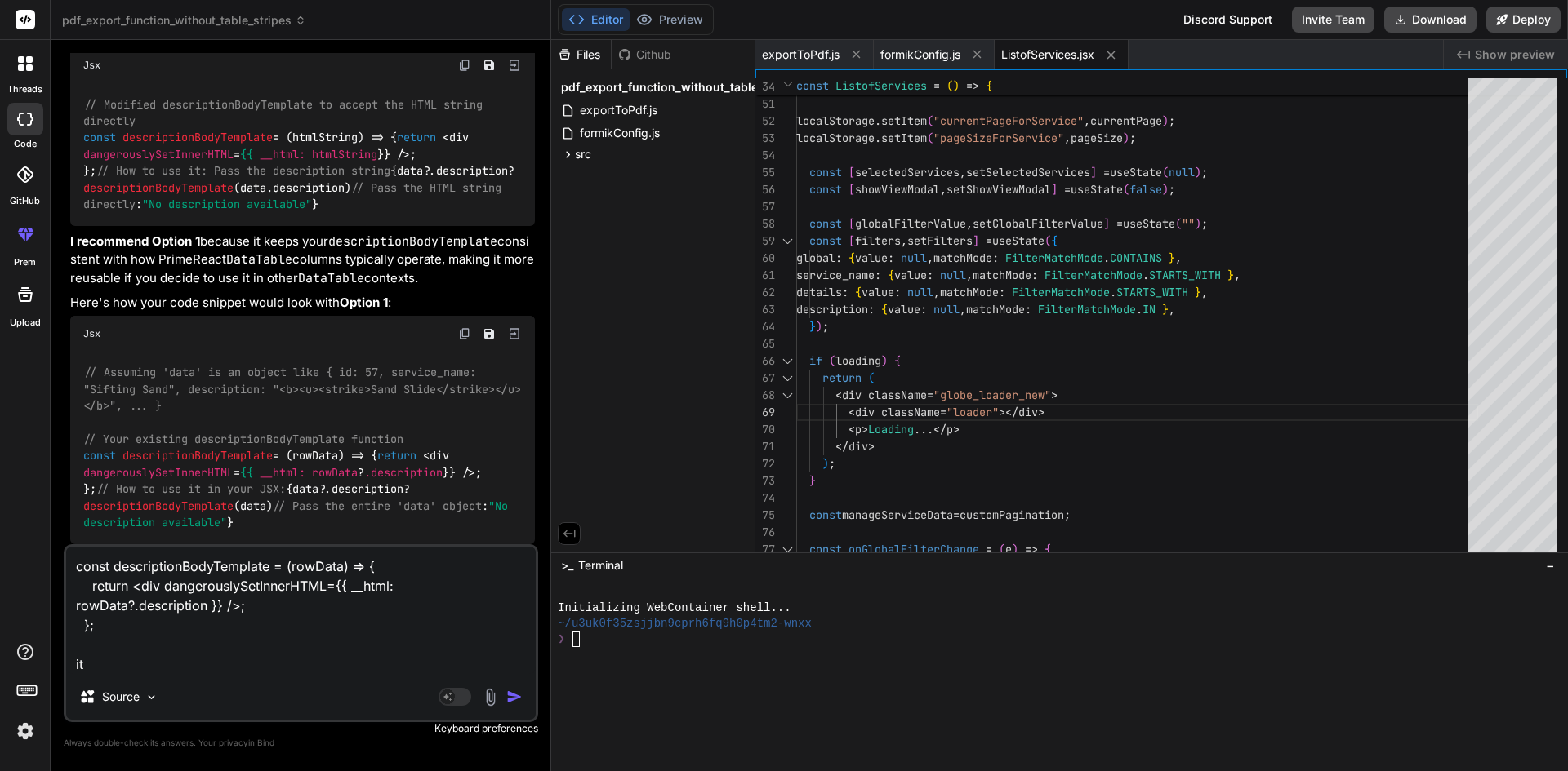
type textarea "x"
type textarea "const descriptionBodyTemplate = (rowData) => { return <div dangerouslySetInnerH…"
type textarea "x"
type textarea "const descriptionBodyTemplate = (rowData) => { return <div dangerouslySetInnerH…"
type textarea "x"
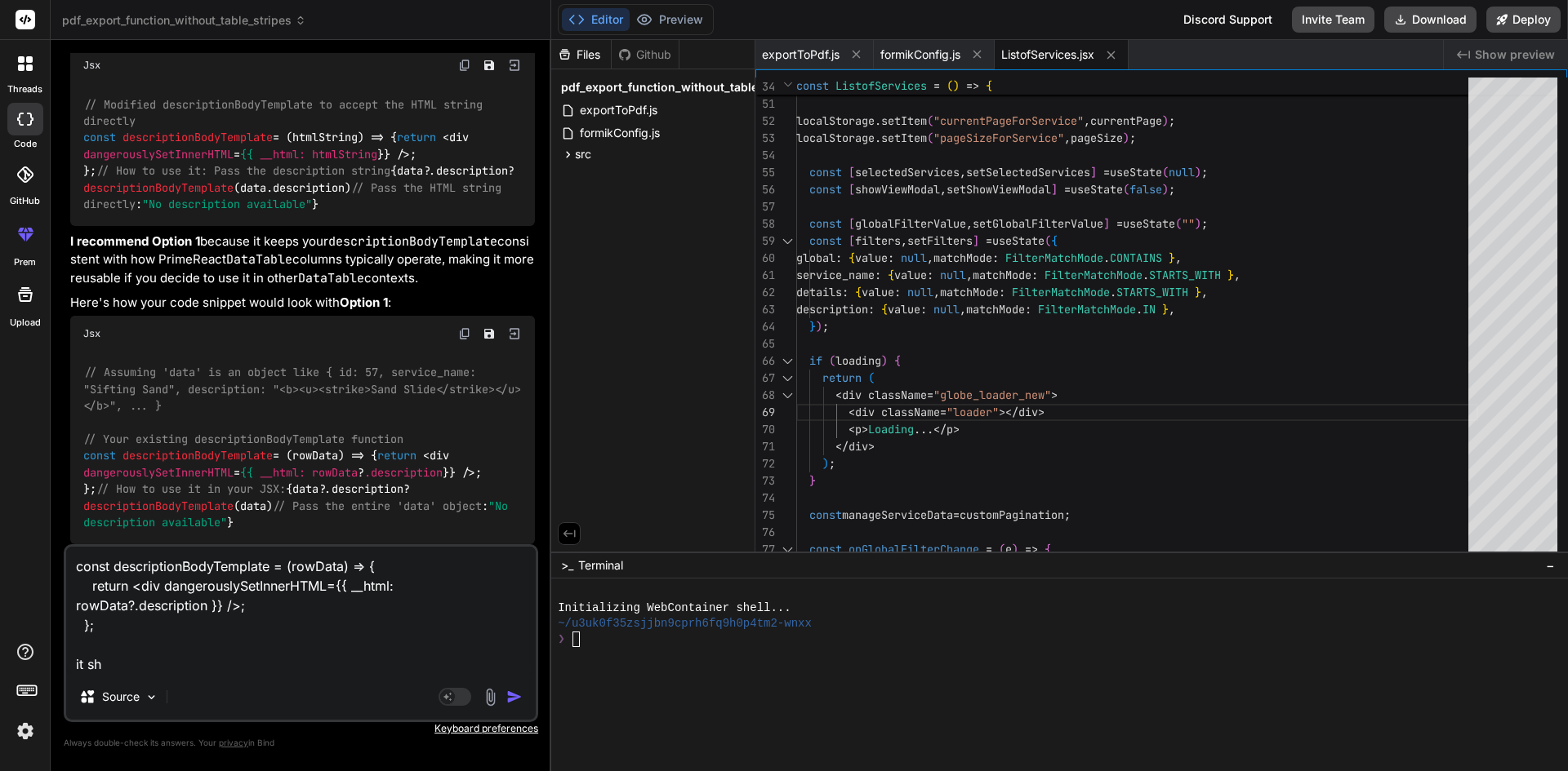
type textarea "const descriptionBodyTemplate = (rowData) => { return <div dangerouslySetInnerH…"
type textarea "x"
type textarea "const descriptionBodyTemplate = (rowData) => { return <div dangerouslySetInnerH…"
type textarea "x"
type textarea "const descriptionBodyTemplate = (rowData) => { return <div dangerouslySetInnerH…"
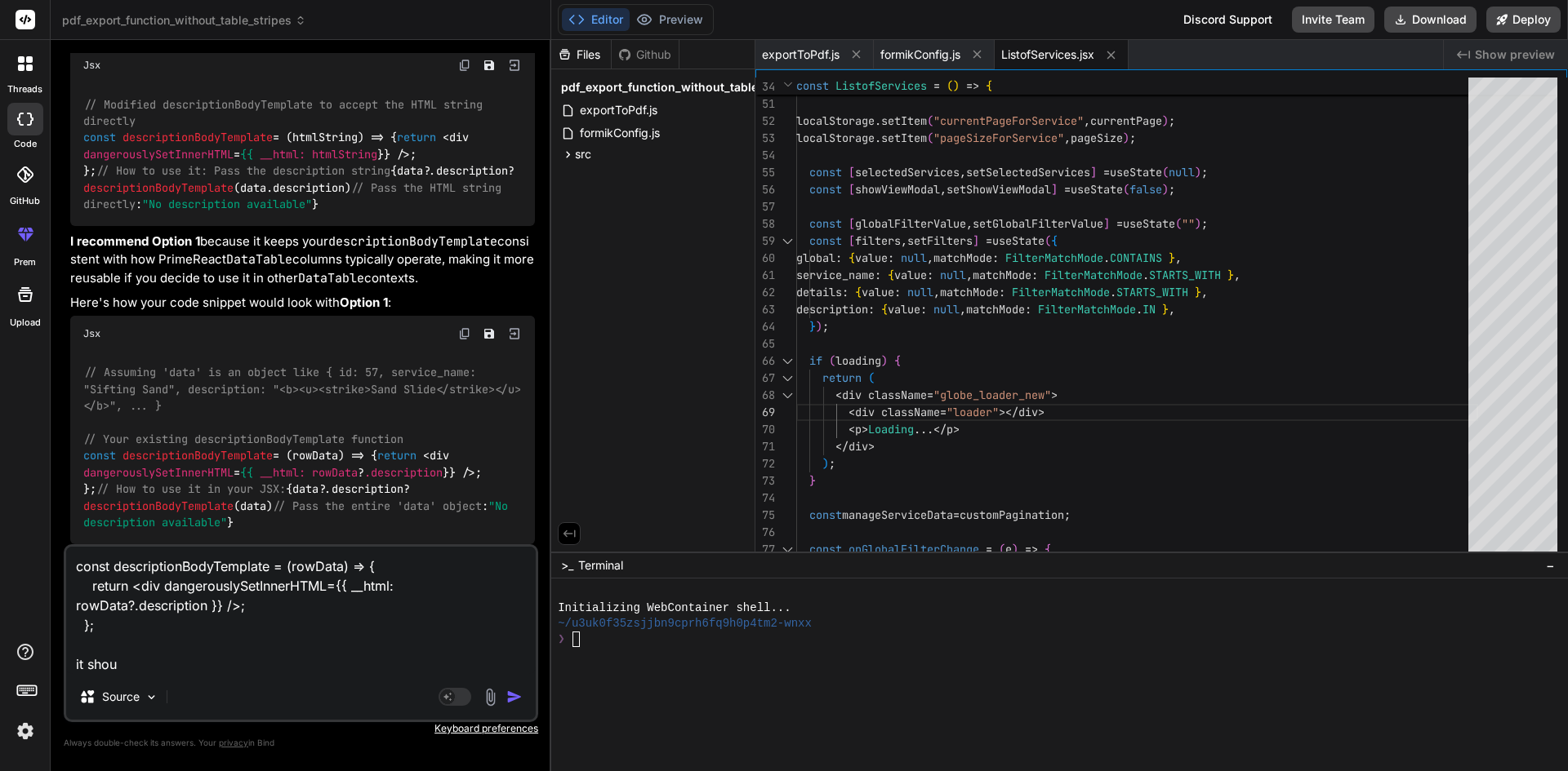
type textarea "x"
type textarea "const descriptionBodyTemplate = (rowData) => { return <div dangerouslySetInnerH…"
type textarea "x"
type textarea "const descriptionBodyTemplate = (rowData) => { return <div dangerouslySetInnerH…"
type textarea "x"
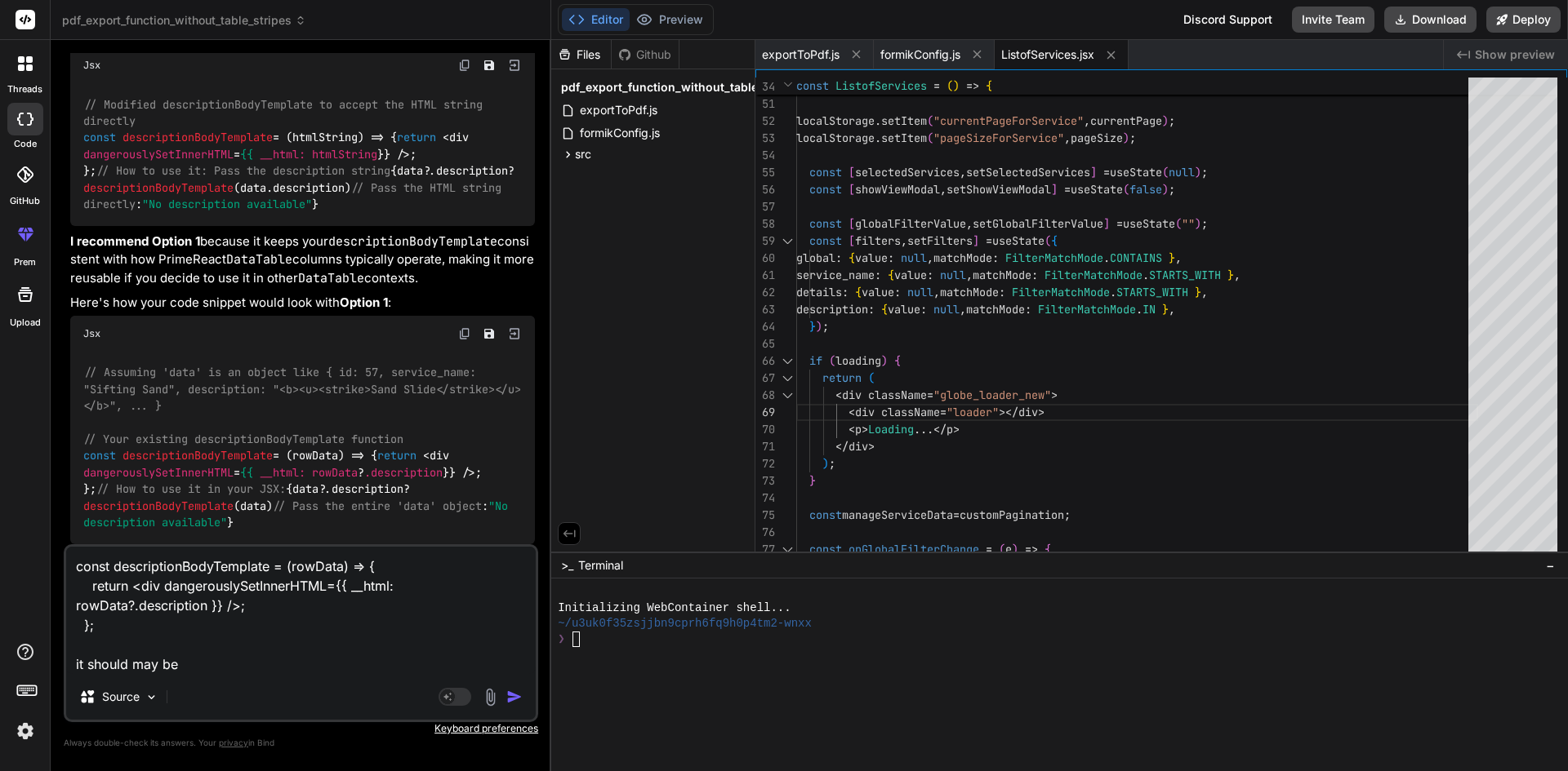
click at [131, 655] on textarea "const descriptionBodyTemplate = (rowData) => { return <div dangerouslySetInnerH…" at bounding box center [301, 611] width 469 height 127
click at [243, 658] on textarea "const descriptionBodyTemplate = (rowData) => { return <div dangerouslySetInnerH…" at bounding box center [301, 611] width 469 height 127
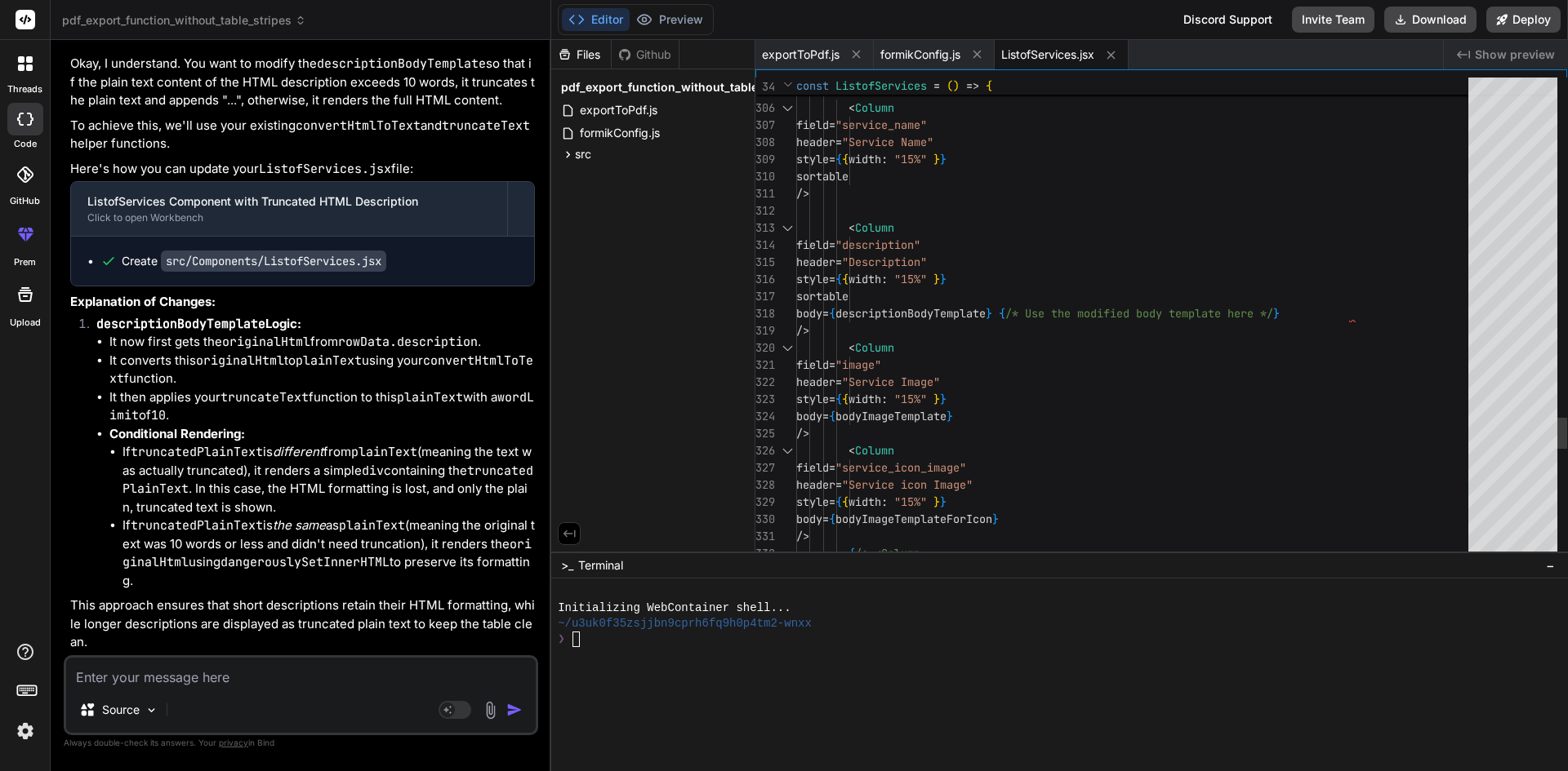
scroll to position [0, 0]
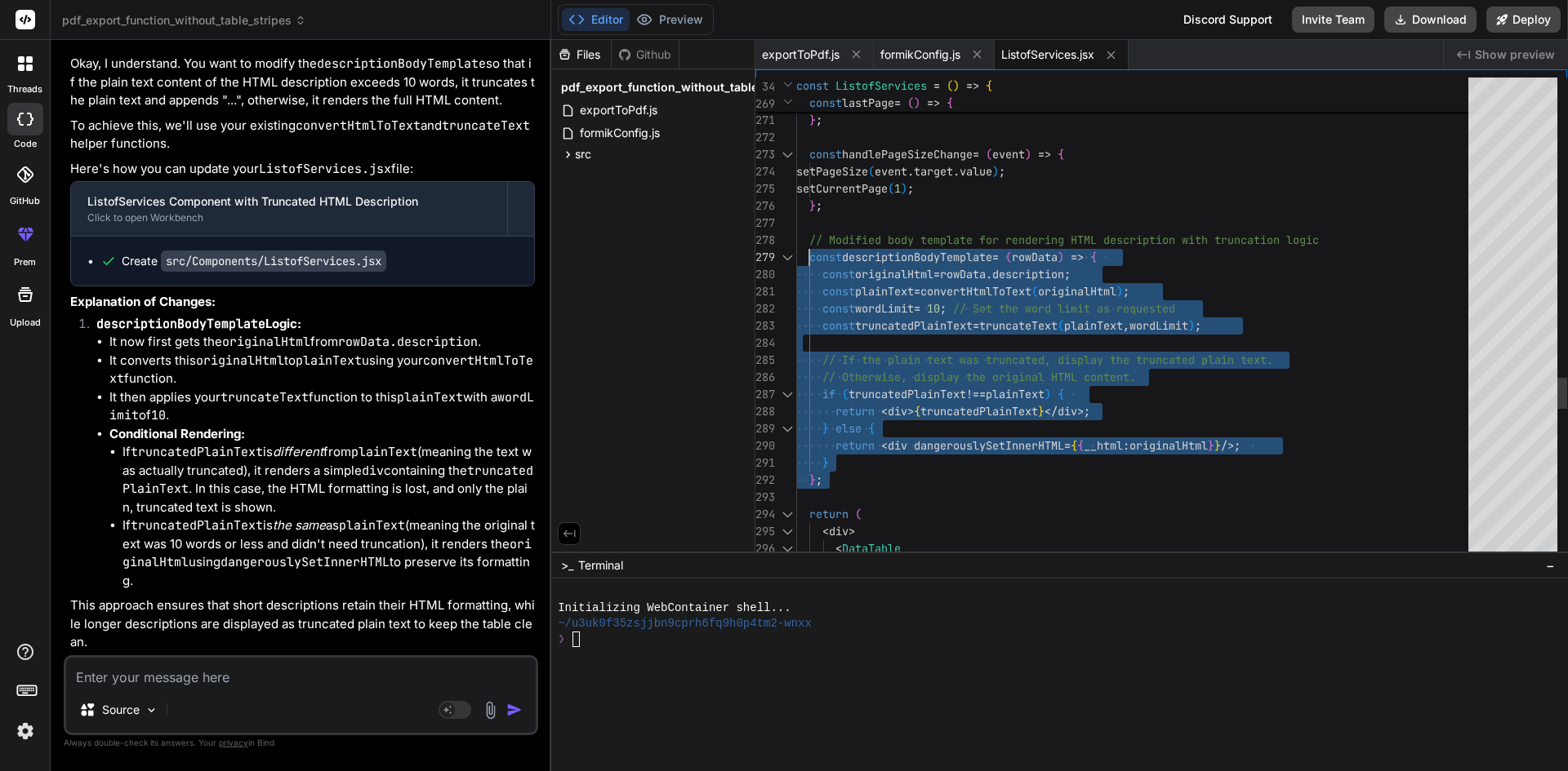
drag, startPoint x: 843, startPoint y: 489, endPoint x: 807, endPoint y: 253, distance: 238.7
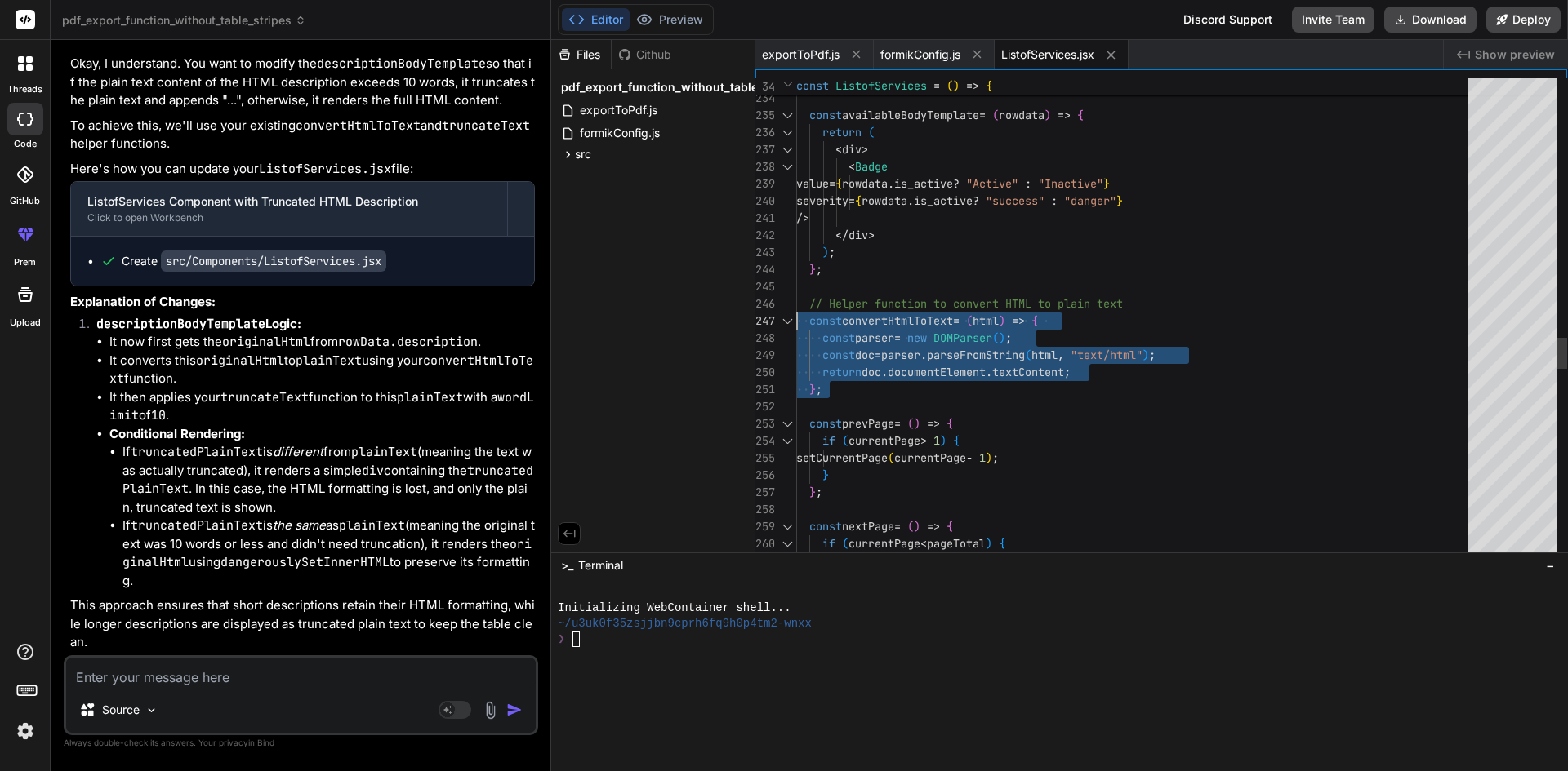
drag, startPoint x: 831, startPoint y: 394, endPoint x: 784, endPoint y: 318, distance: 89.4
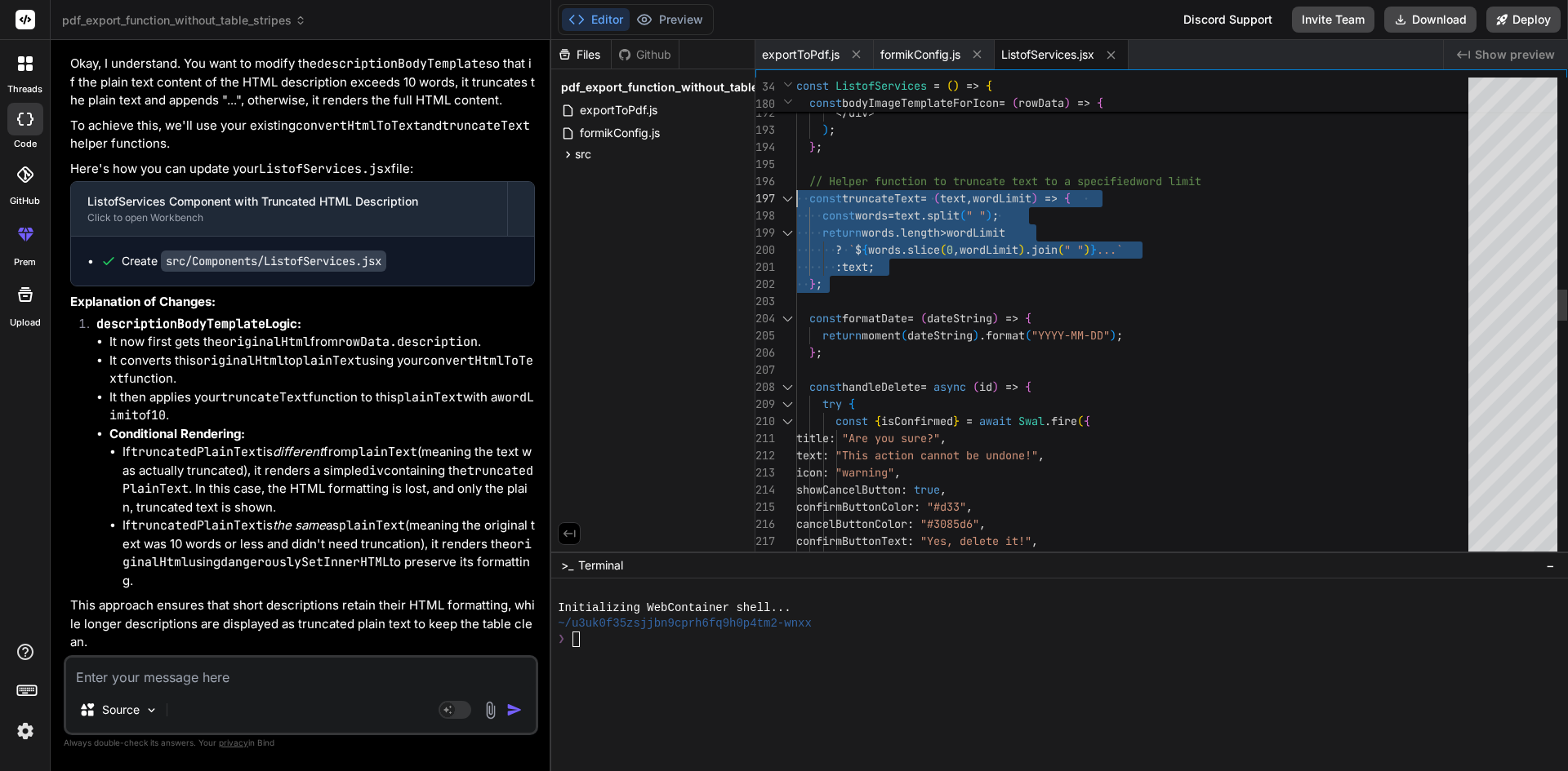
drag, startPoint x: 832, startPoint y: 299, endPoint x: 776, endPoint y: 190, distance: 122.5
click at [796, 190] on div "cancelButtonColor : "#3085d6" , confirmButtonText : "Yes, delete it!" , } ) ; s…" at bounding box center [1136, 524] width 681 height 7387
